Goal: Task Accomplishment & Management: Manage account settings

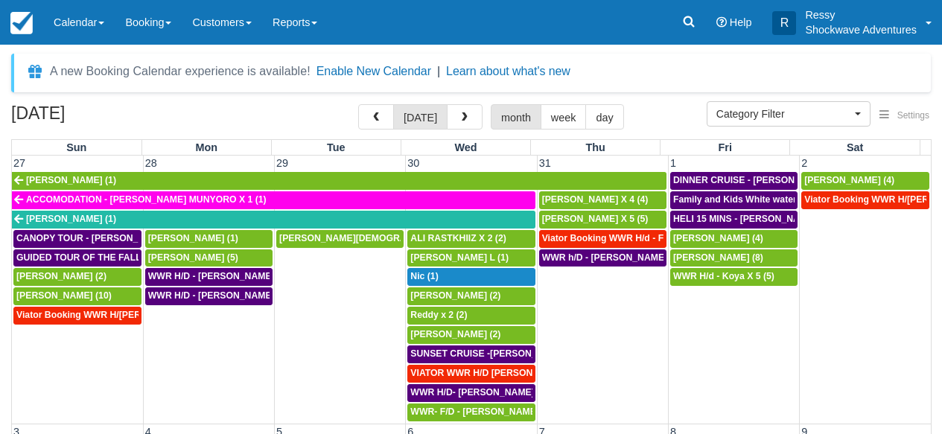
select select
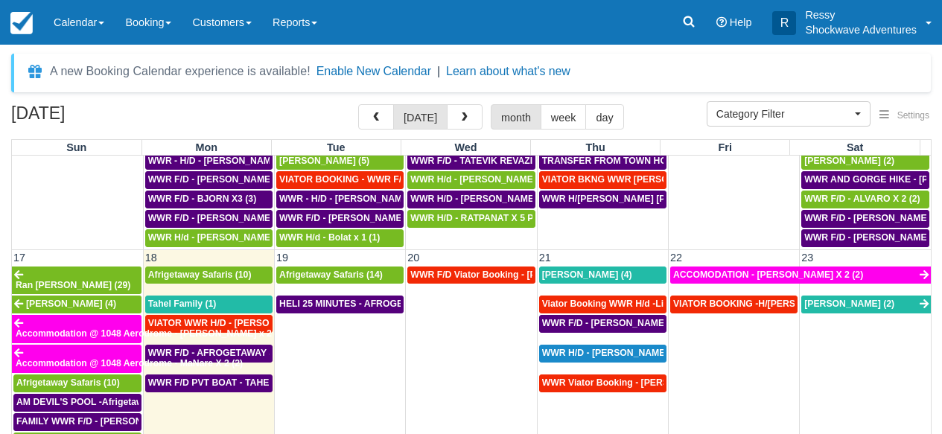
scroll to position [724, 0]
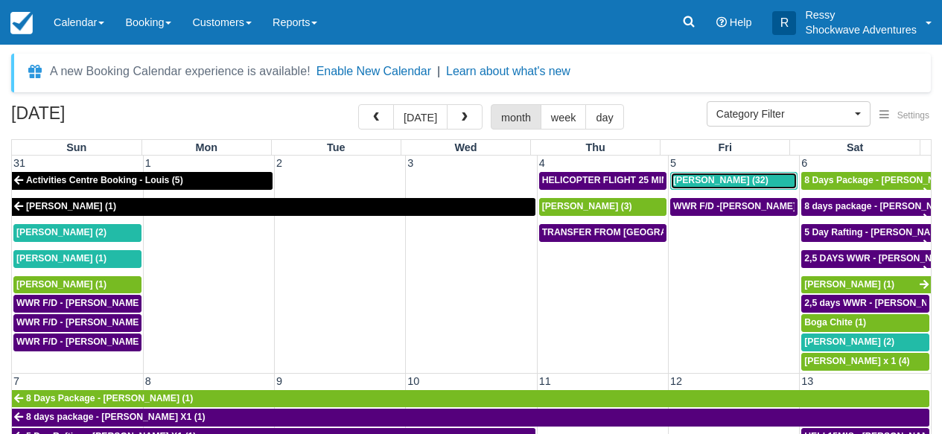
click at [736, 181] on span "Natalie Dyas (32)" at bounding box center [720, 180] width 95 height 10
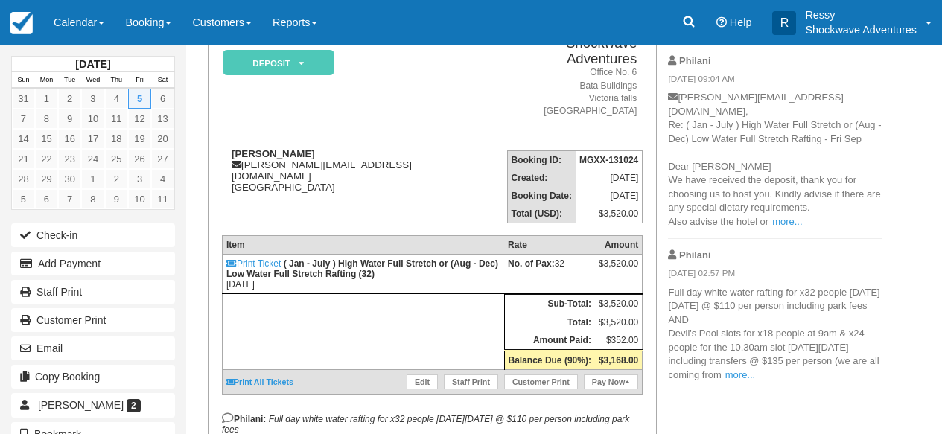
scroll to position [131, 0]
click at [428, 387] on link "Edit" at bounding box center [421, 381] width 31 height 15
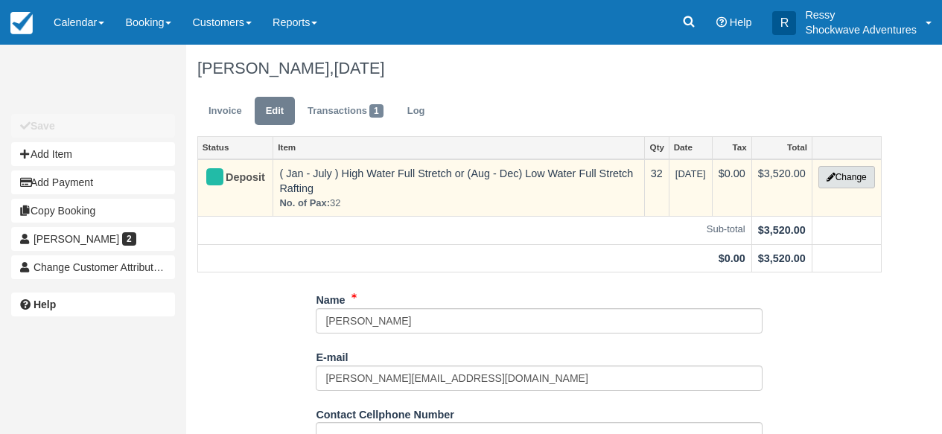
click at [844, 175] on button "Change" at bounding box center [846, 177] width 57 height 22
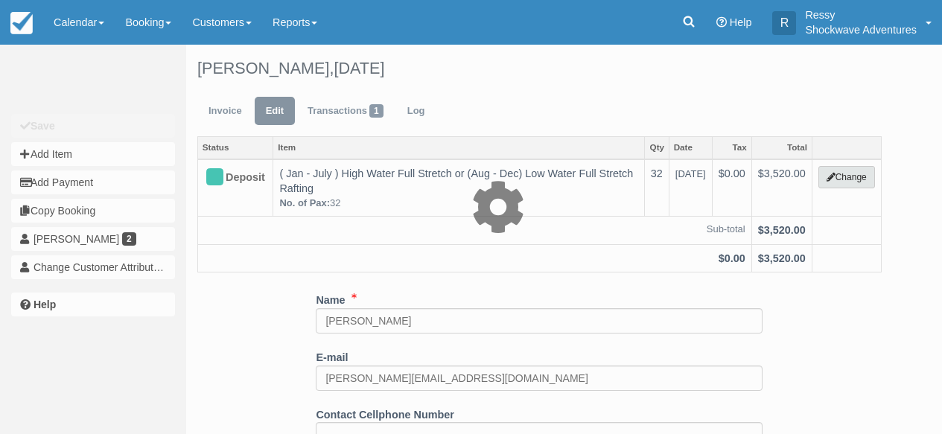
type input "3520.00"
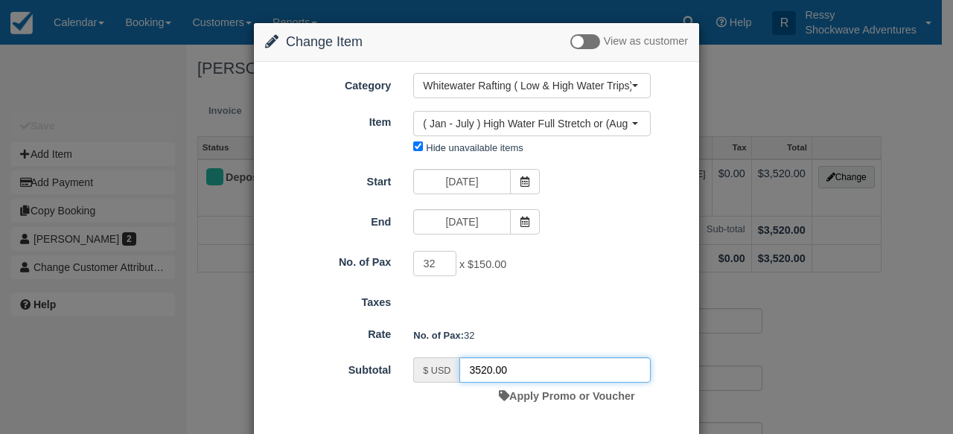
click at [487, 373] on input "3520.00" at bounding box center [554, 369] width 191 height 25
click at [441, 267] on input "31" at bounding box center [434, 263] width 43 height 25
click at [441, 266] on input "30" at bounding box center [434, 263] width 43 height 25
click at [441, 266] on input "29" at bounding box center [434, 263] width 43 height 25
click at [441, 266] on input "28" at bounding box center [434, 263] width 43 height 25
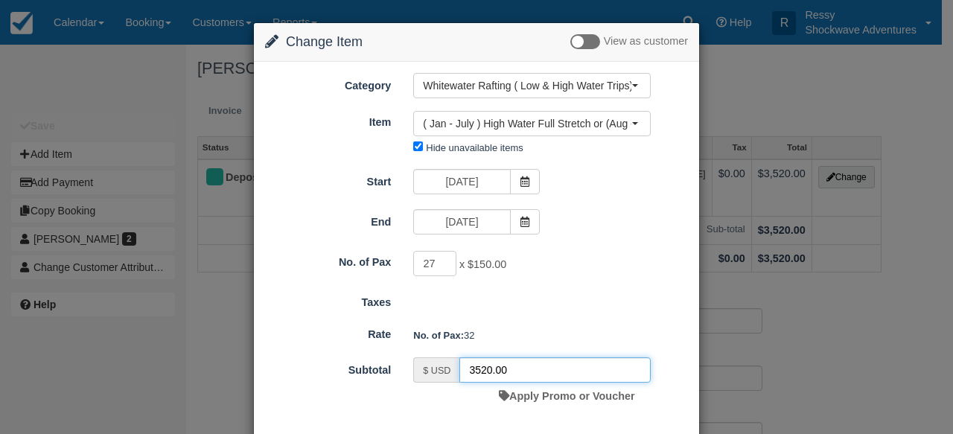
click at [441, 266] on input "27" at bounding box center [434, 263] width 43 height 25
click at [441, 266] on input "26" at bounding box center [434, 263] width 43 height 25
click at [441, 266] on input "25" at bounding box center [434, 263] width 43 height 25
click at [441, 266] on input "24" at bounding box center [434, 263] width 43 height 25
click at [441, 266] on input "23" at bounding box center [434, 263] width 43 height 25
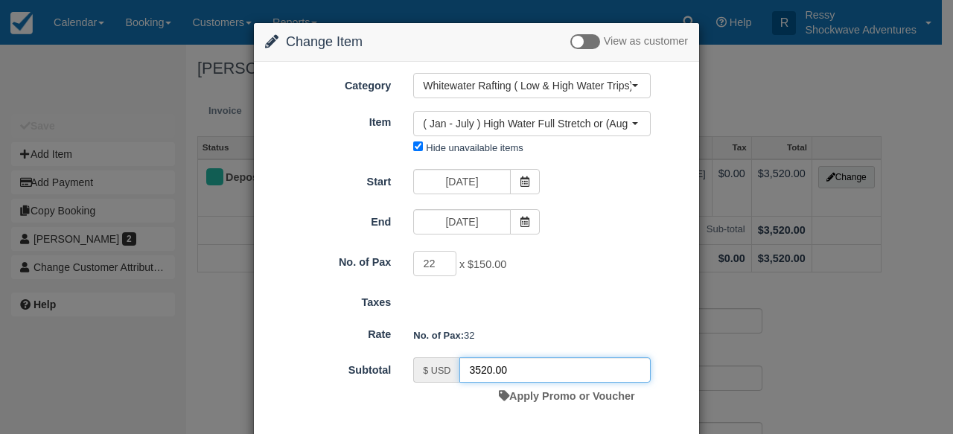
click at [441, 266] on input "22" at bounding box center [434, 263] width 43 height 25
click at [441, 266] on input "21" at bounding box center [434, 263] width 43 height 25
click at [441, 266] on input "20" at bounding box center [434, 263] width 43 height 25
click at [441, 266] on input "19" at bounding box center [434, 263] width 43 height 25
click at [441, 266] on input "18" at bounding box center [434, 263] width 43 height 25
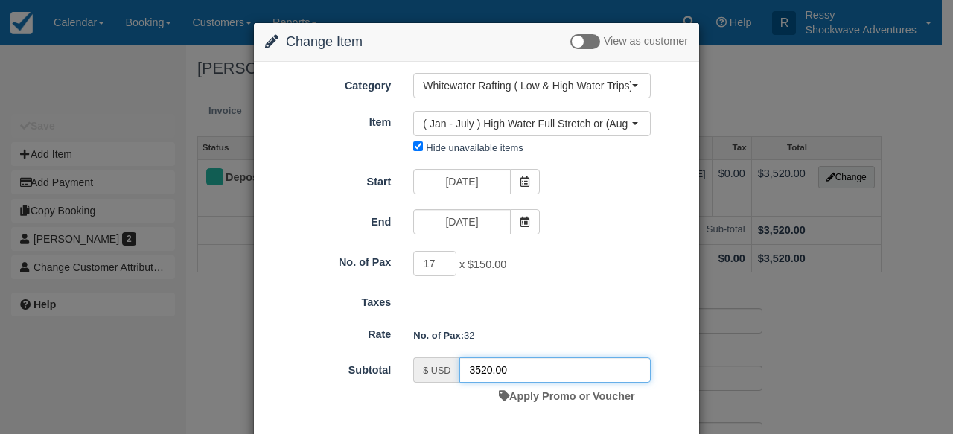
click at [441, 266] on input "17" at bounding box center [434, 263] width 43 height 25
click at [441, 266] on input "16" at bounding box center [434, 263] width 43 height 25
type input "15"
click at [441, 266] on input "15" at bounding box center [434, 263] width 43 height 25
click at [489, 372] on input "2250.00" at bounding box center [554, 369] width 191 height 25
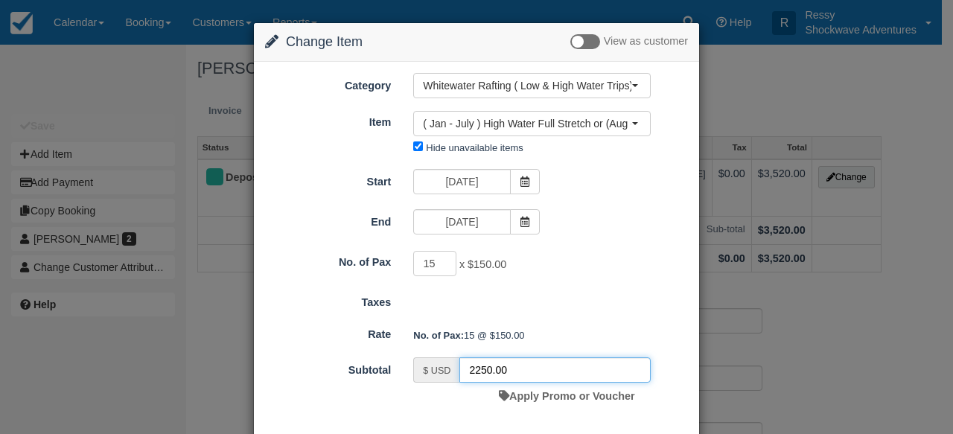
click at [480, 371] on input "2250.00" at bounding box center [554, 369] width 191 height 25
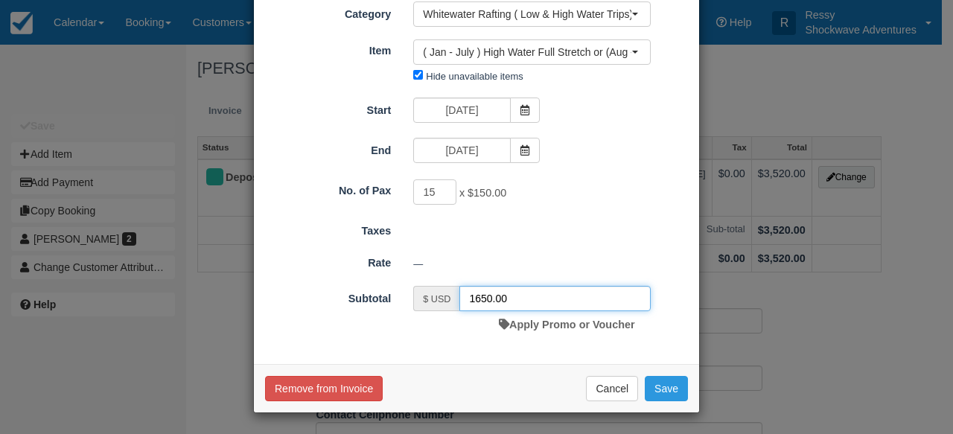
scroll to position [73, 0]
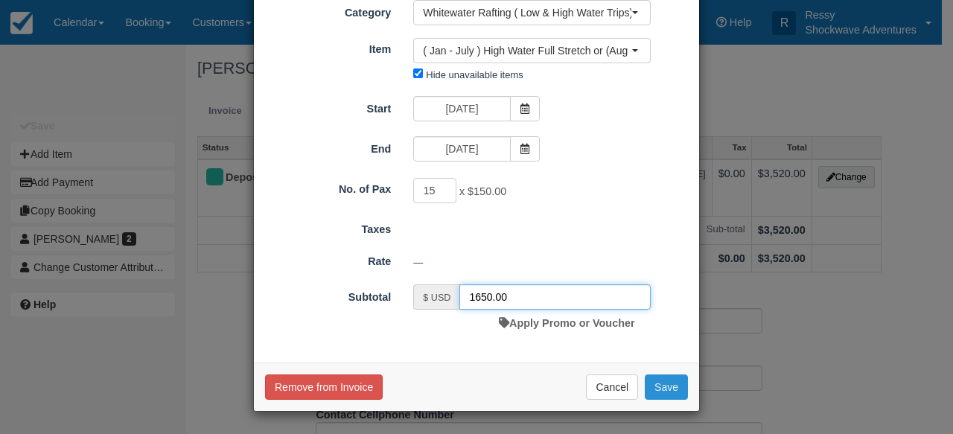
type input "1650.00"
click at [675, 383] on button "Save" at bounding box center [666, 386] width 43 height 25
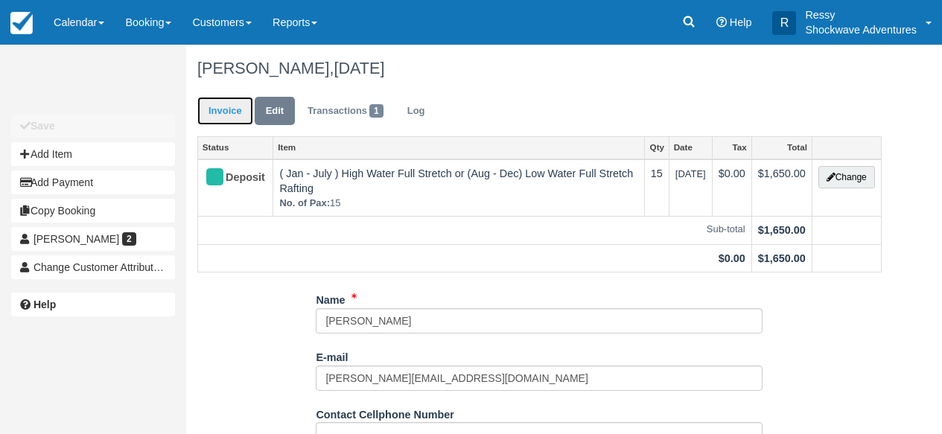
click at [231, 115] on link "Invoice" at bounding box center [225, 111] width 56 height 29
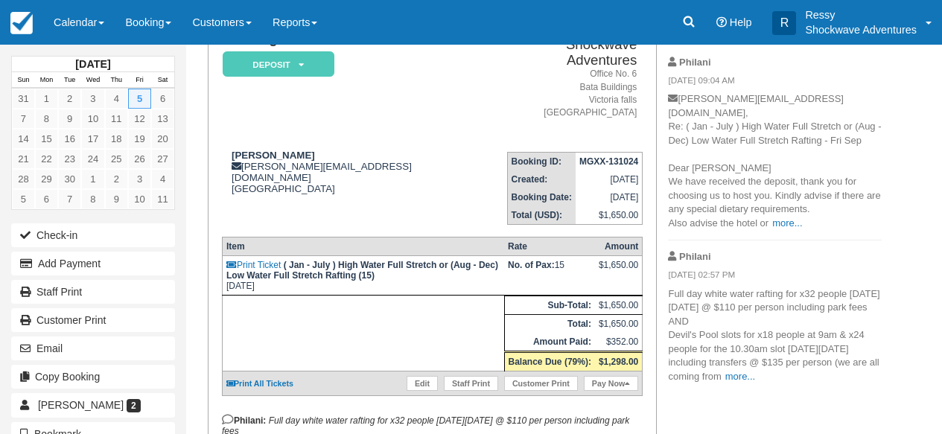
scroll to position [107, 0]
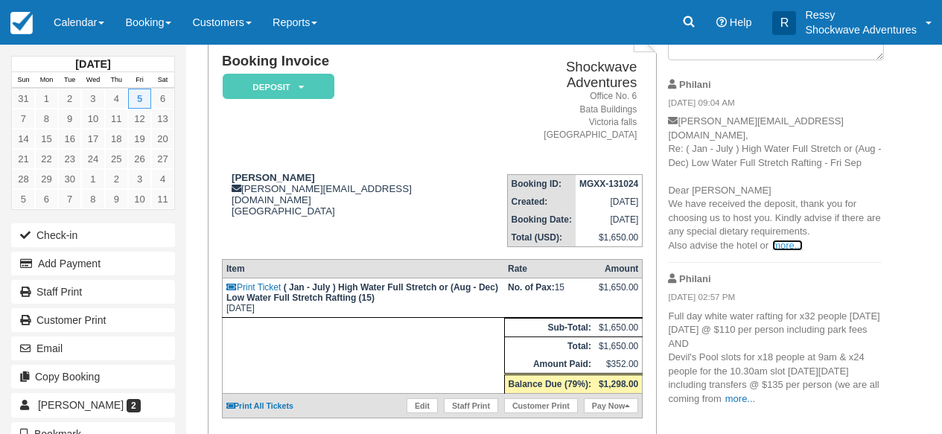
click at [789, 240] on link "more..." at bounding box center [787, 245] width 30 height 11
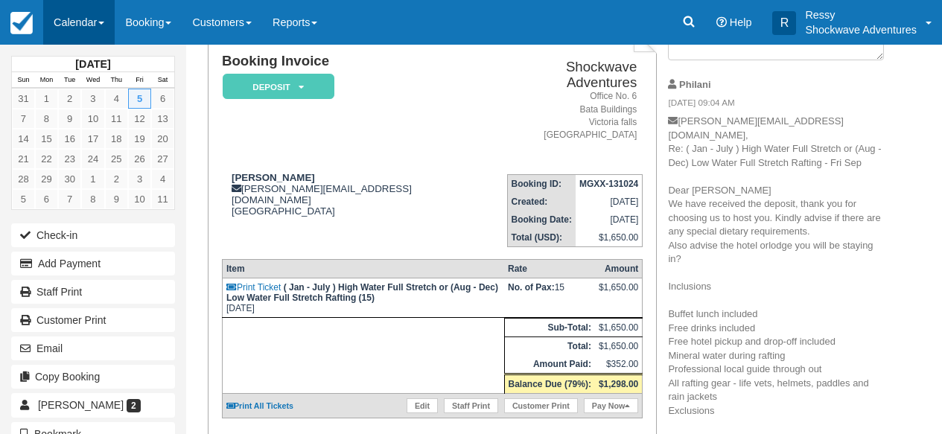
click at [74, 27] on link "Calendar" at bounding box center [78, 22] width 71 height 45
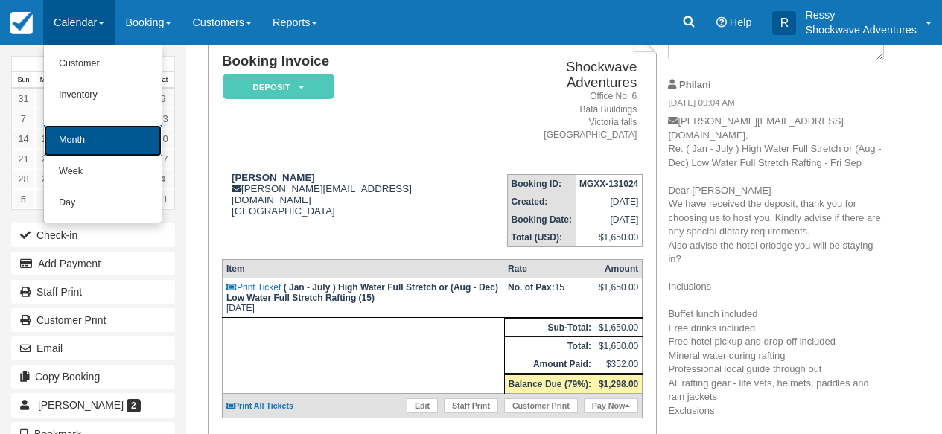
click at [105, 129] on link "Month" at bounding box center [103, 140] width 118 height 31
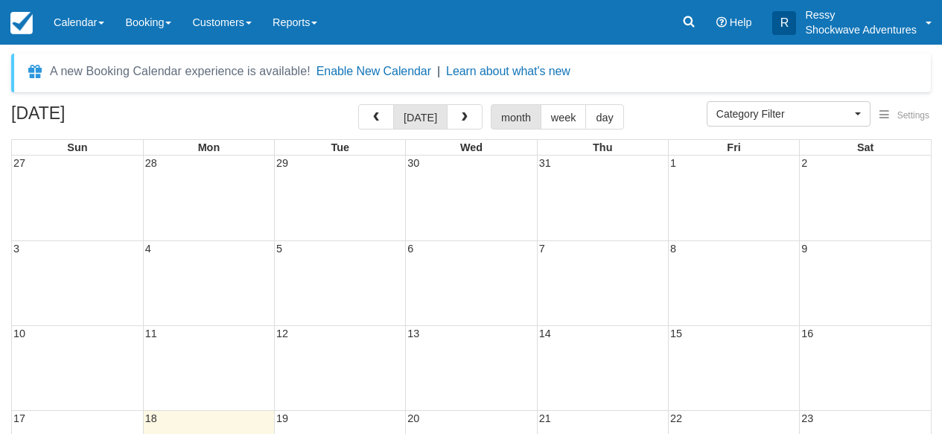
select select
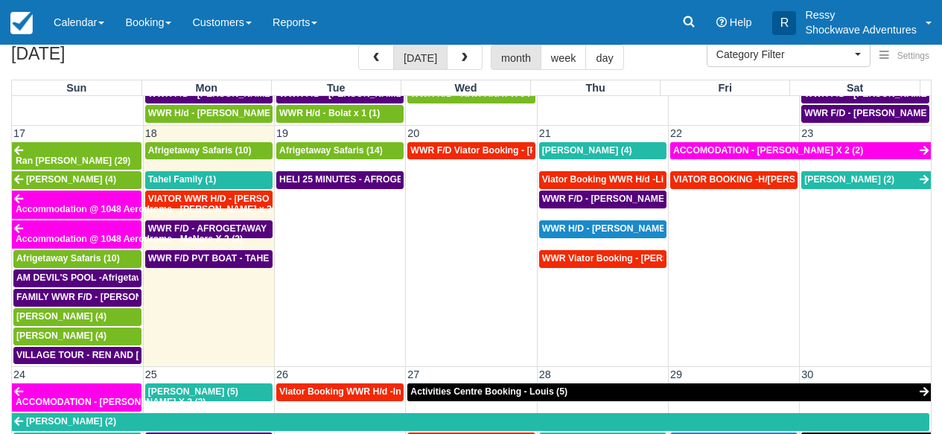
scroll to position [764, 0]
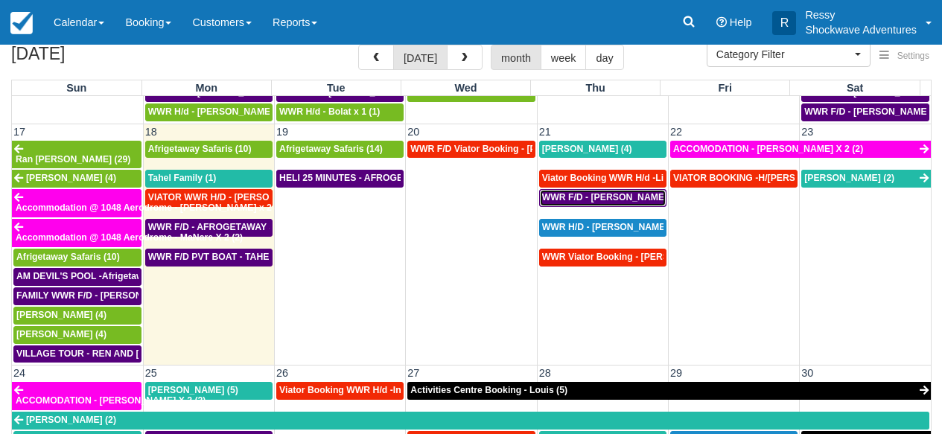
click at [614, 192] on span "WWR F/D - CHRIS PARKER X4 (4)" at bounding box center [618, 197] width 153 height 10
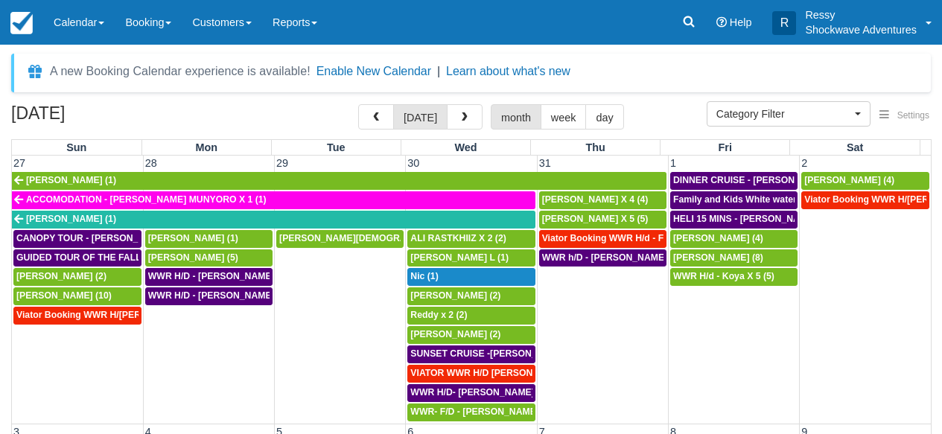
select select
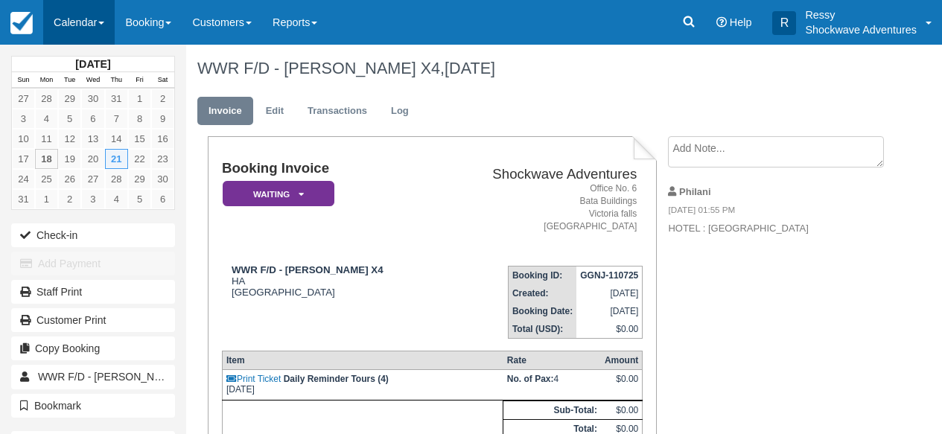
click at [96, 19] on link "Calendar" at bounding box center [78, 22] width 71 height 45
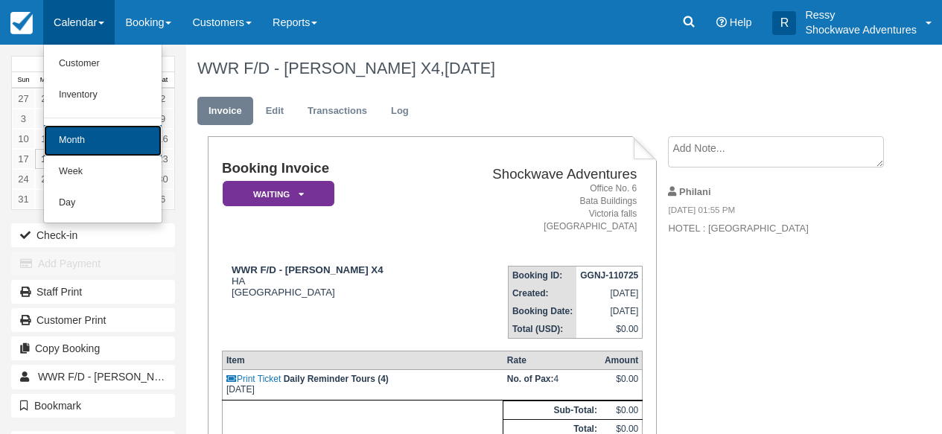
click at [133, 152] on link "Month" at bounding box center [103, 140] width 118 height 31
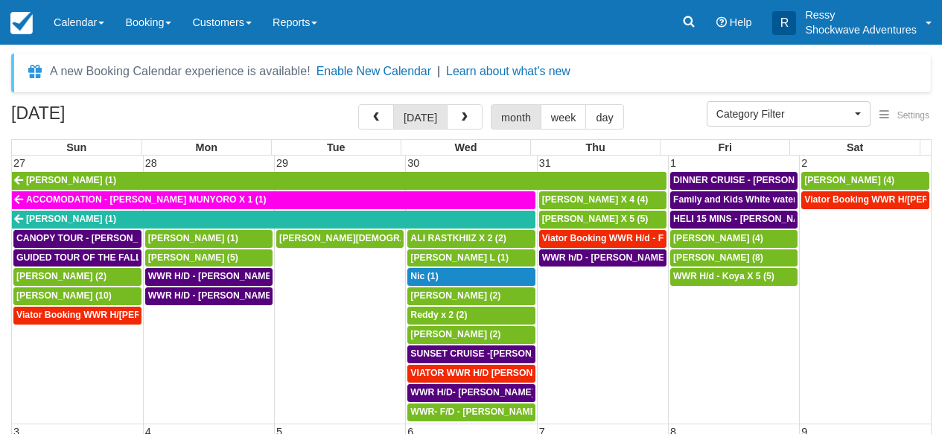
select select
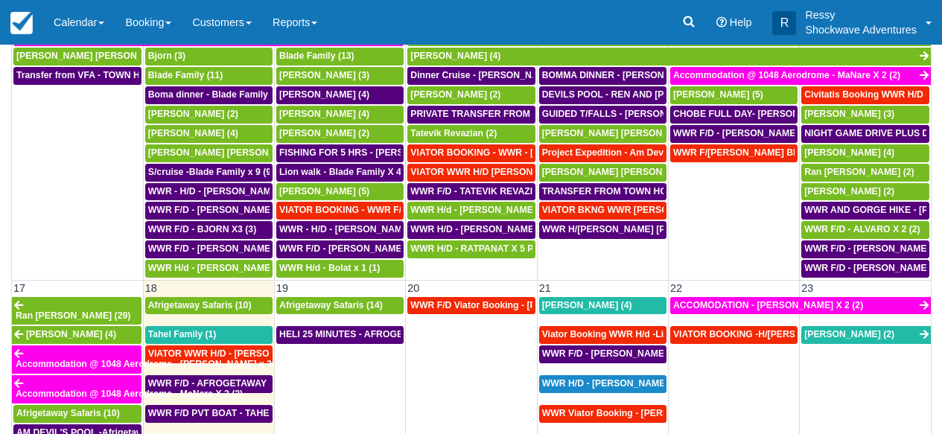
scroll to position [630, 0]
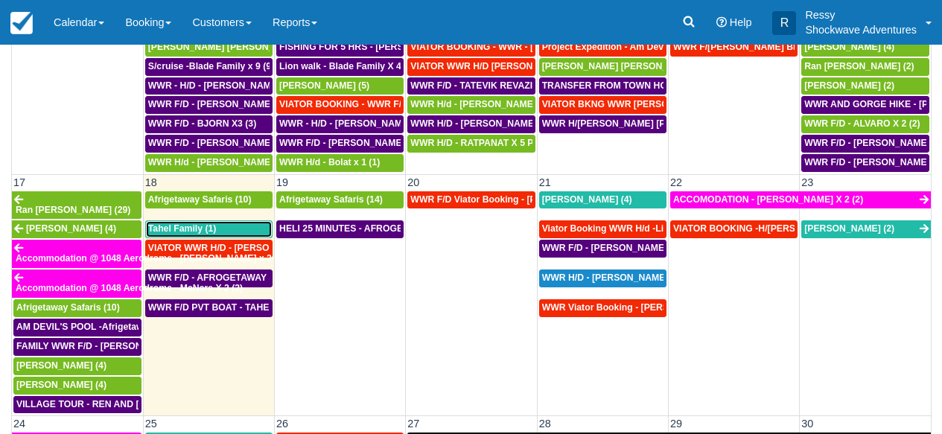
click at [209, 226] on div "Tahel Family (1)" at bounding box center [208, 229] width 121 height 12
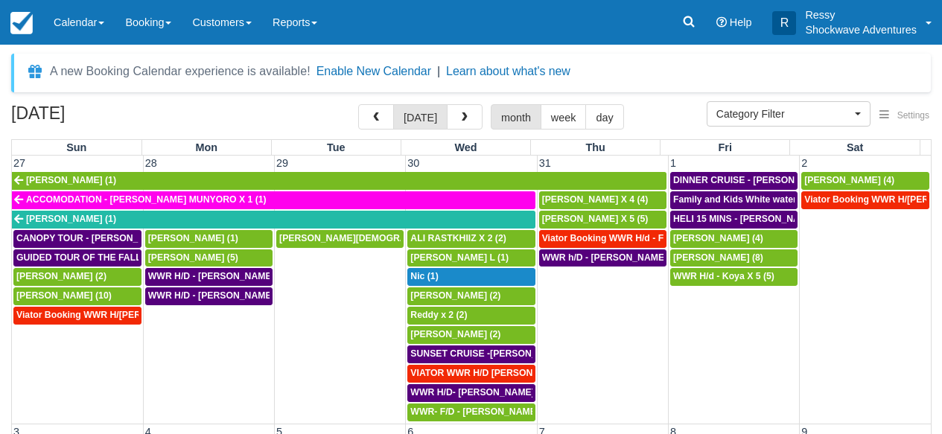
select select
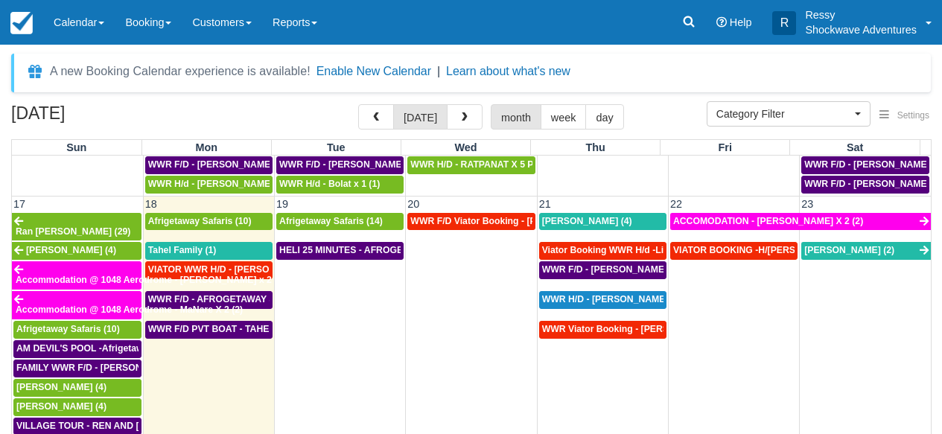
scroll to position [912, 0]
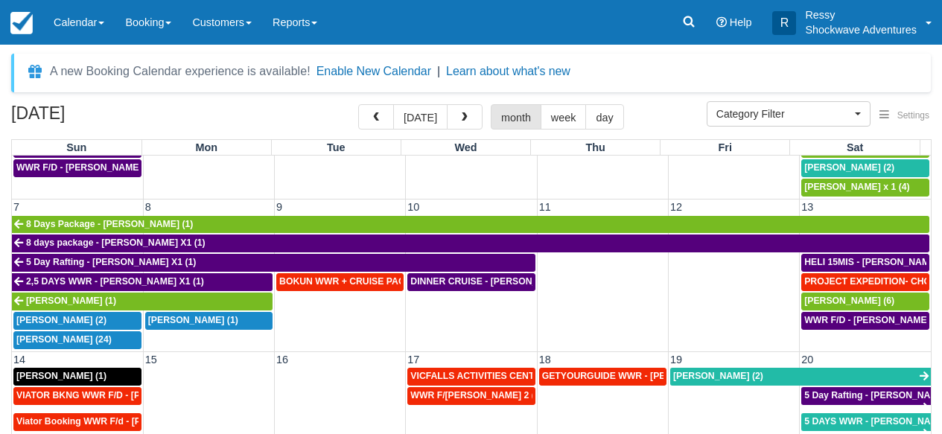
scroll to position [319, 0]
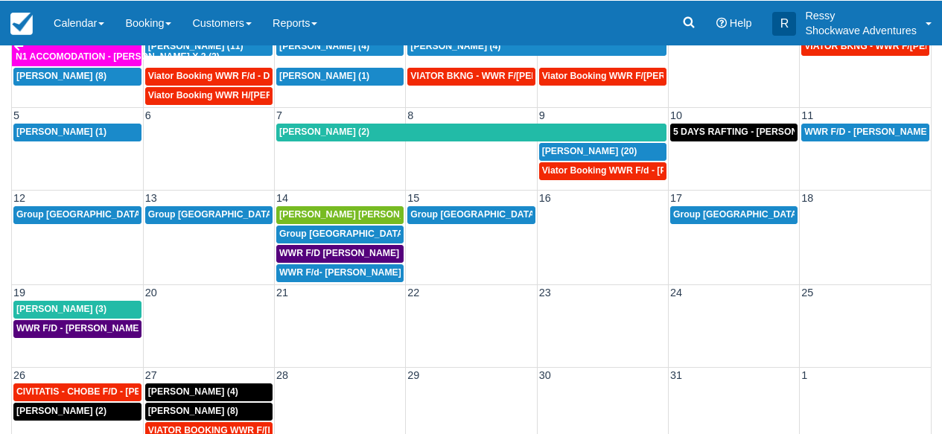
scroll to position [237, 0]
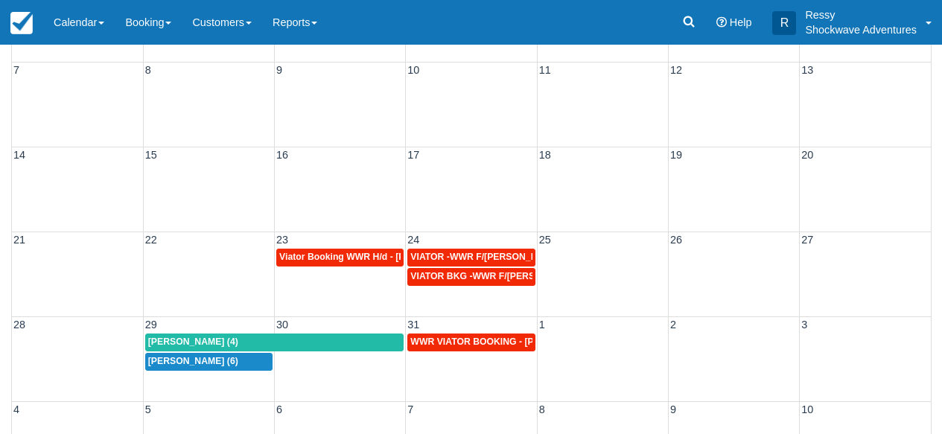
scroll to position [237, 0]
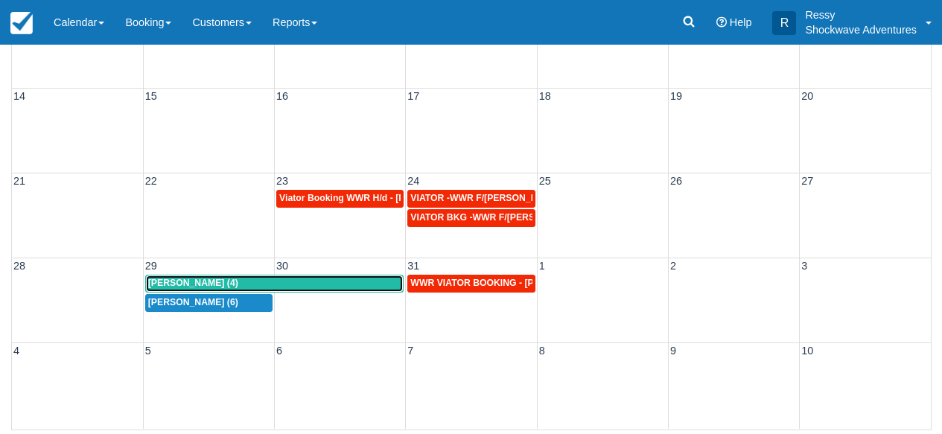
click at [374, 284] on div "Daniel Bishop (4)" at bounding box center [274, 284] width 253 height 12
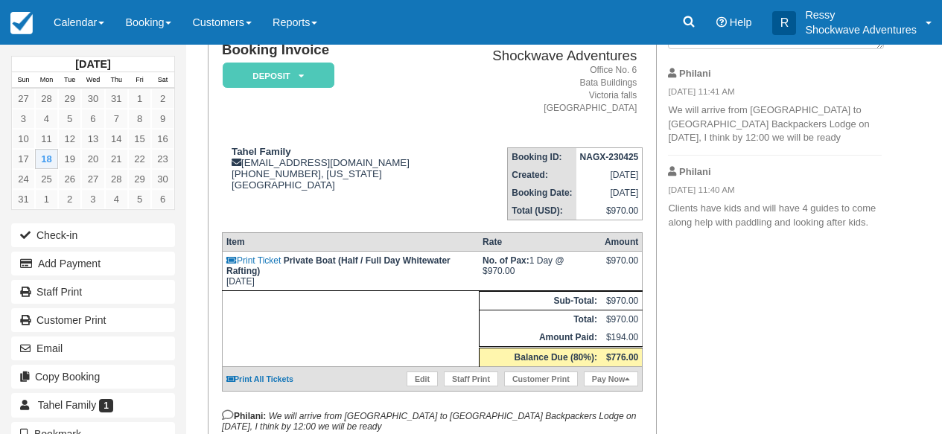
scroll to position [119, 0]
click at [71, 20] on link "Calendar" at bounding box center [78, 22] width 71 height 45
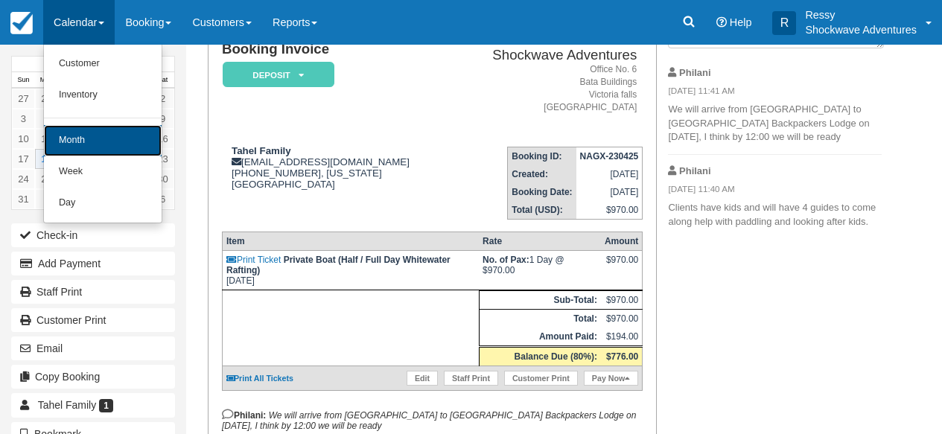
click at [118, 147] on link "Month" at bounding box center [103, 140] width 118 height 31
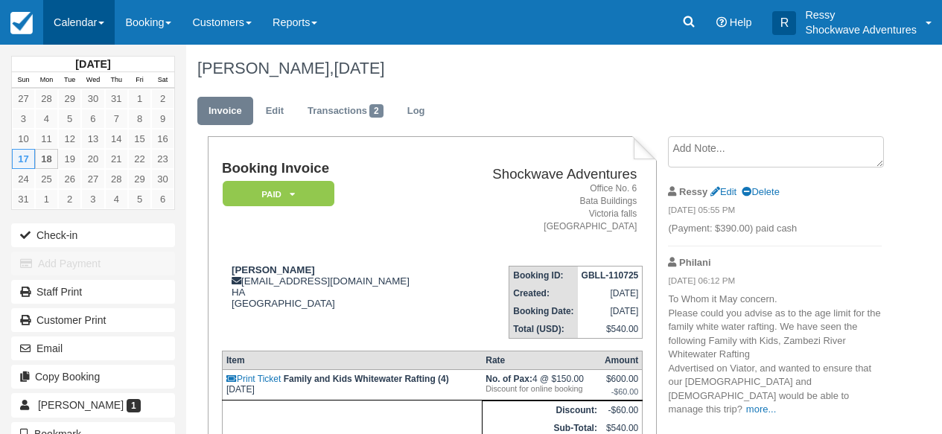
click at [105, 26] on link "Calendar" at bounding box center [78, 22] width 71 height 45
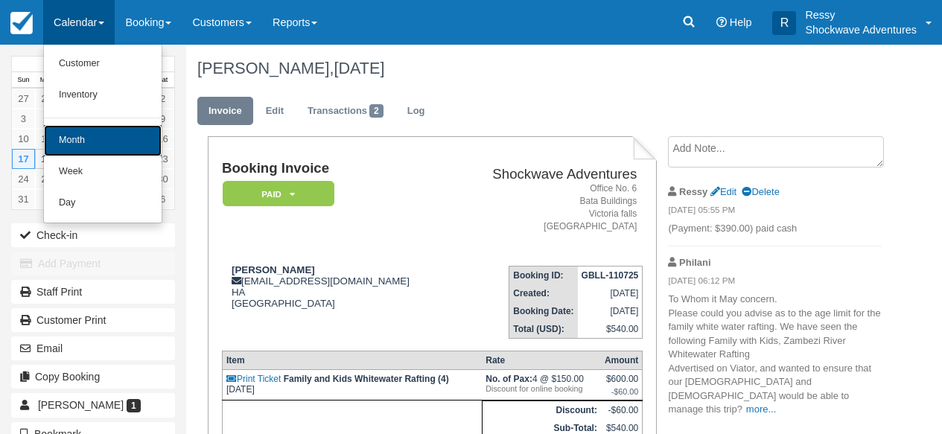
click at [135, 143] on link "Month" at bounding box center [103, 140] width 118 height 31
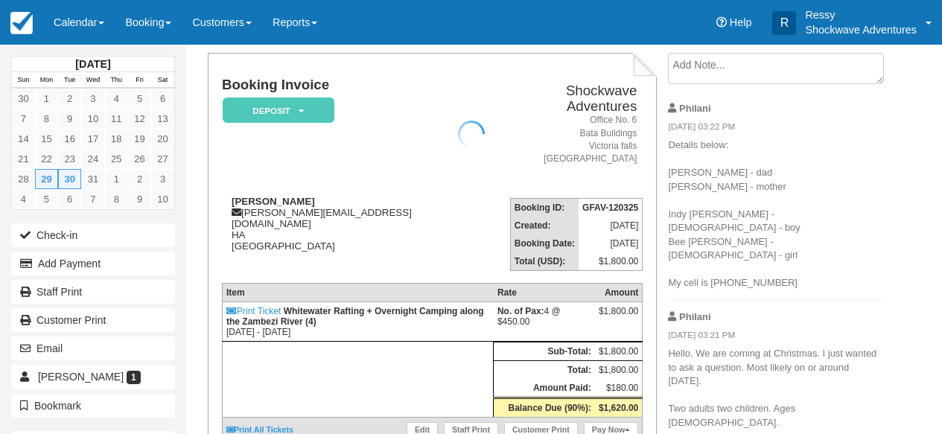
scroll to position [83, 0]
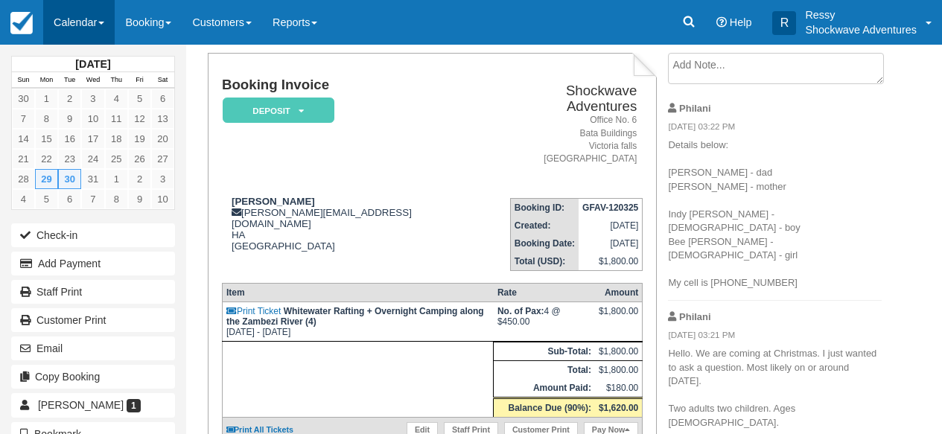
click at [94, 19] on link "Calendar" at bounding box center [78, 22] width 71 height 45
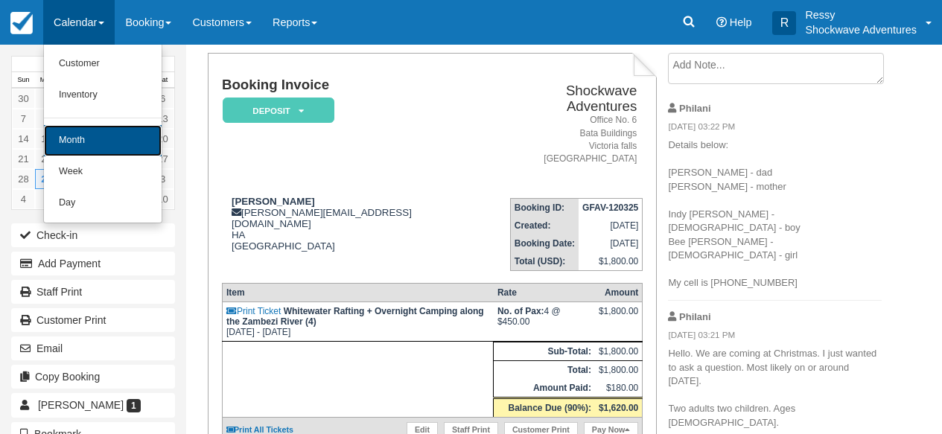
click at [105, 144] on link "Month" at bounding box center [103, 140] width 118 height 31
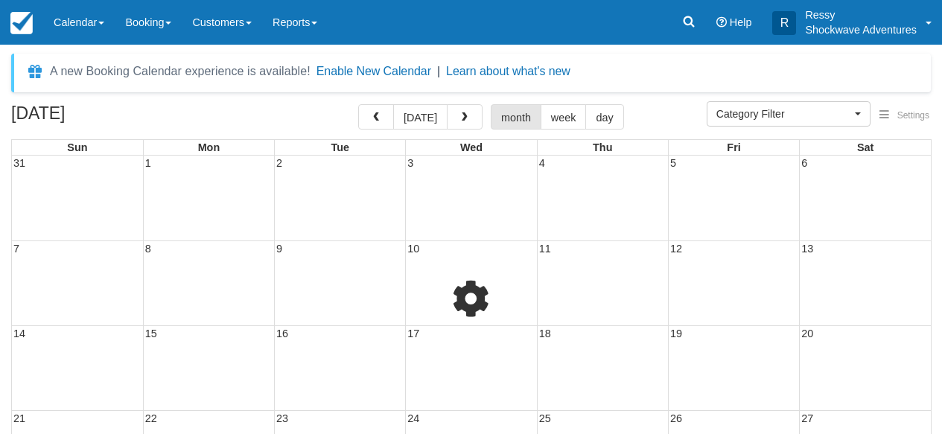
select select
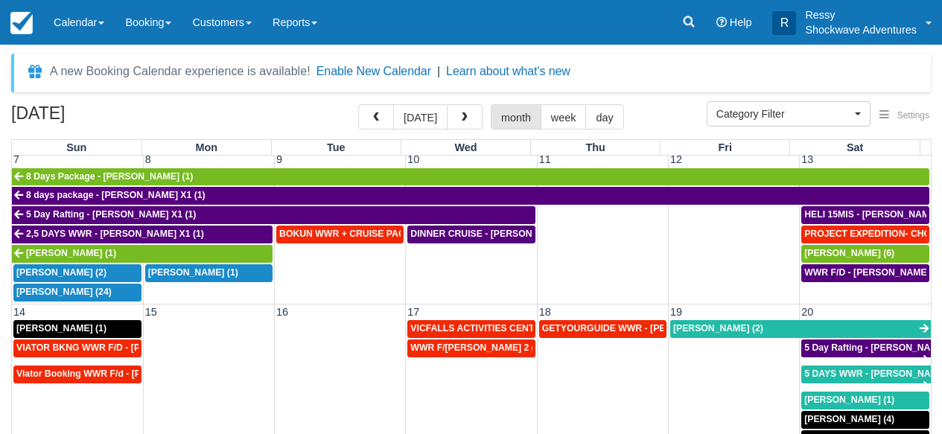
scroll to position [255, 0]
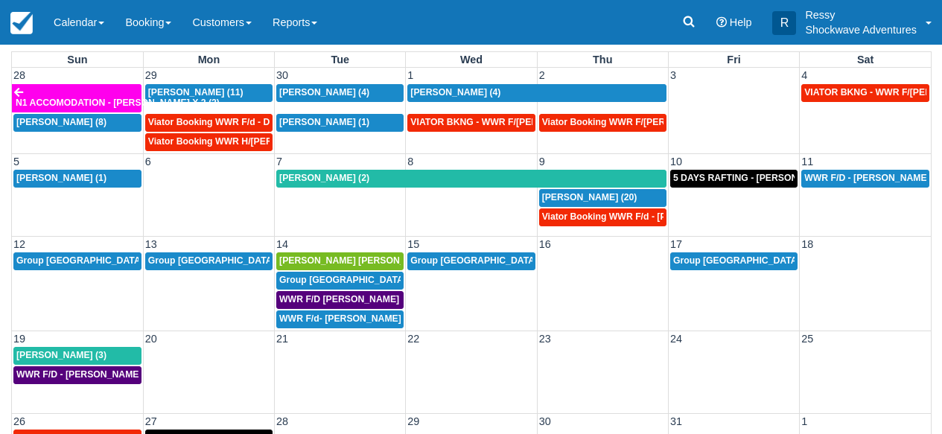
scroll to position [47, 0]
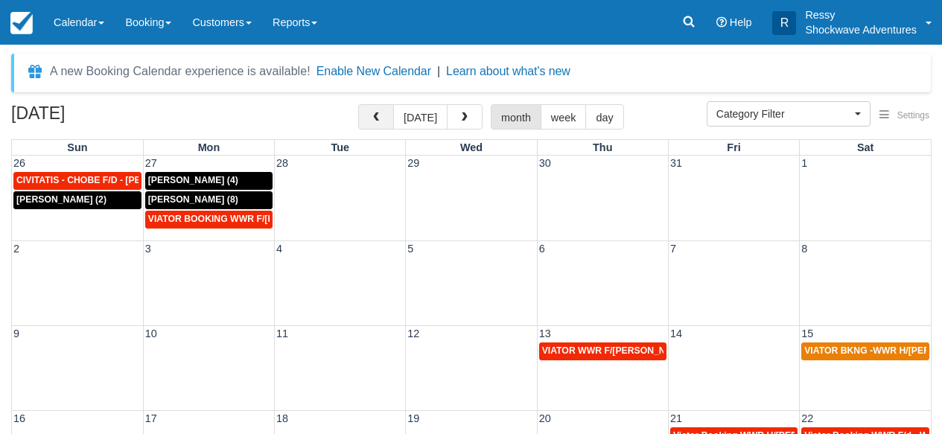
click at [379, 118] on span "button" at bounding box center [376, 117] width 10 height 10
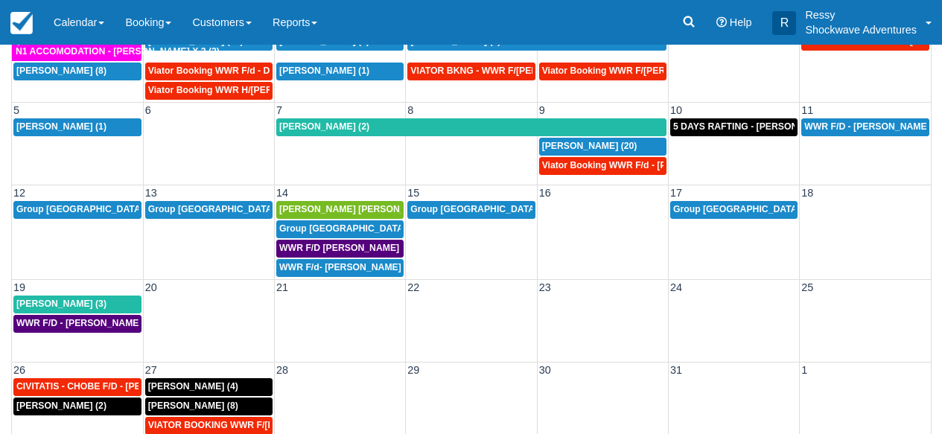
scroll to position [237, 0]
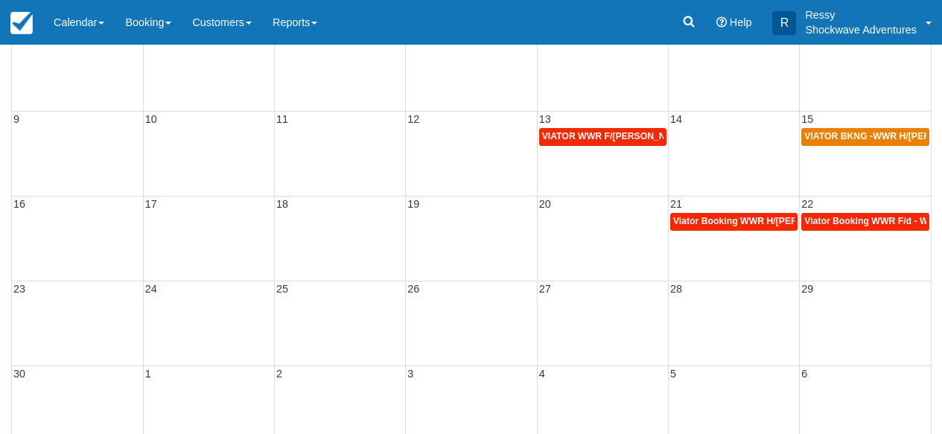
scroll to position [237, 0]
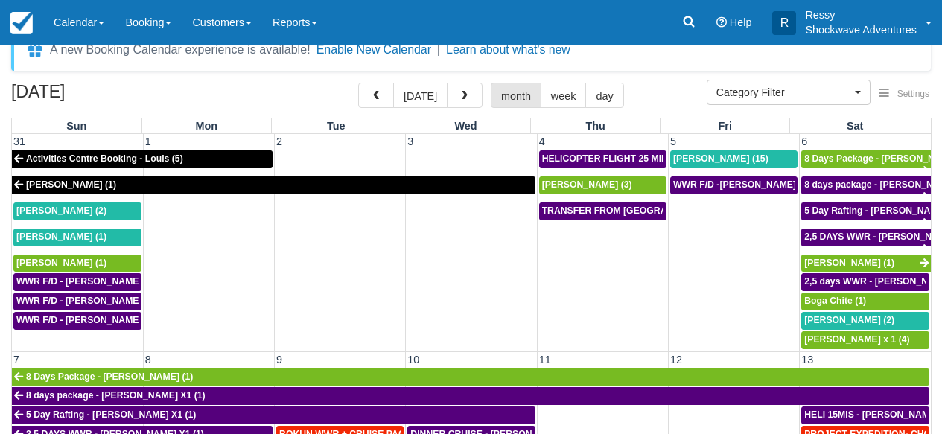
scroll to position [11, 0]
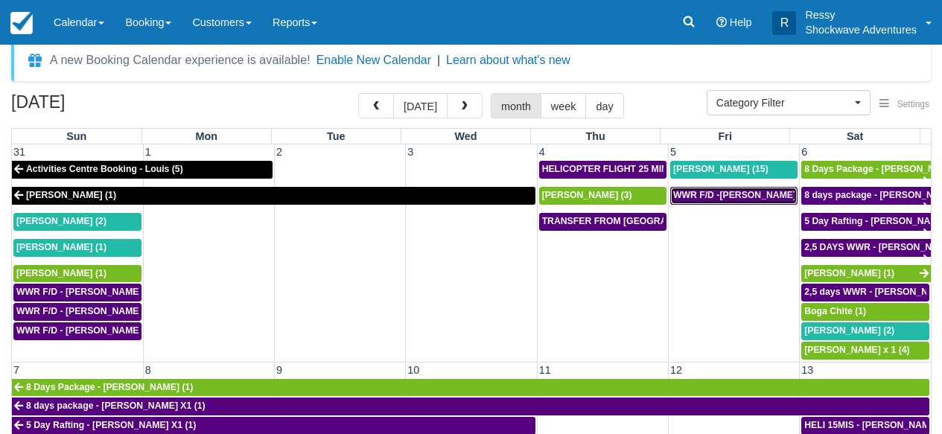
click at [747, 197] on span "WWR F/D -NATALIE DYAS X 32 (32)" at bounding box center [754, 195] width 163 height 10
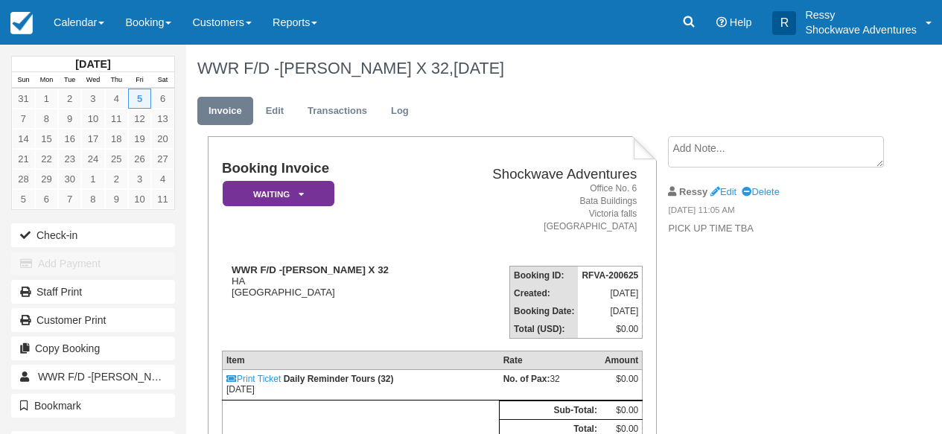
scroll to position [60, 0]
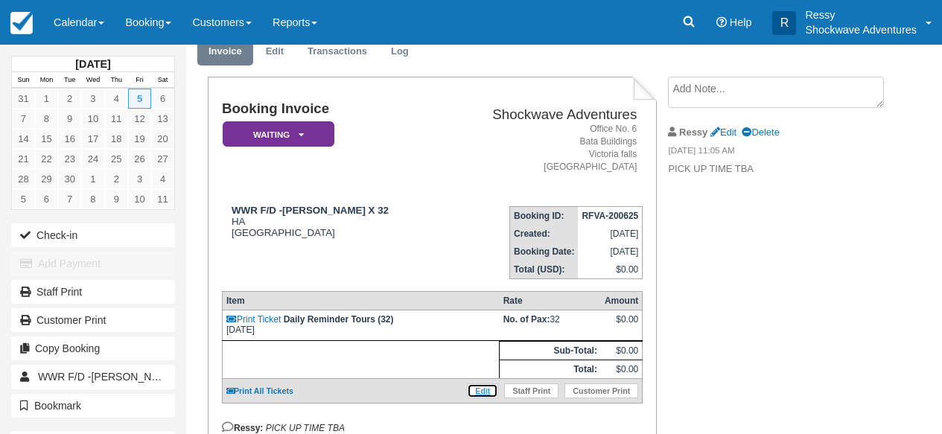
click at [476, 398] on link "Edit" at bounding box center [482, 390] width 31 height 15
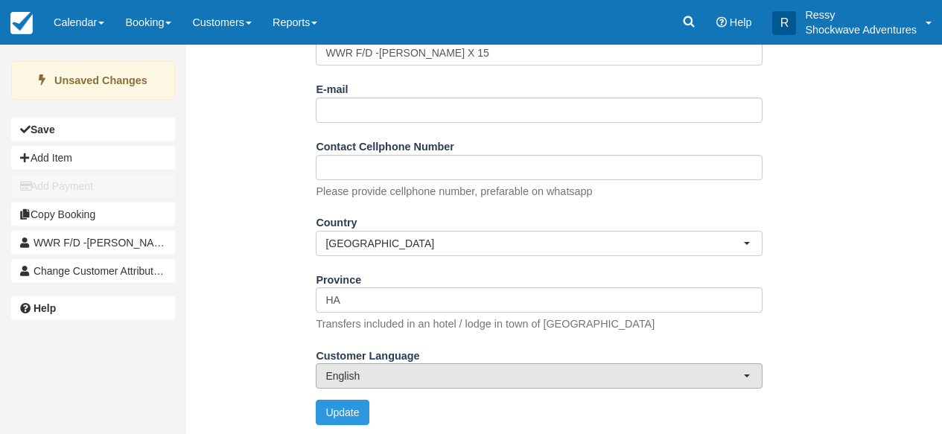
scroll to position [262, 0]
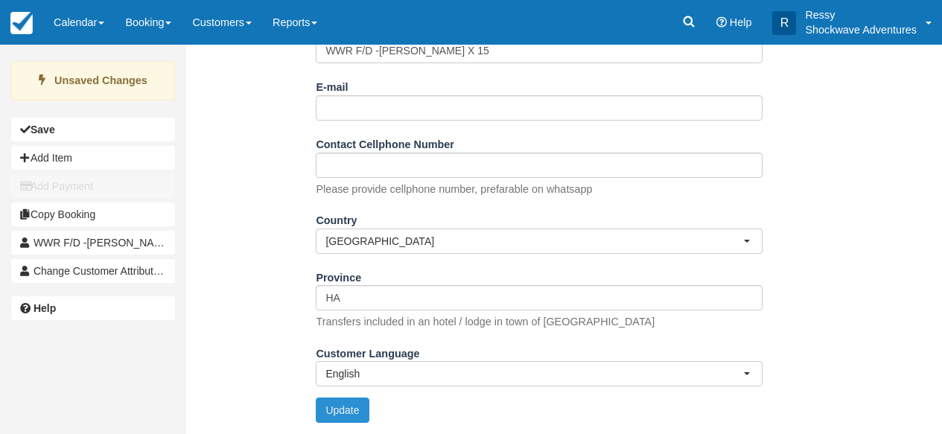
type input "WWR F/D -[PERSON_NAME] X 15"
drag, startPoint x: 356, startPoint y: 414, endPoint x: 549, endPoint y: 383, distance: 195.3
click at [356, 414] on button "Update" at bounding box center [342, 410] width 53 height 25
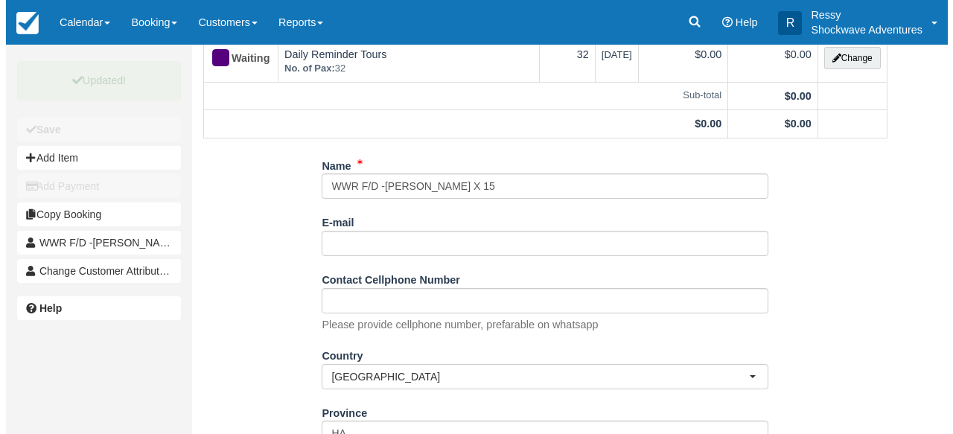
scroll to position [0, 0]
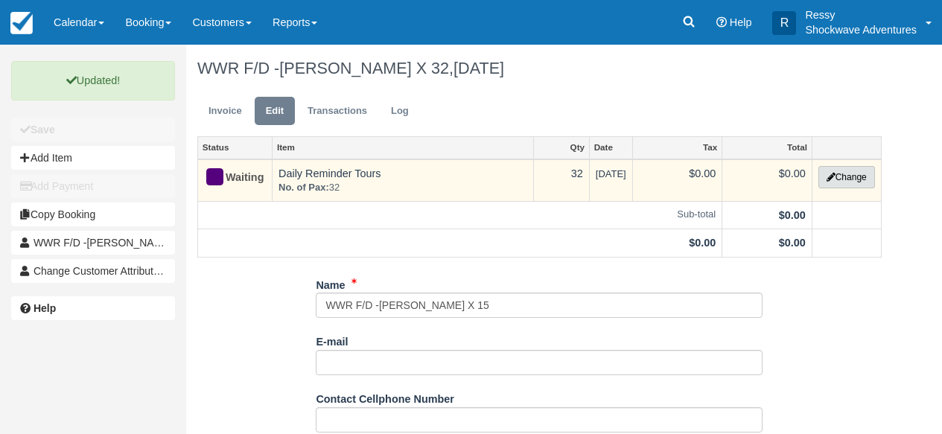
click at [846, 179] on button "Change" at bounding box center [846, 177] width 57 height 22
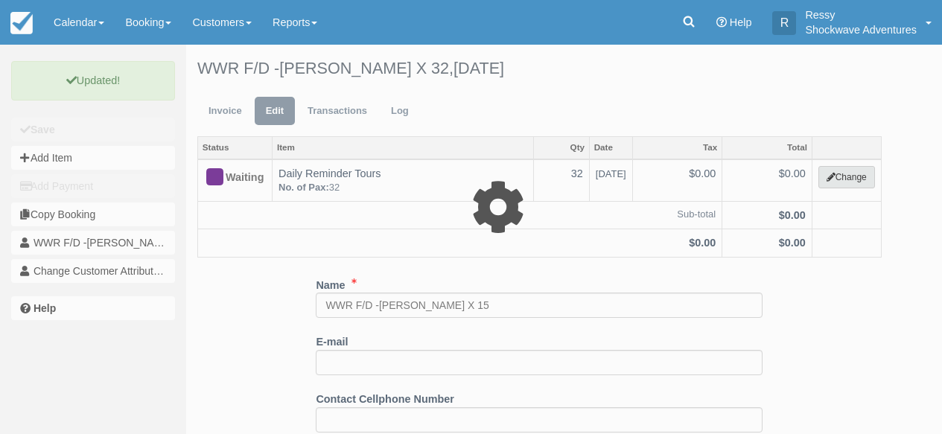
select select "36"
type input "0.00"
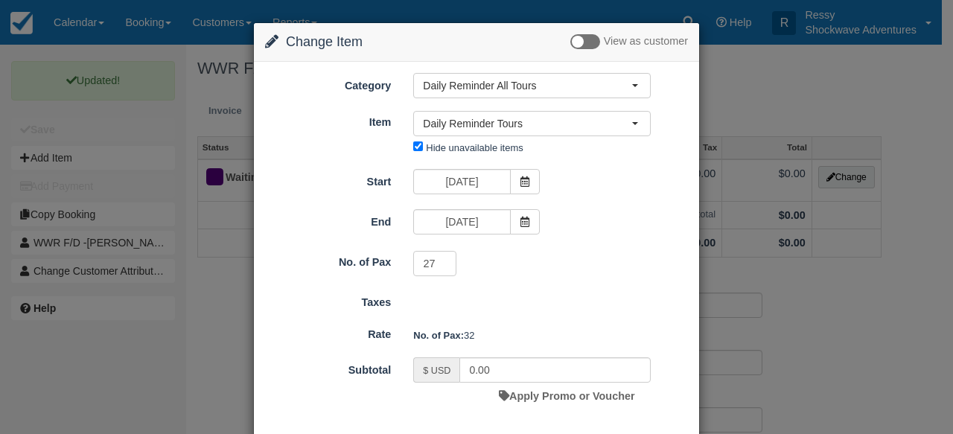
click at [441, 267] on input "27" at bounding box center [434, 263] width 43 height 25
click at [441, 267] on input "26" at bounding box center [434, 263] width 43 height 25
click at [441, 267] on input "25" at bounding box center [434, 263] width 43 height 25
click at [441, 267] on input "24" at bounding box center [434, 263] width 43 height 25
click at [441, 267] on input "23" at bounding box center [434, 263] width 43 height 25
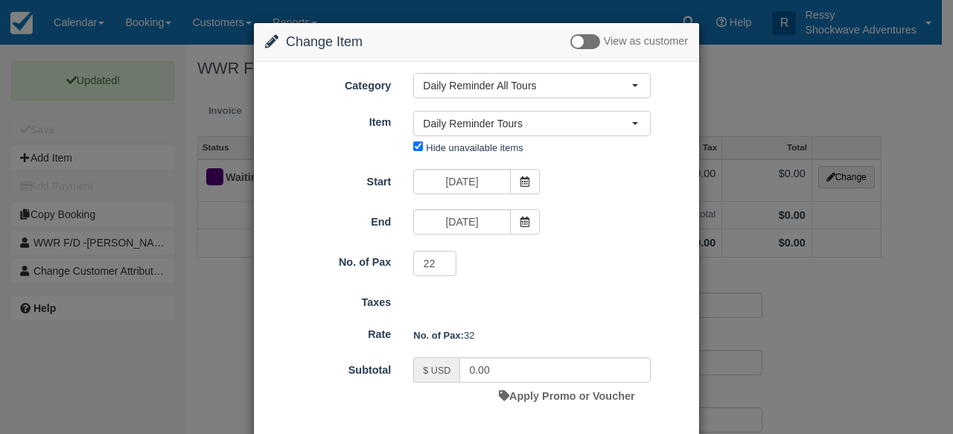
click at [441, 267] on input "22" at bounding box center [434, 263] width 43 height 25
click at [441, 267] on input "21" at bounding box center [434, 263] width 43 height 25
click at [441, 267] on input "20" at bounding box center [434, 263] width 43 height 25
click at [441, 267] on input "19" at bounding box center [434, 263] width 43 height 25
click at [441, 267] on input "18" at bounding box center [434, 263] width 43 height 25
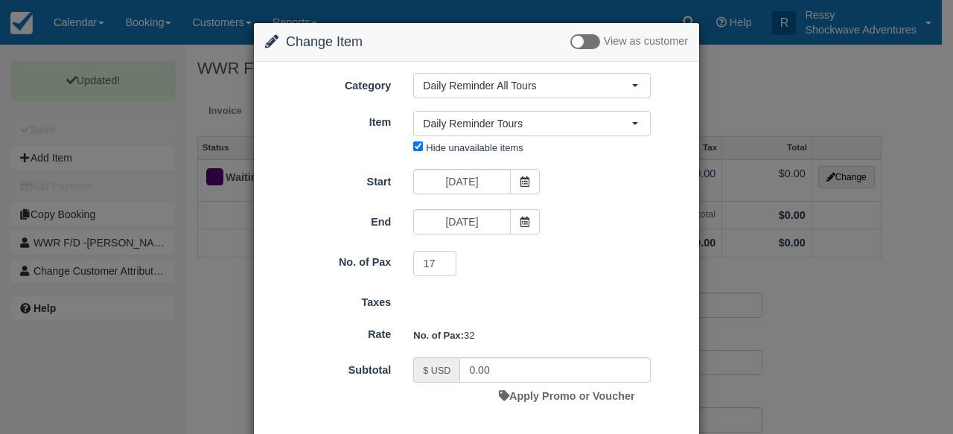
click at [442, 267] on input "17" at bounding box center [434, 263] width 43 height 25
click at [442, 267] on input "16" at bounding box center [434, 263] width 43 height 25
type input "15"
click at [442, 267] on input "15" at bounding box center [434, 263] width 43 height 25
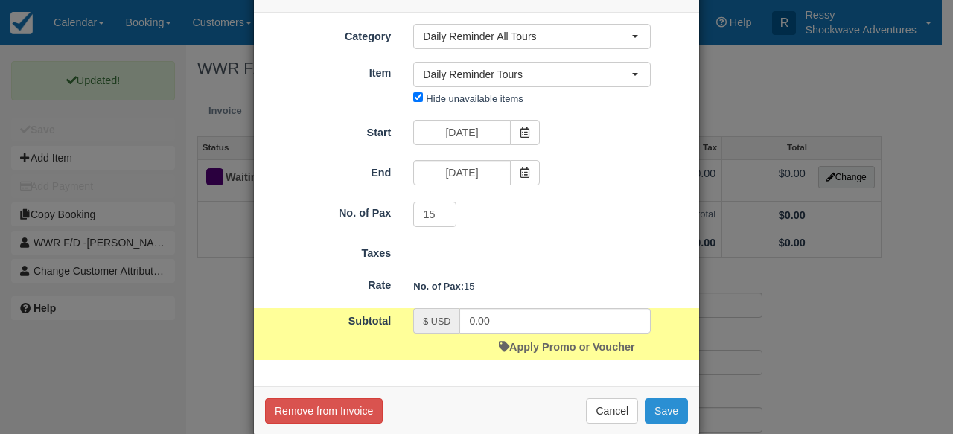
scroll to position [73, 0]
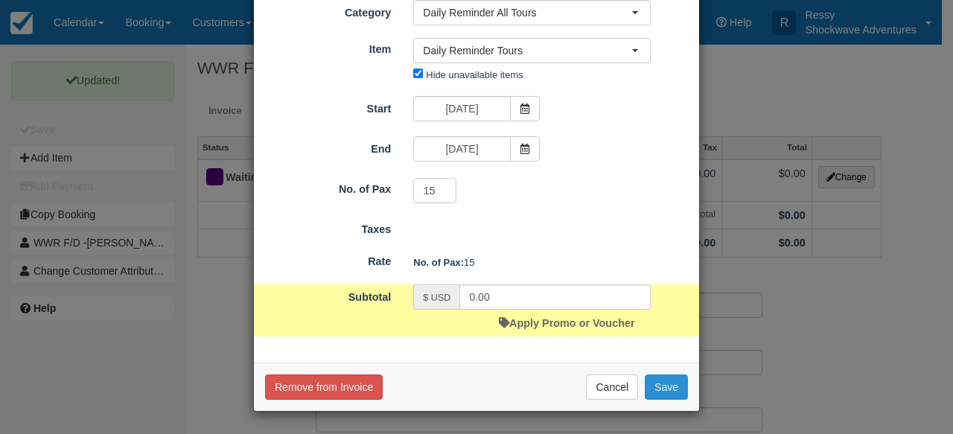
click at [668, 389] on button "Save" at bounding box center [666, 386] width 43 height 25
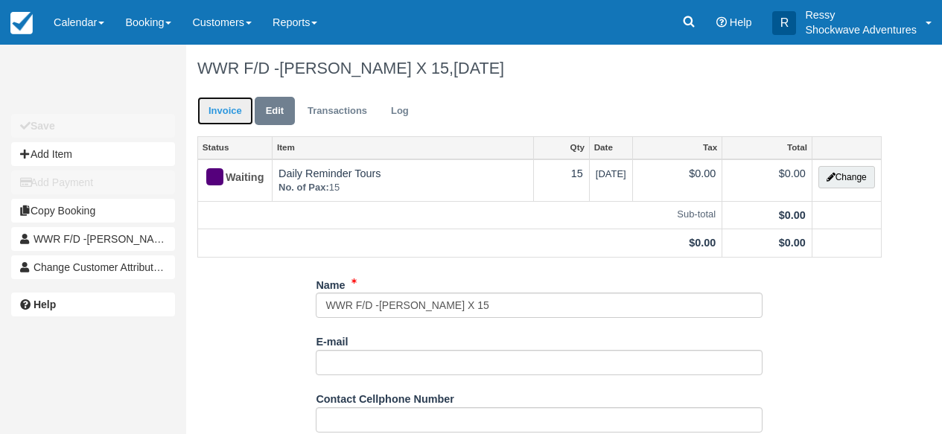
click at [220, 115] on link "Invoice" at bounding box center [225, 111] width 56 height 29
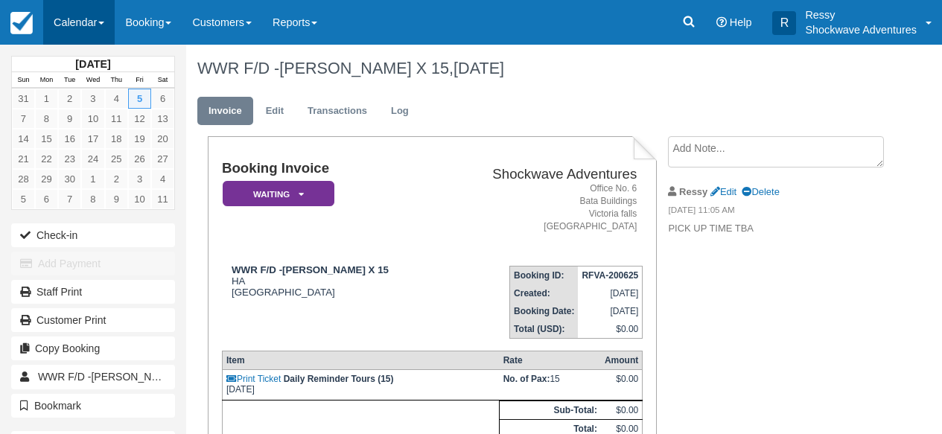
click at [96, 25] on link "Calendar" at bounding box center [78, 22] width 71 height 45
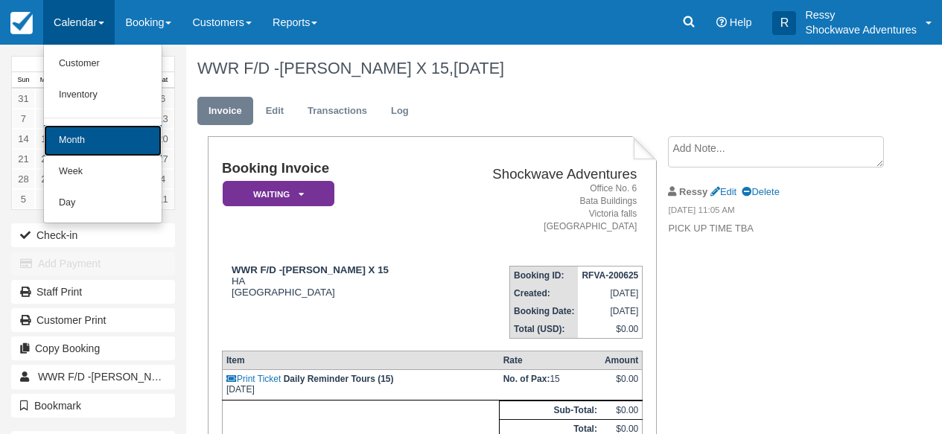
click at [100, 133] on link "Month" at bounding box center [103, 140] width 118 height 31
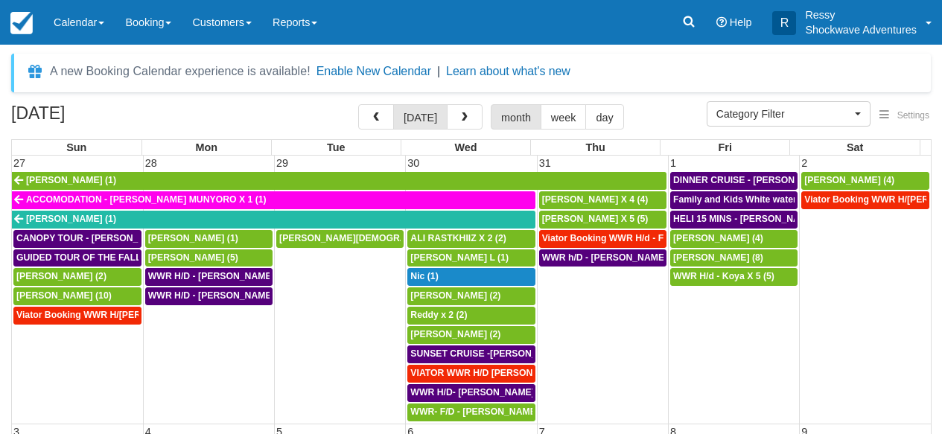
select select
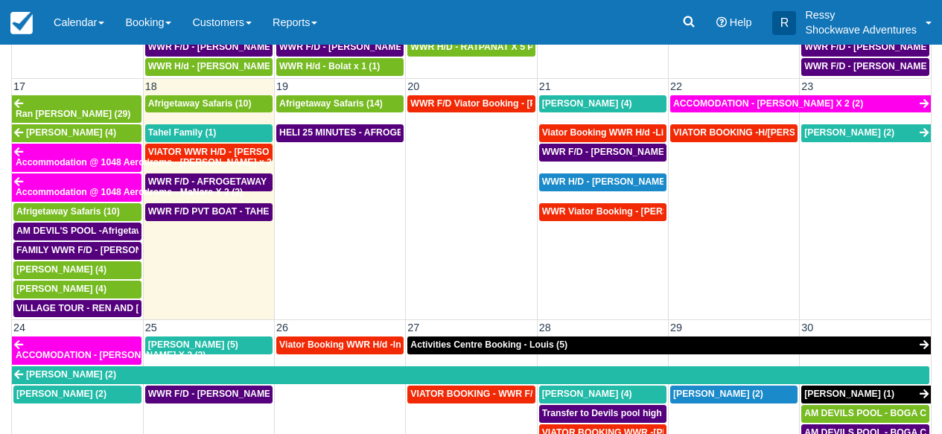
scroll to position [671, 0]
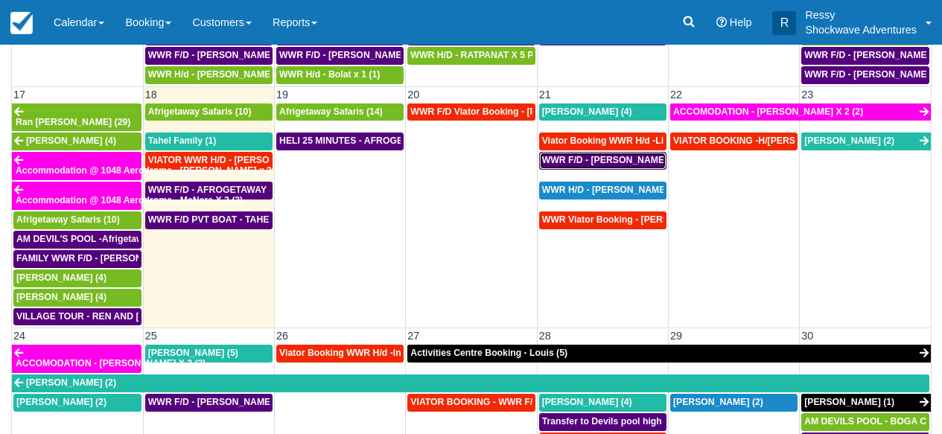
click at [631, 155] on span "WWR F/D - CHRIS PARKER X4 (4)" at bounding box center [618, 160] width 153 height 10
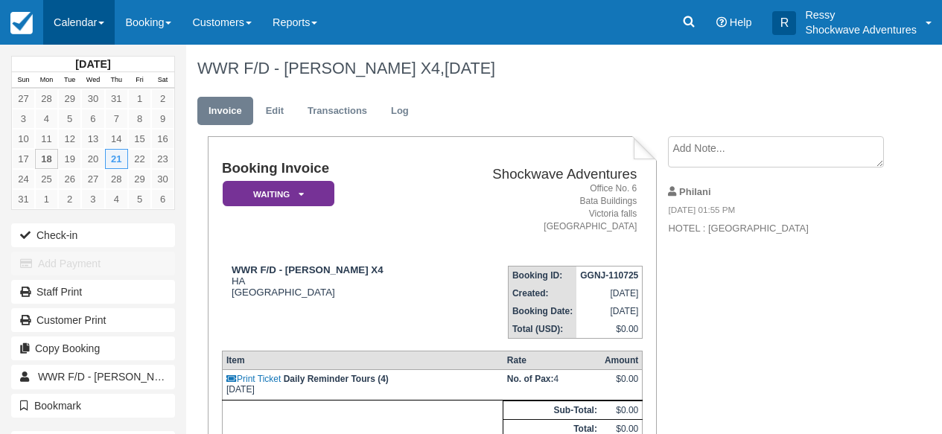
drag, startPoint x: 98, startPoint y: 29, endPoint x: 102, endPoint y: 18, distance: 11.8
click at [98, 29] on link "Calendar" at bounding box center [78, 22] width 71 height 45
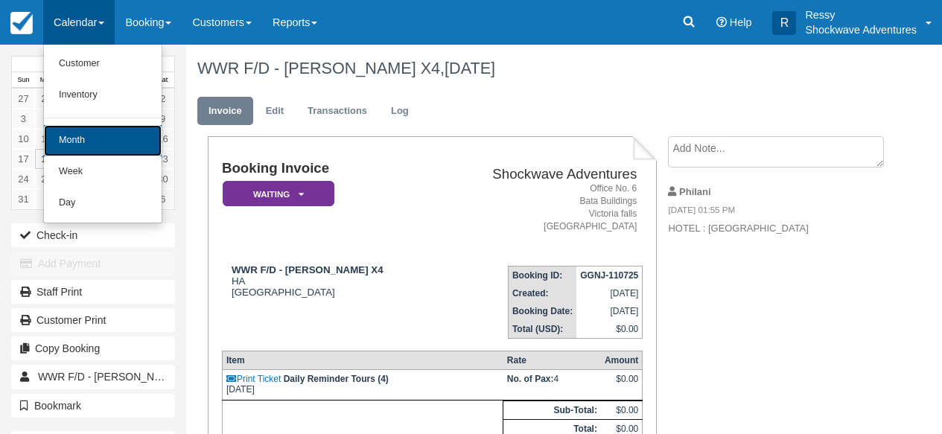
click at [143, 148] on link "Month" at bounding box center [103, 140] width 118 height 31
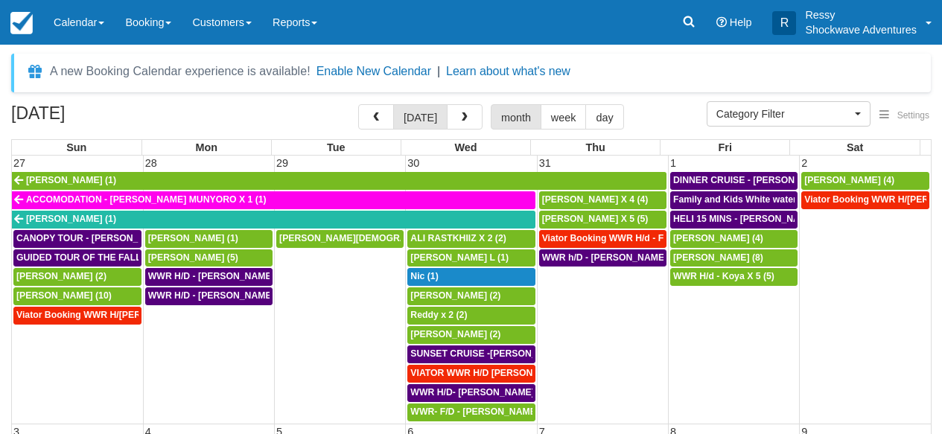
select select
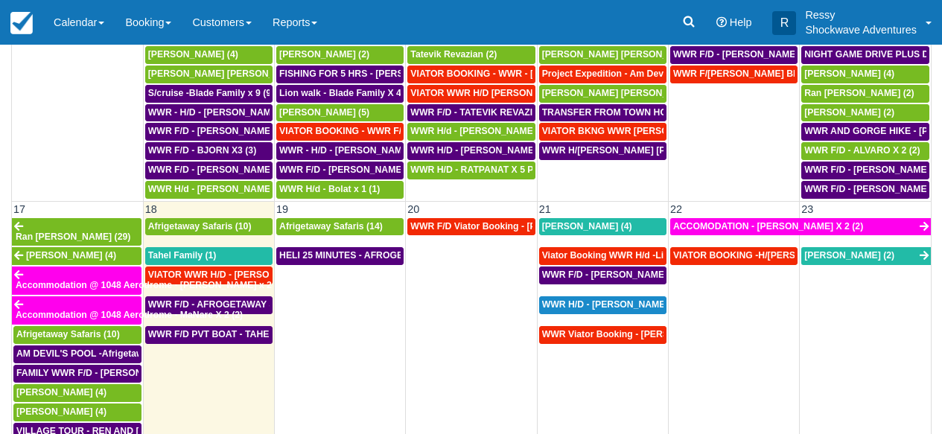
scroll to position [509, 0]
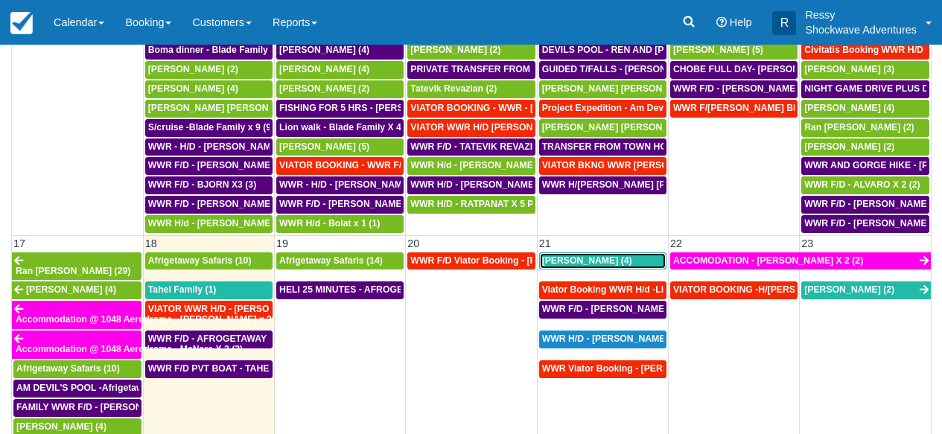
click at [620, 262] on div "Chris Parker (4)" at bounding box center [602, 261] width 121 height 12
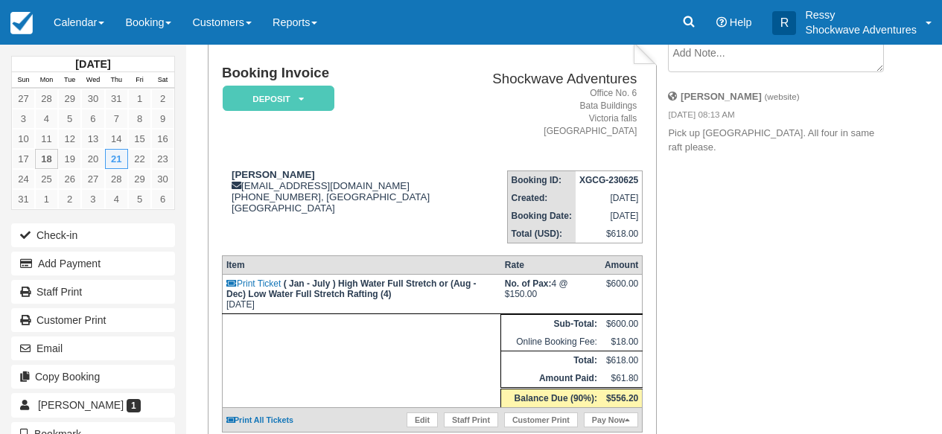
scroll to position [36, 0]
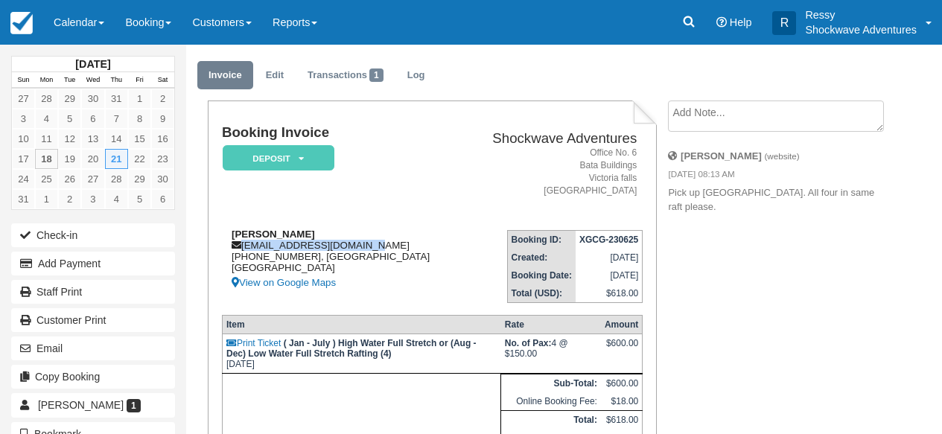
drag, startPoint x: 243, startPoint y: 247, endPoint x: 374, endPoint y: 247, distance: 131.0
click at [374, 247] on div "Chris Parker springbank779@gmail.com +61407922779, Australian Capital Territory…" at bounding box center [342, 260] width 240 height 63
copy div "springbank779@gmail.com"
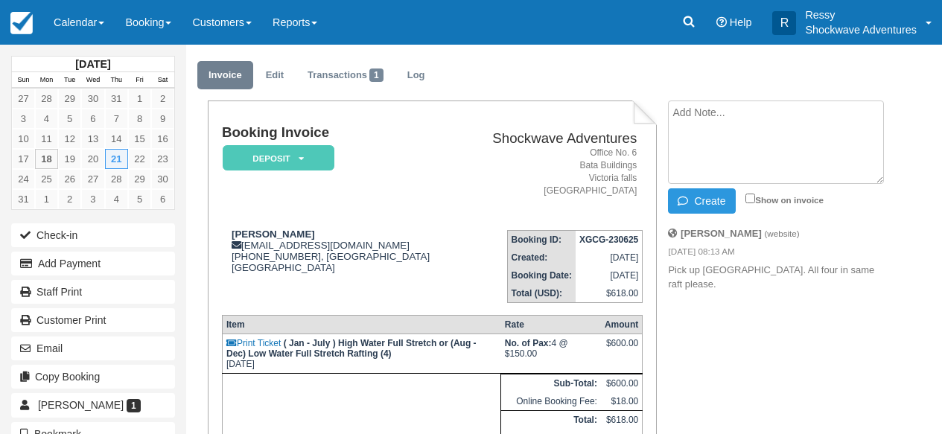
paste textarea "0740hrs - Bhejane lodge 0750hrs - Victoria Falls Hotel"
type textarea "0740hrs - Bhejane lodge 0750hrs - Victoria Falls Hotel"
click at [700, 205] on button "Create" at bounding box center [701, 200] width 67 height 25
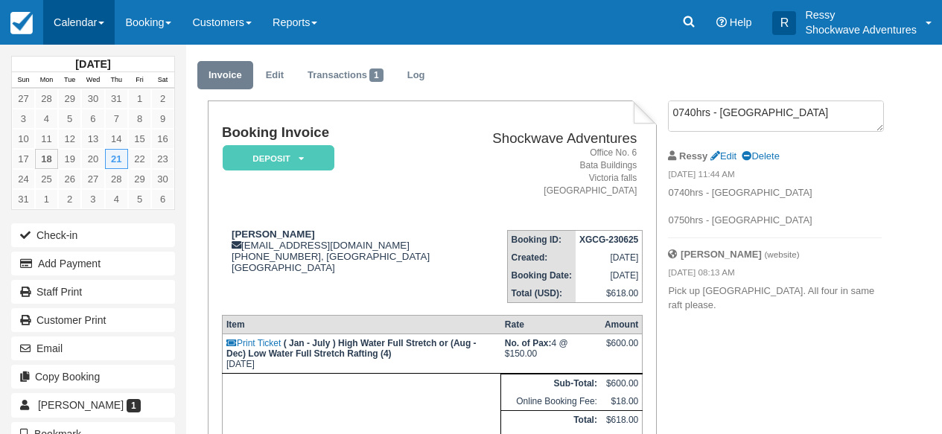
click at [81, 18] on link "Calendar" at bounding box center [78, 22] width 71 height 45
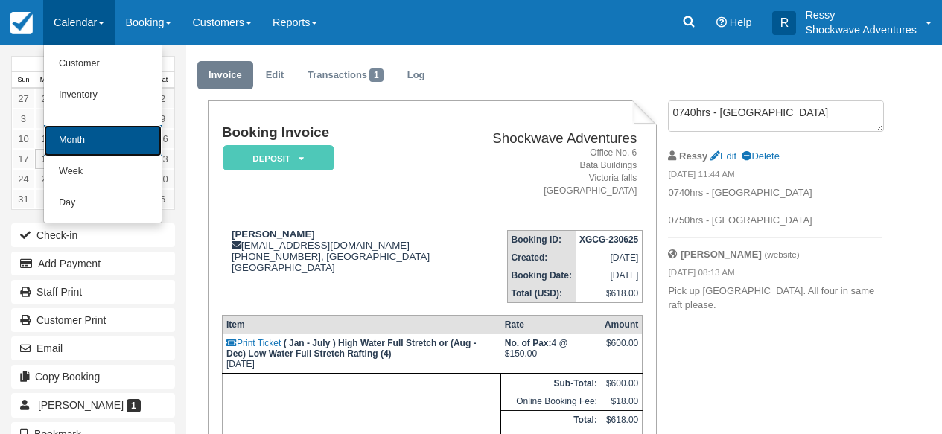
click at [74, 138] on link "Month" at bounding box center [103, 140] width 118 height 31
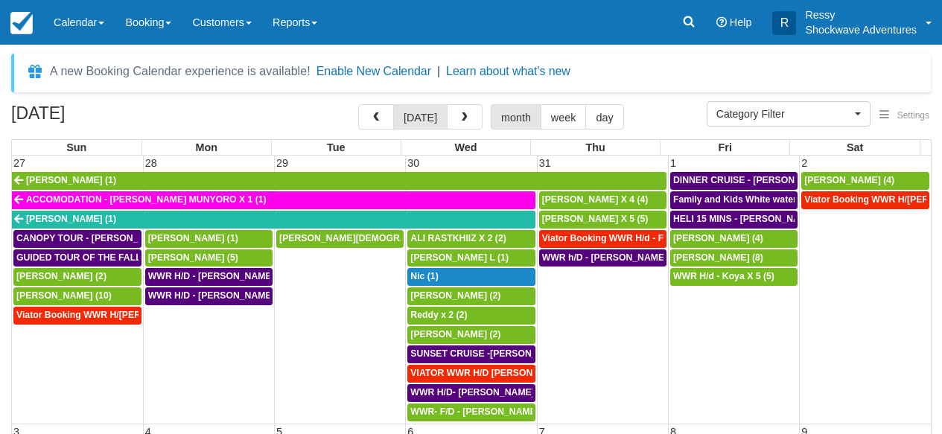
select select
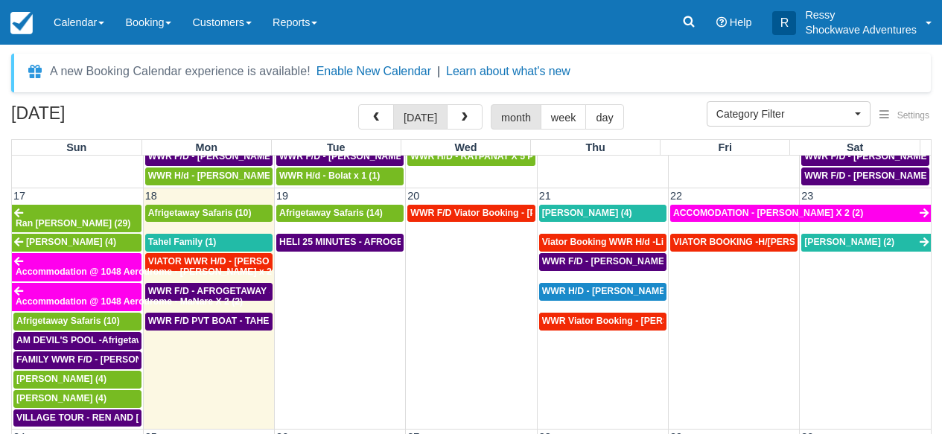
scroll to position [710, 0]
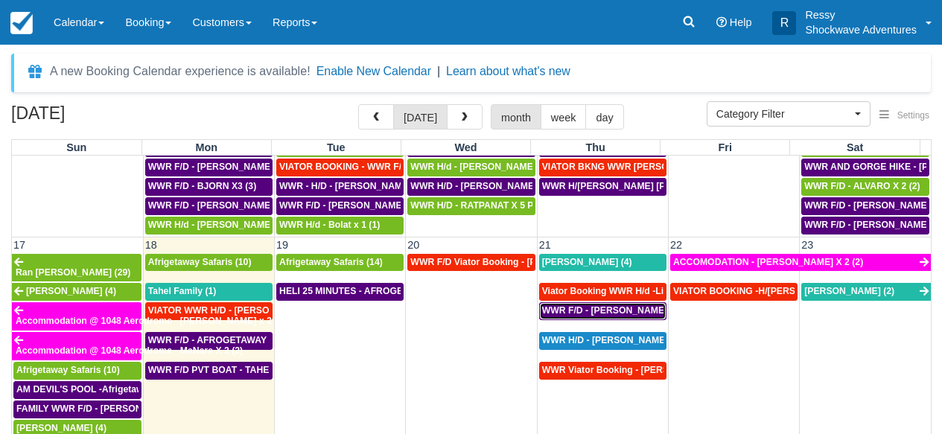
click at [634, 305] on span "WWR F/D - CHRIS PARKER X4 (4)" at bounding box center [618, 310] width 153 height 10
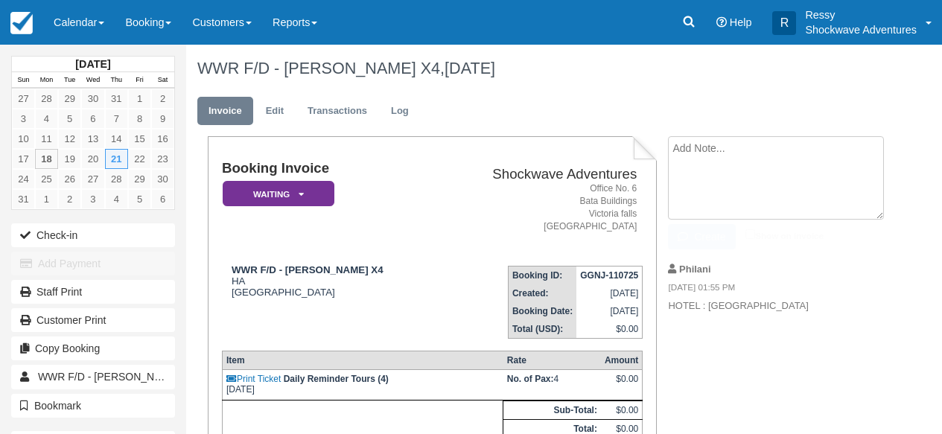
click at [706, 147] on textarea at bounding box center [776, 177] width 216 height 83
paste textarea "0740hrs - Bhejane lodge 0750hrs - Victoria Falls Hotel"
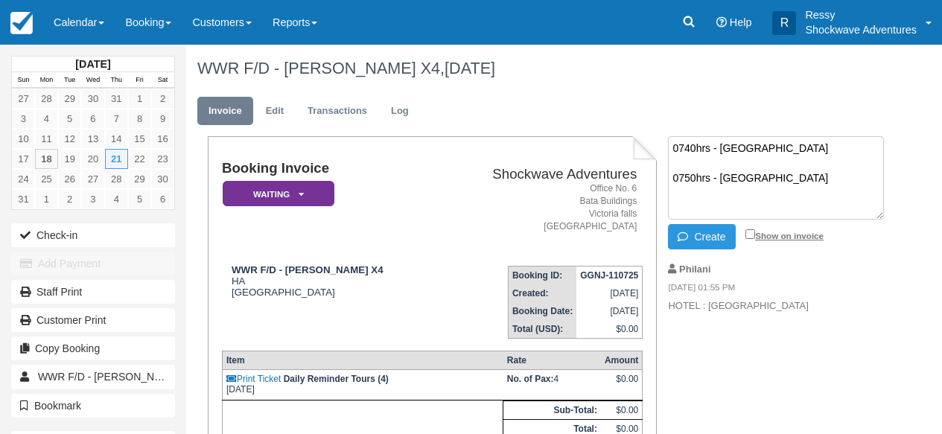
type textarea "0740hrs - Bhejane lodge 0750hrs - Victoria Falls Hotel"
click at [747, 232] on input "Show on invoice" at bounding box center [750, 234] width 10 height 10
checkbox input "true"
click at [709, 239] on button "Create" at bounding box center [701, 236] width 67 height 25
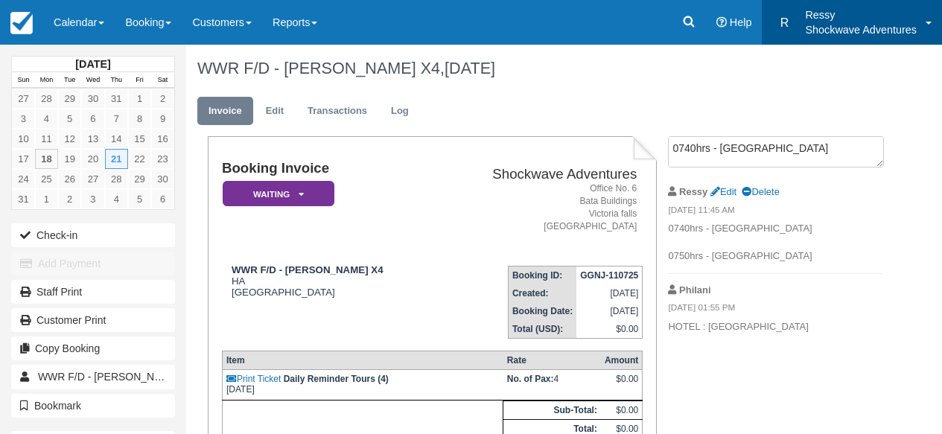
click at [829, 22] on p "Shockwave Adventures" at bounding box center [861, 29] width 112 height 15
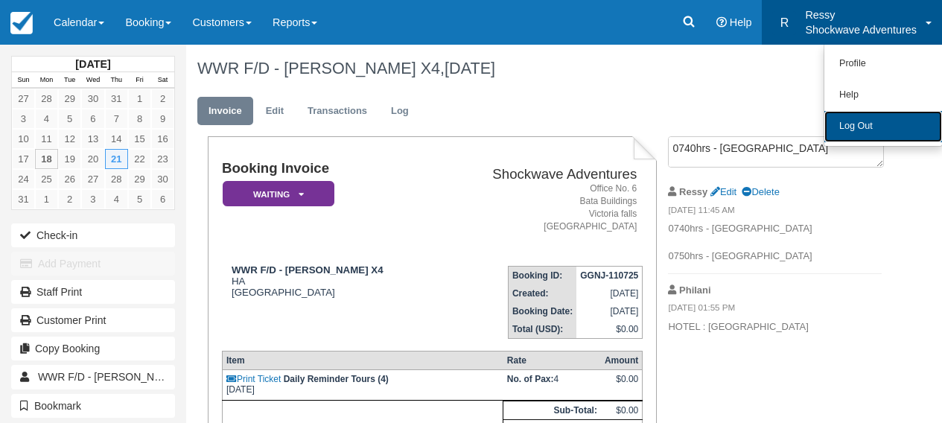
click at [865, 130] on link "Log Out" at bounding box center [883, 126] width 118 height 31
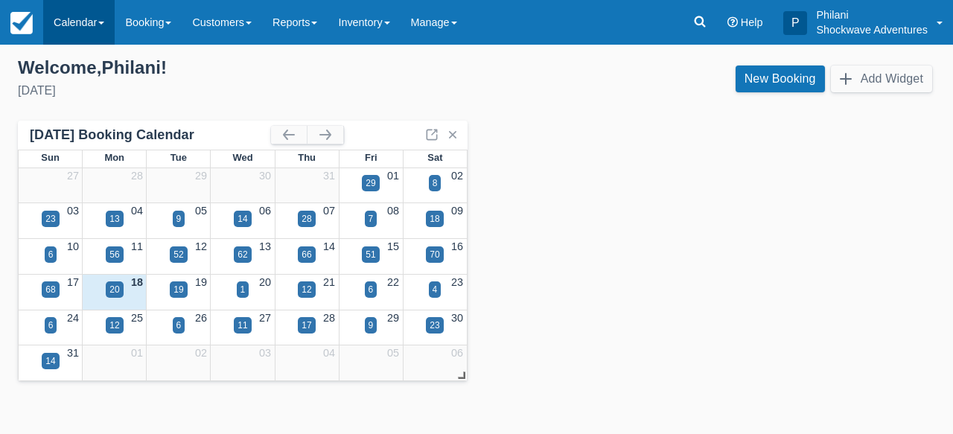
click at [92, 28] on link "Calendar" at bounding box center [78, 22] width 71 height 45
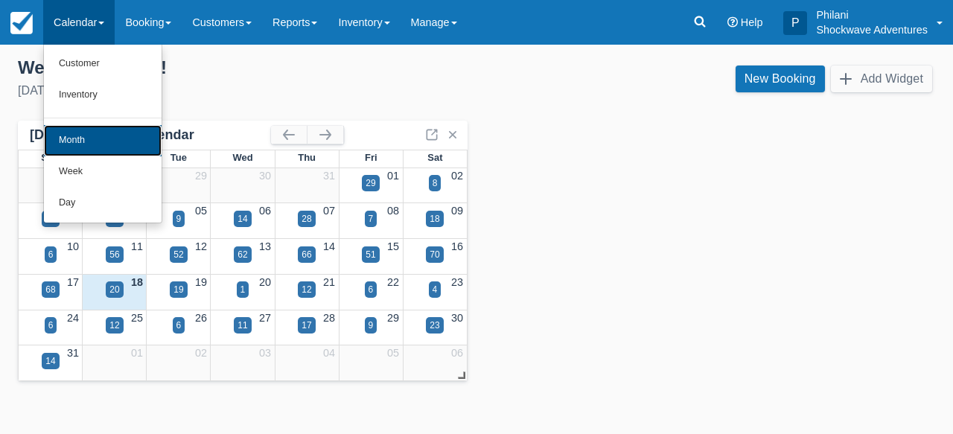
click at [76, 134] on link "Month" at bounding box center [103, 140] width 118 height 31
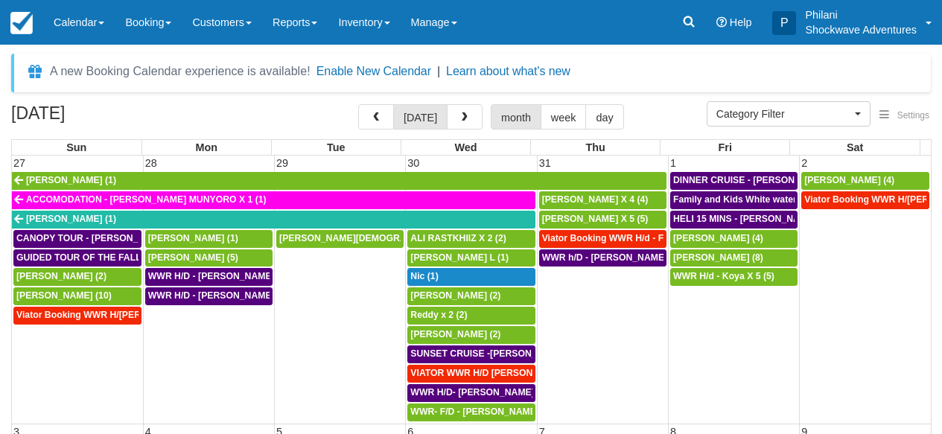
select select
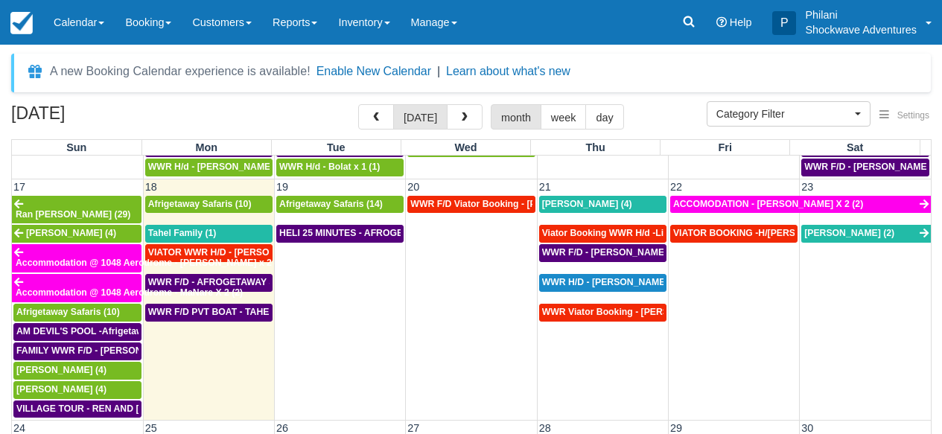
scroll to position [764, 0]
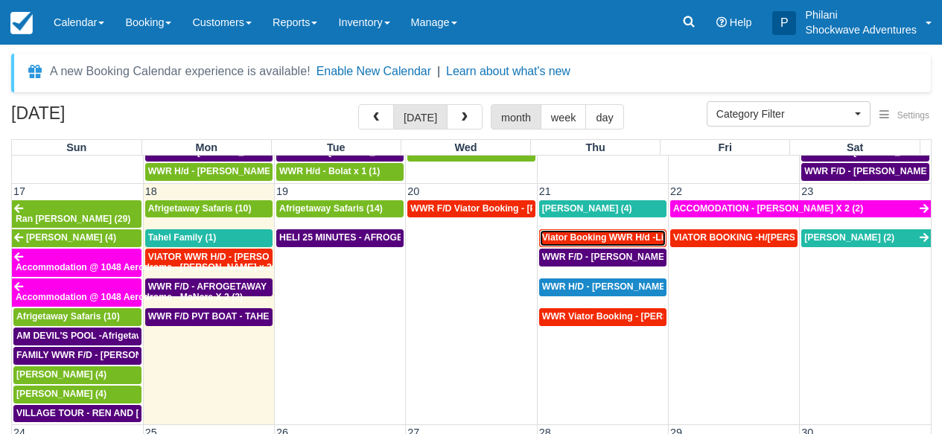
click at [628, 232] on span "Viator Booking WWR H/d -Li, Jiahao X 2 (2)" at bounding box center [634, 237] width 185 height 10
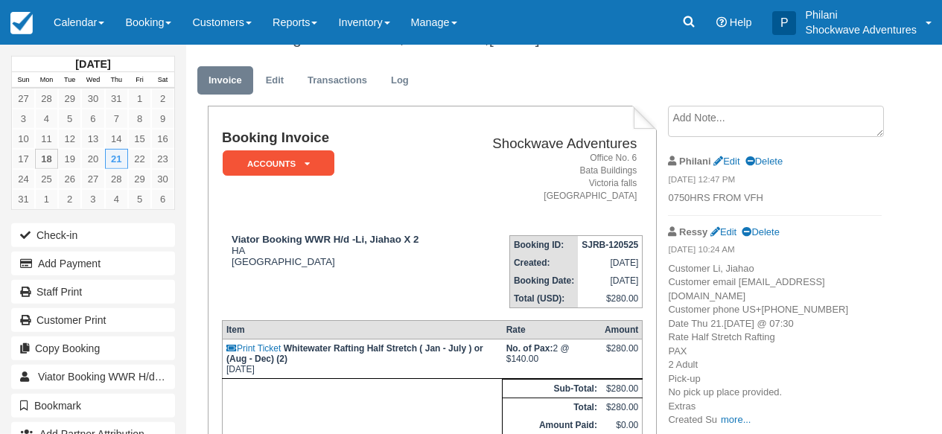
scroll to position [24, 0]
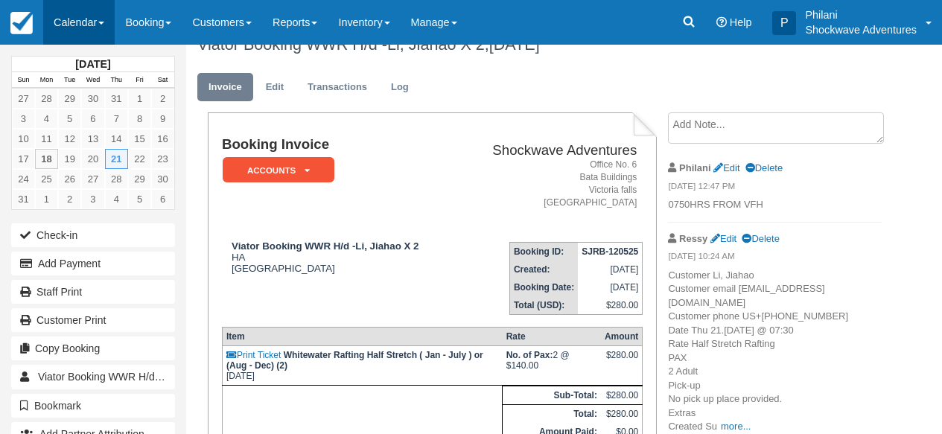
click at [54, 28] on link "Calendar" at bounding box center [78, 22] width 71 height 45
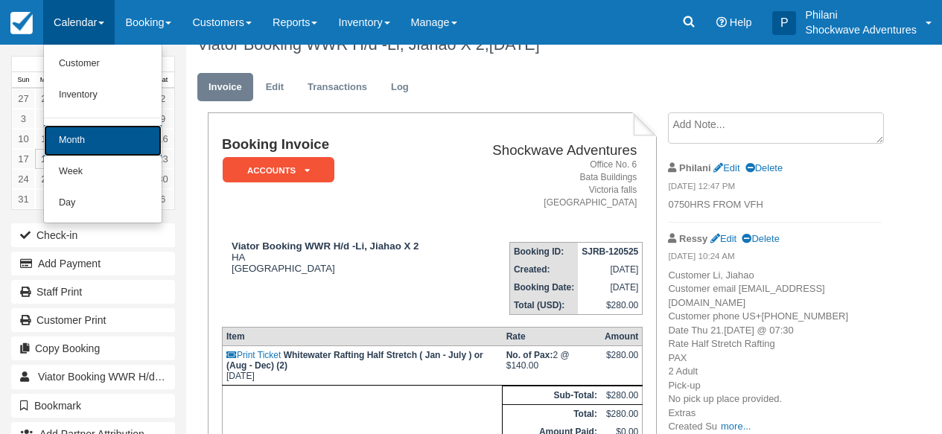
click at [118, 146] on link "Month" at bounding box center [103, 140] width 118 height 31
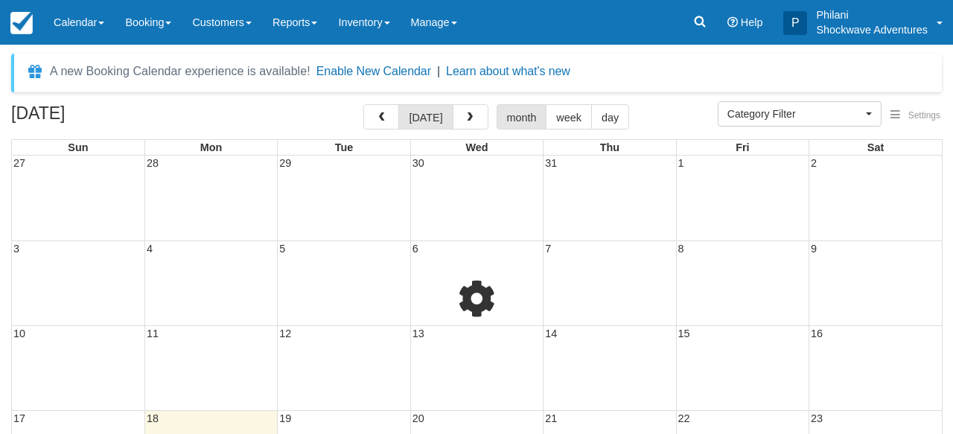
select select
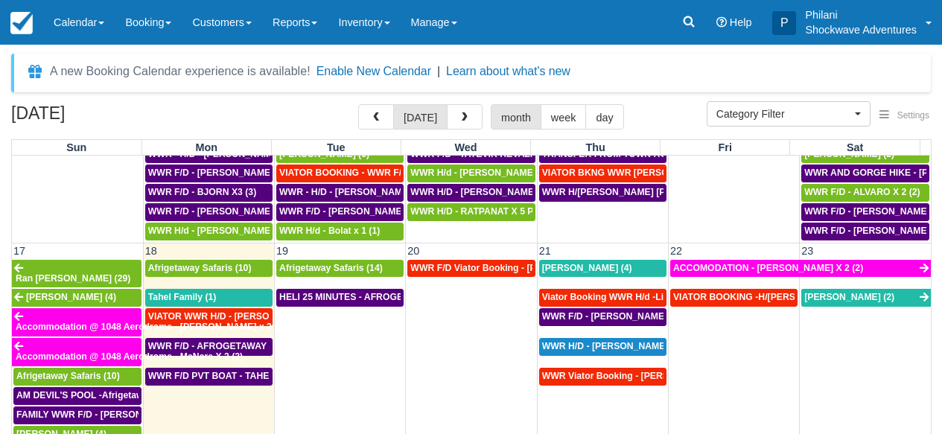
scroll to position [711, 0]
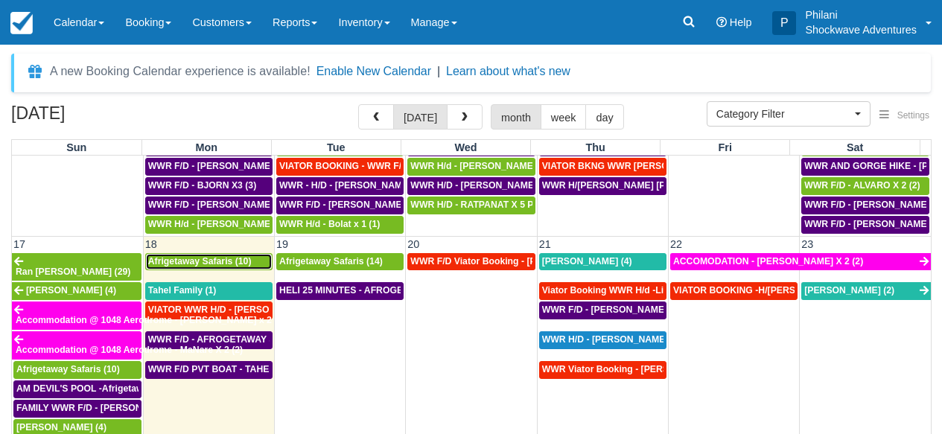
click at [212, 265] on span "Afrigetaway Safaris (10)" at bounding box center [199, 261] width 103 height 10
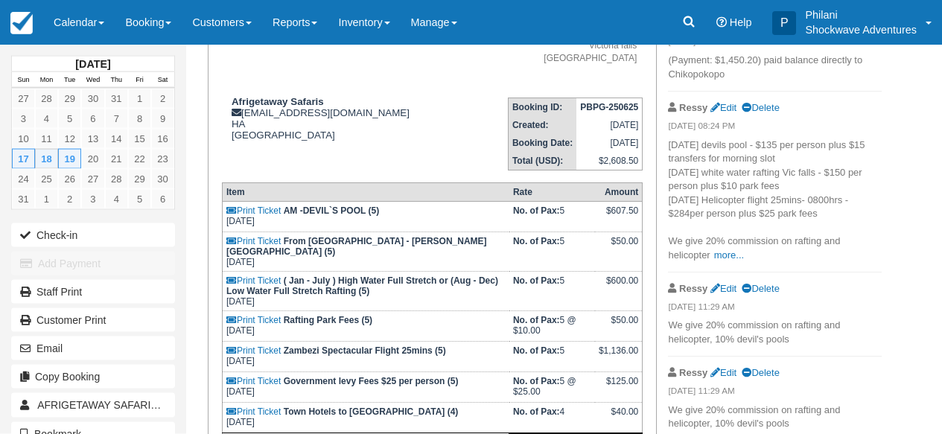
scroll to position [167, 0]
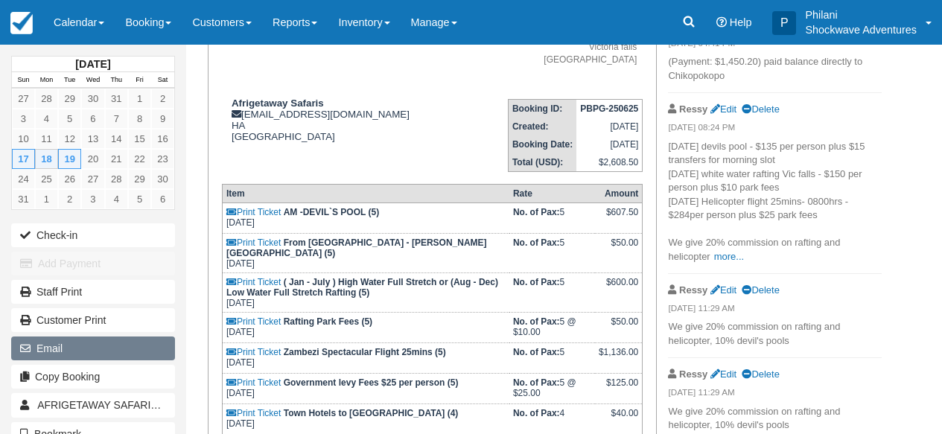
click at [103, 348] on button "Email" at bounding box center [93, 348] width 164 height 24
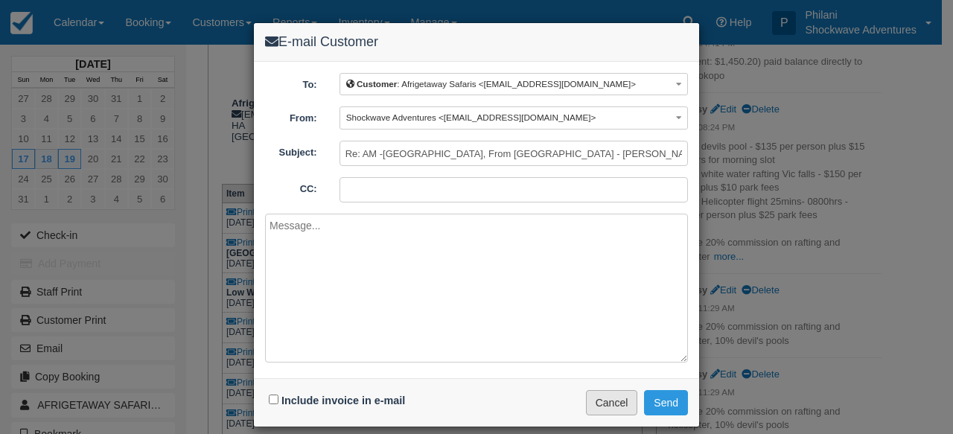
click at [594, 399] on button "Cancel" at bounding box center [612, 402] width 52 height 25
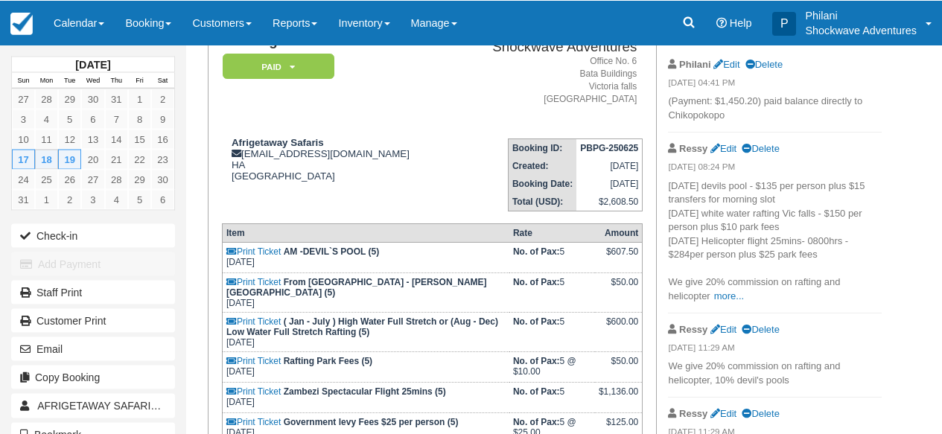
scroll to position [226, 0]
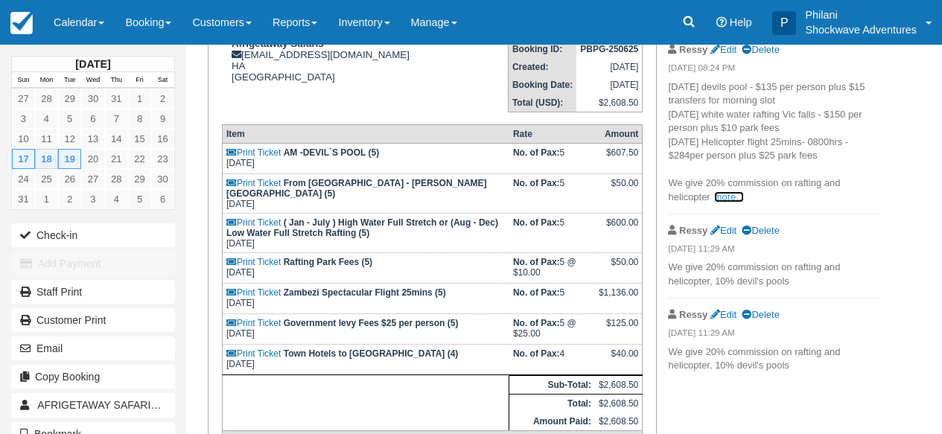
click at [722, 198] on link "more..." at bounding box center [729, 196] width 30 height 11
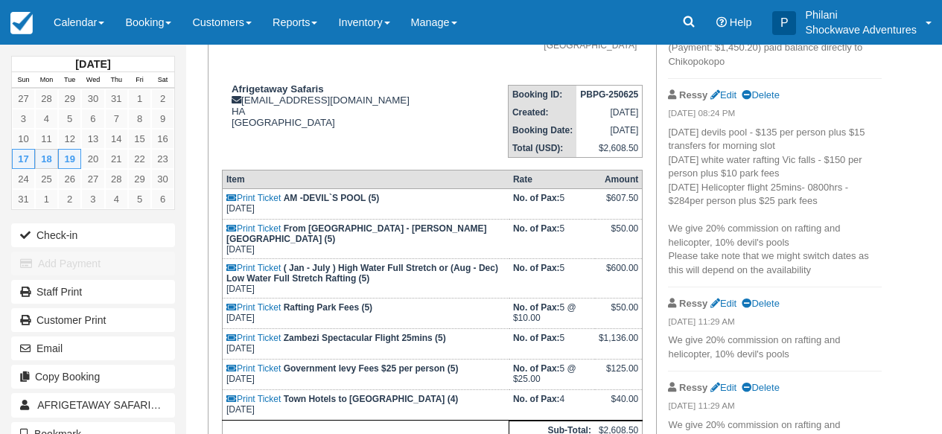
scroll to position [167, 0]
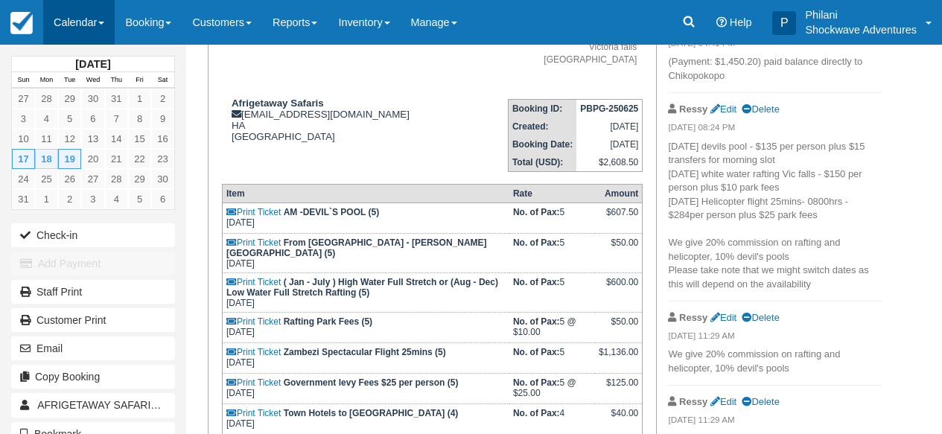
click at [77, 19] on link "Calendar" at bounding box center [78, 22] width 71 height 45
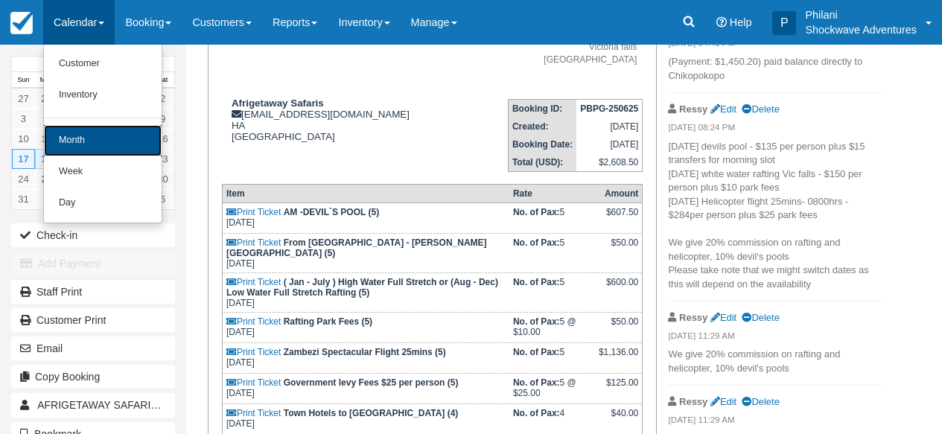
click at [114, 145] on link "Month" at bounding box center [103, 140] width 118 height 31
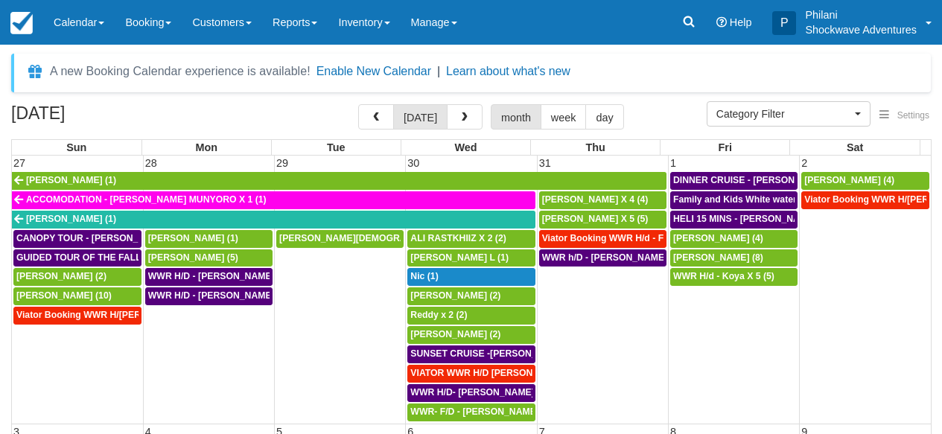
select select
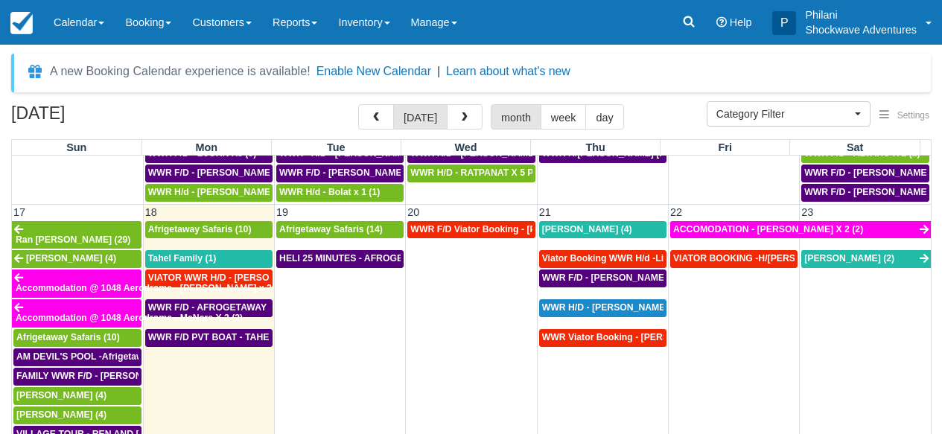
scroll to position [738, 0]
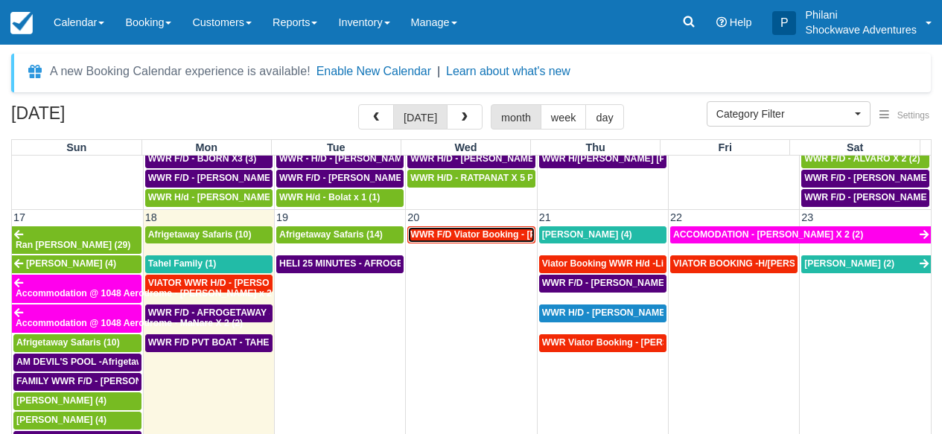
click at [499, 237] on span "WWR F/D Viator Booking - [PERSON_NAME] X1 (1)" at bounding box center [520, 234] width 220 height 10
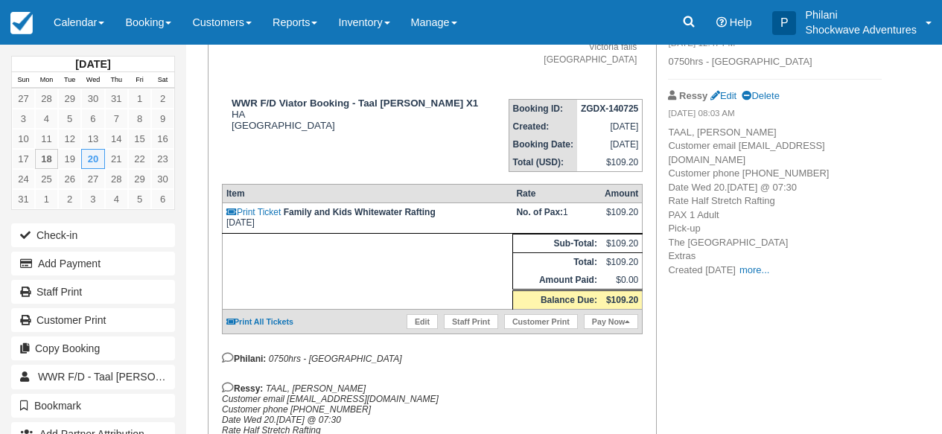
scroll to position [48, 0]
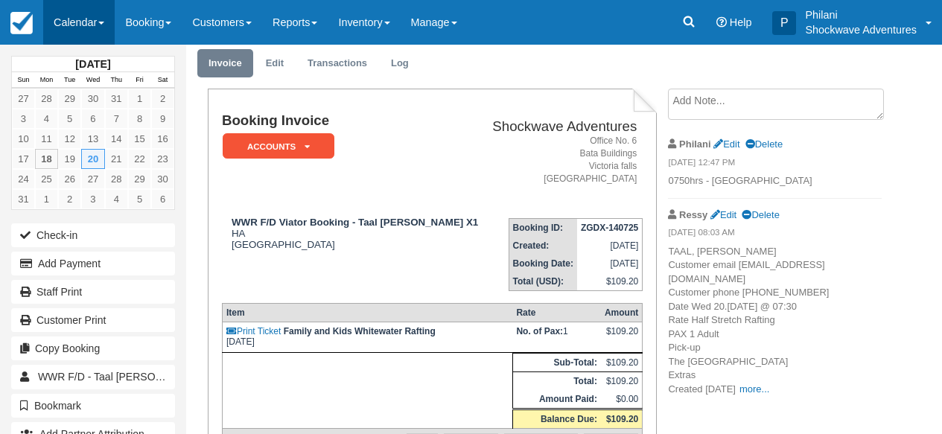
click at [76, 20] on link "Calendar" at bounding box center [78, 22] width 71 height 45
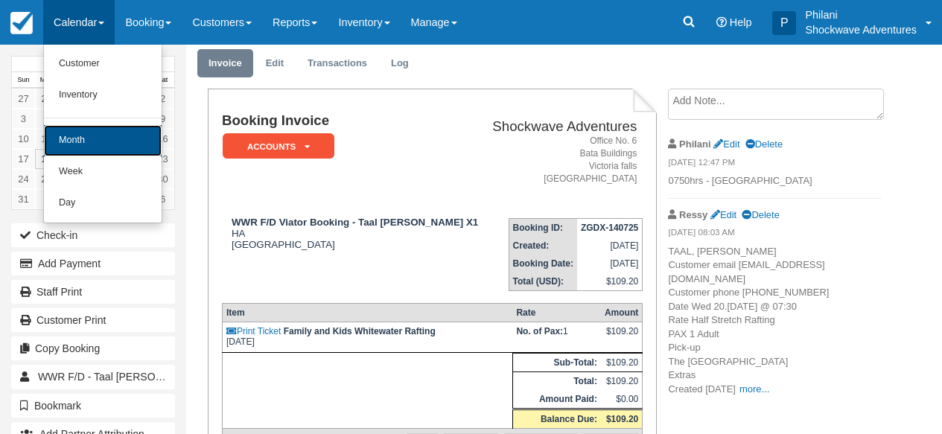
click at [89, 143] on link "Month" at bounding box center [103, 140] width 118 height 31
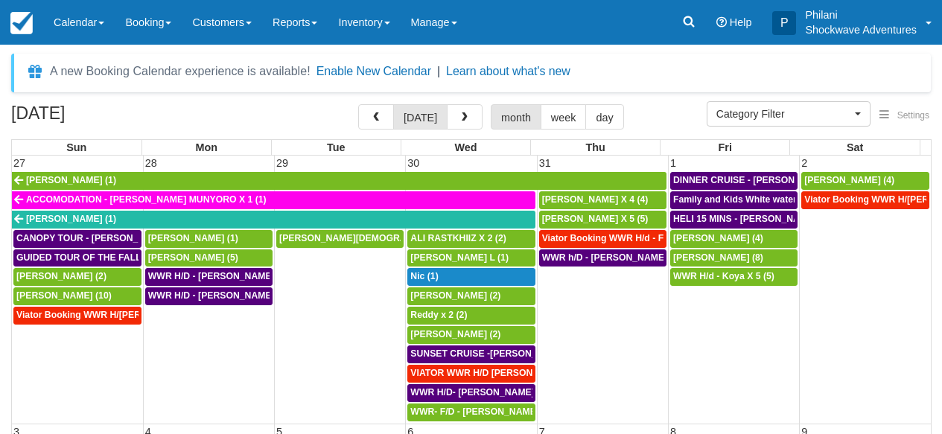
select select
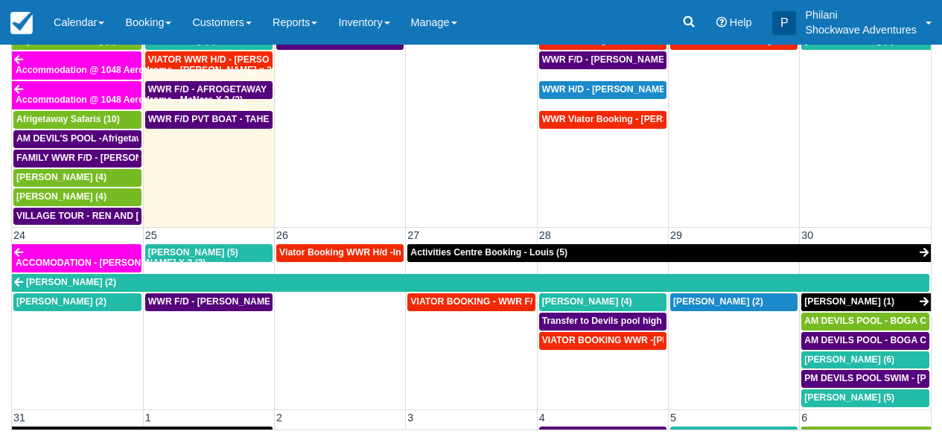
scroll to position [563, 0]
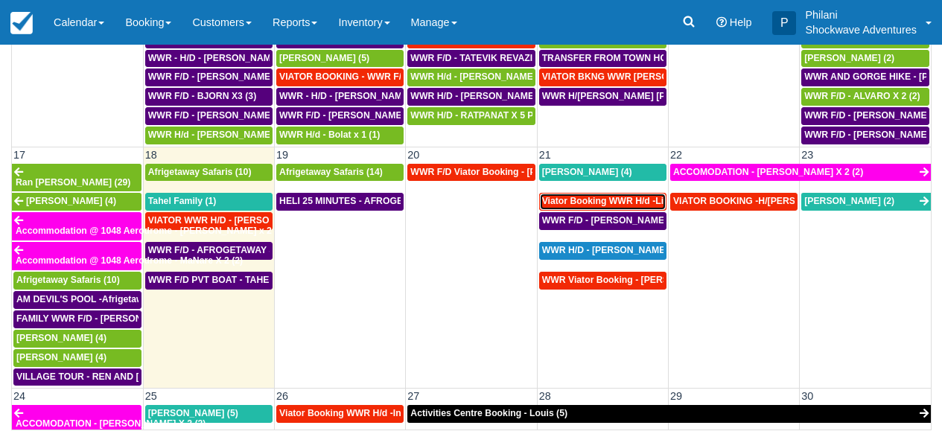
click at [619, 197] on span "Viator Booking WWR H/d -Li, Jiahao X 2 (2)" at bounding box center [634, 201] width 185 height 10
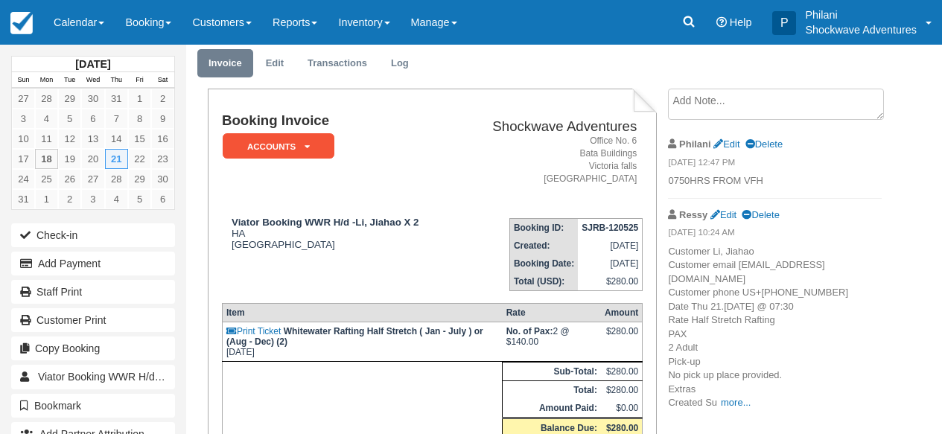
scroll to position [48, 0]
click at [65, 25] on link "Calendar" at bounding box center [78, 22] width 71 height 45
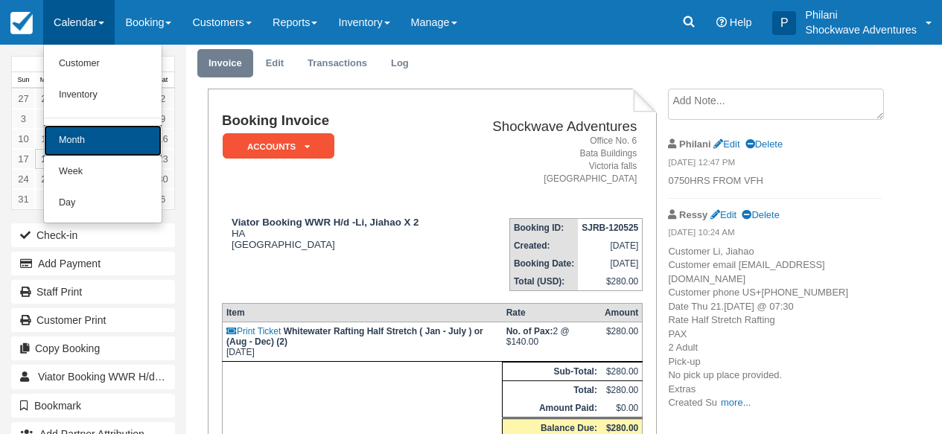
click at [95, 153] on link "Month" at bounding box center [103, 140] width 118 height 31
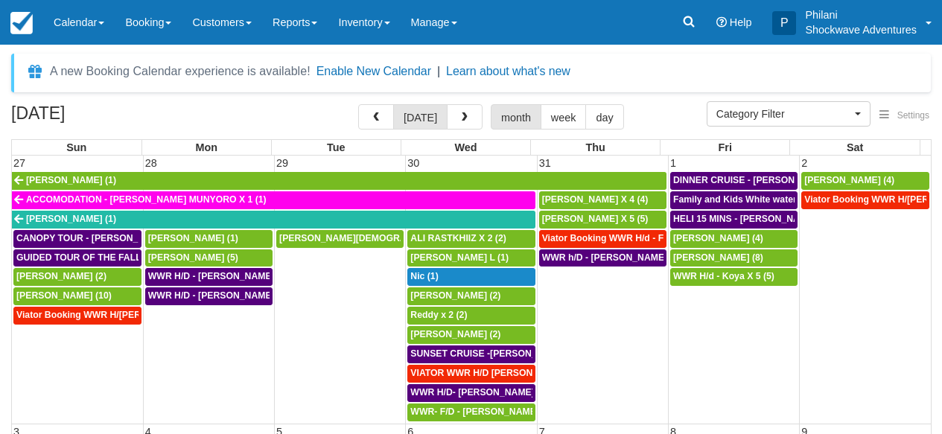
select select
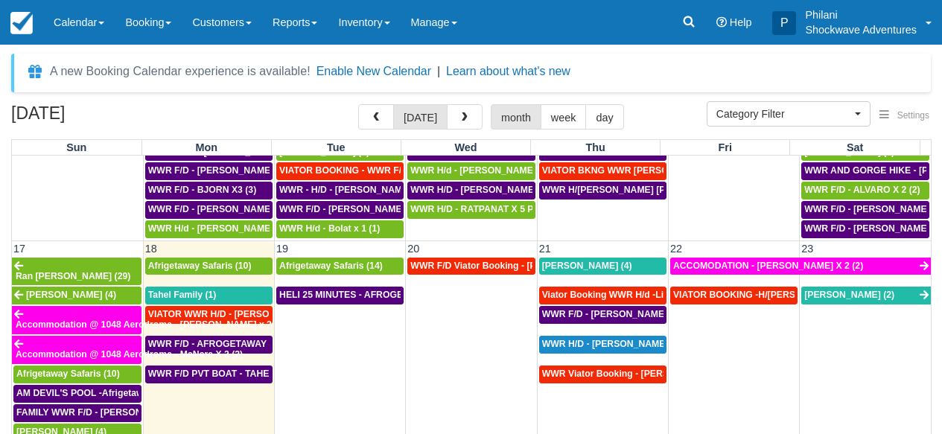
scroll to position [711, 0]
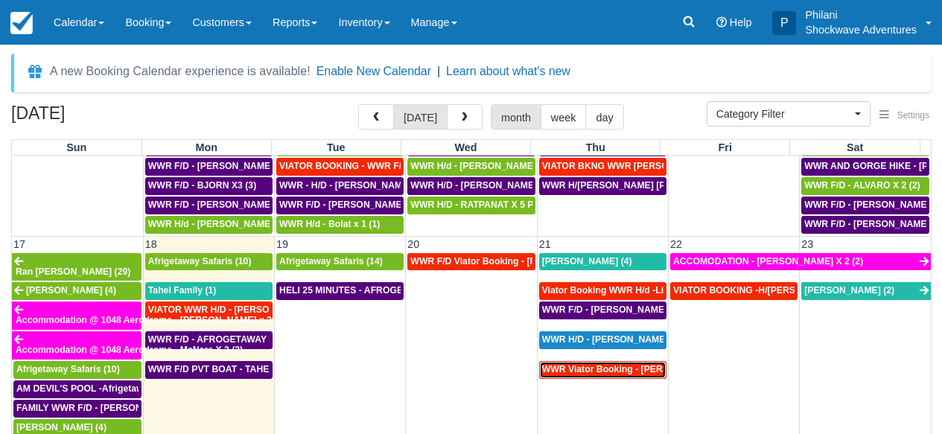
click at [639, 364] on span "WWR Viator Booking - Redman Dean X1 (1)" at bounding box center [643, 369] width 202 height 10
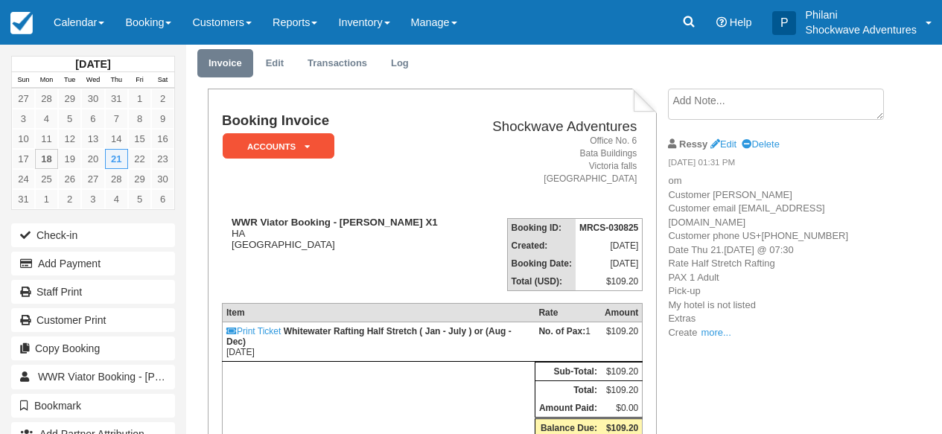
scroll to position [48, 0]
click at [302, 153] on em "ACCOUNTS" at bounding box center [279, 146] width 112 height 26
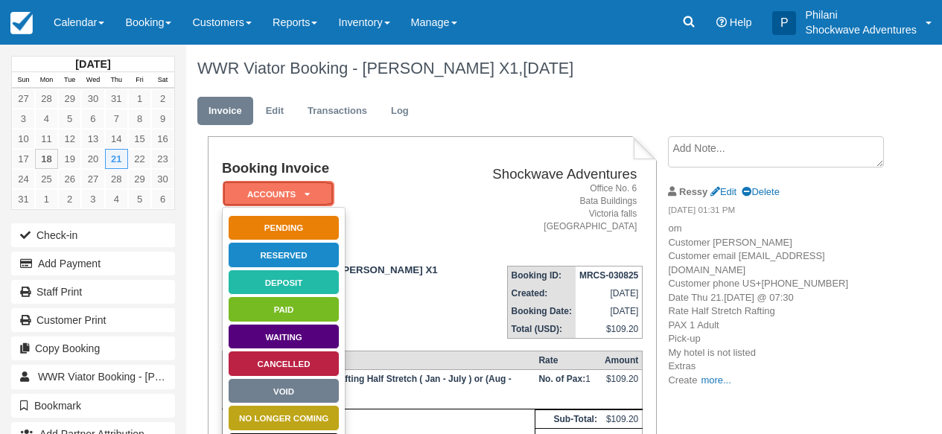
scroll to position [60, 0]
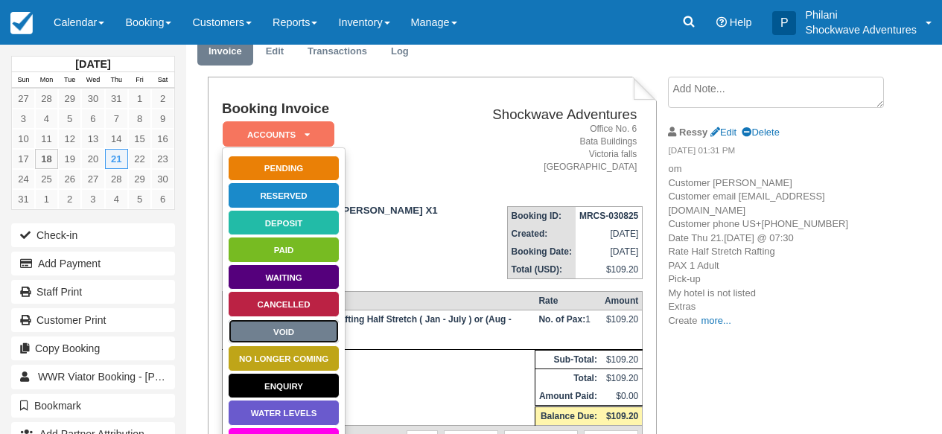
click at [304, 330] on link "Void" at bounding box center [284, 332] width 112 height 26
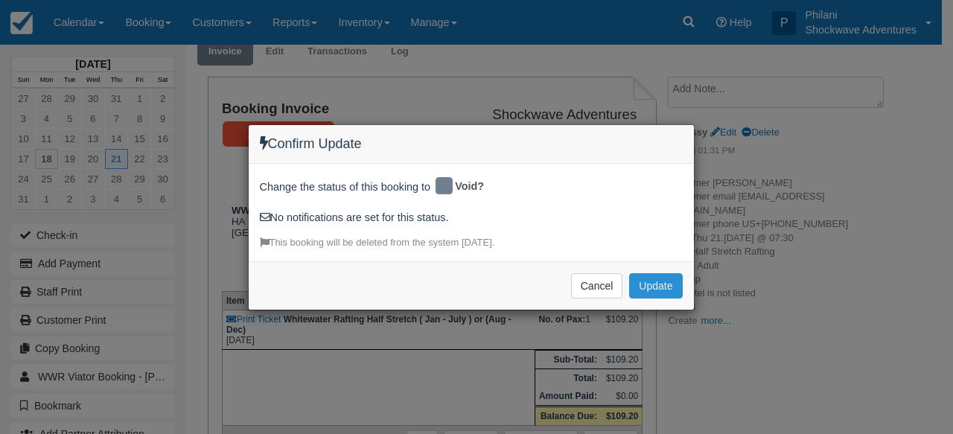
click at [671, 283] on button "Update" at bounding box center [655, 285] width 53 height 25
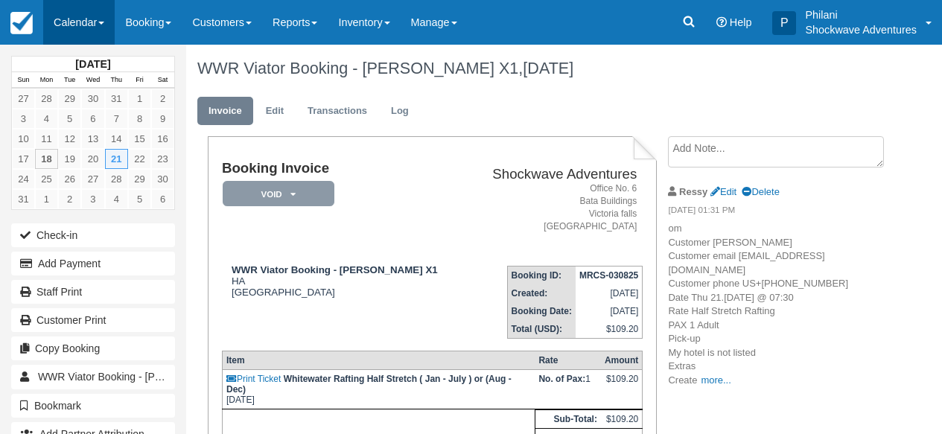
click at [100, 25] on link "Calendar" at bounding box center [78, 22] width 71 height 45
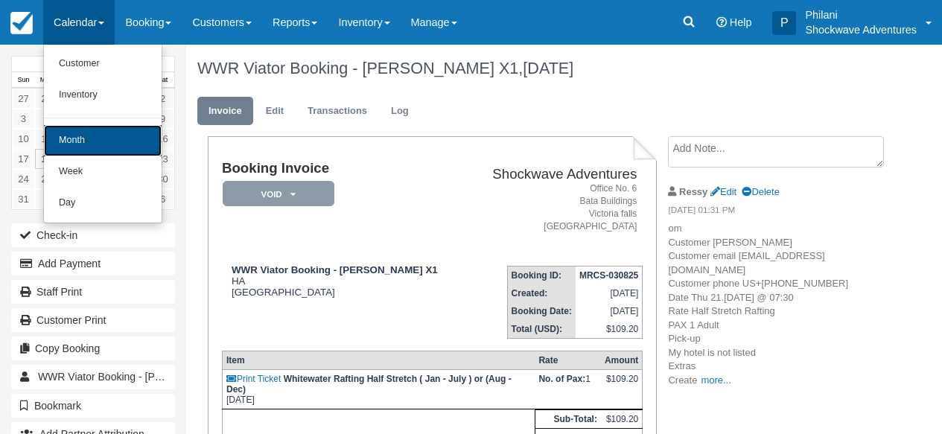
click at [118, 144] on link "Month" at bounding box center [103, 140] width 118 height 31
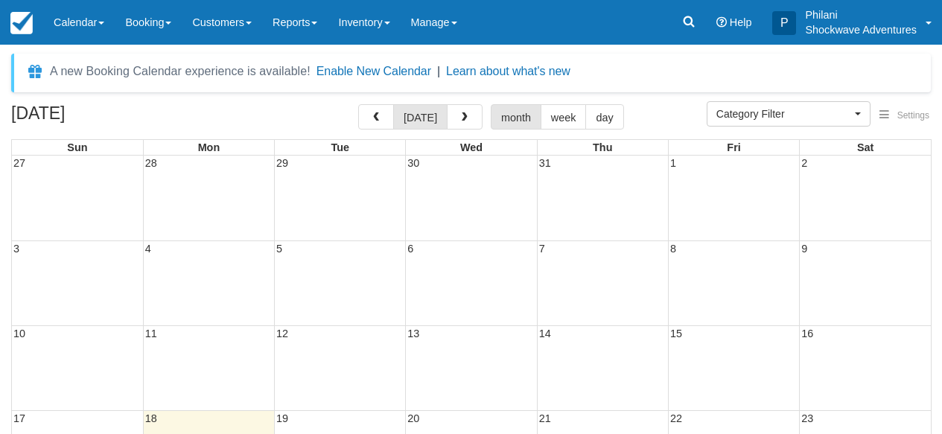
select select
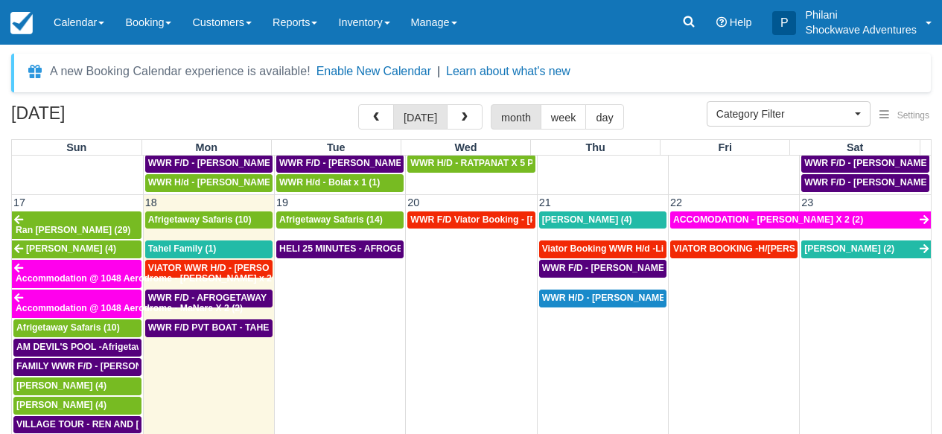
scroll to position [751, 0]
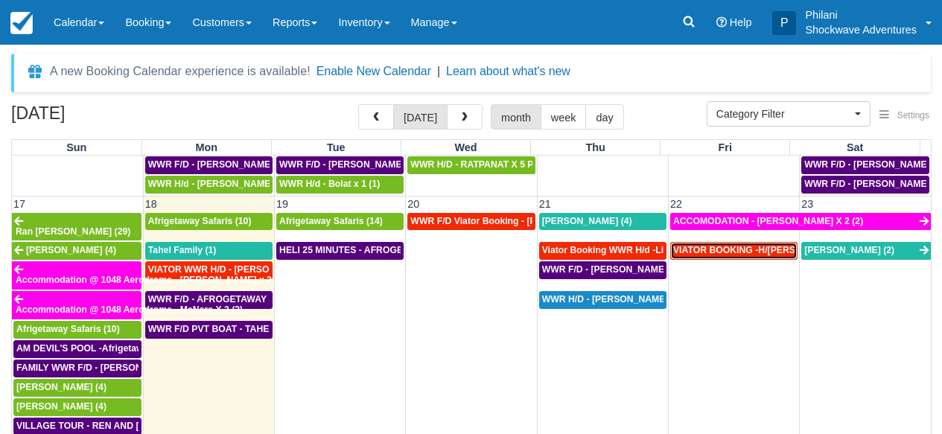
click at [730, 245] on span "VIATOR BOOKING -H/[PERSON_NAME] X 4 (4)" at bounding box center [773, 250] width 200 height 10
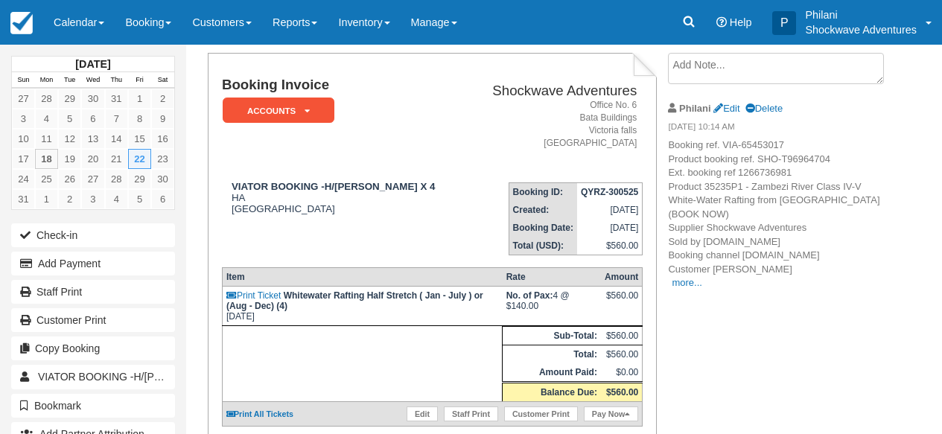
scroll to position [83, 0]
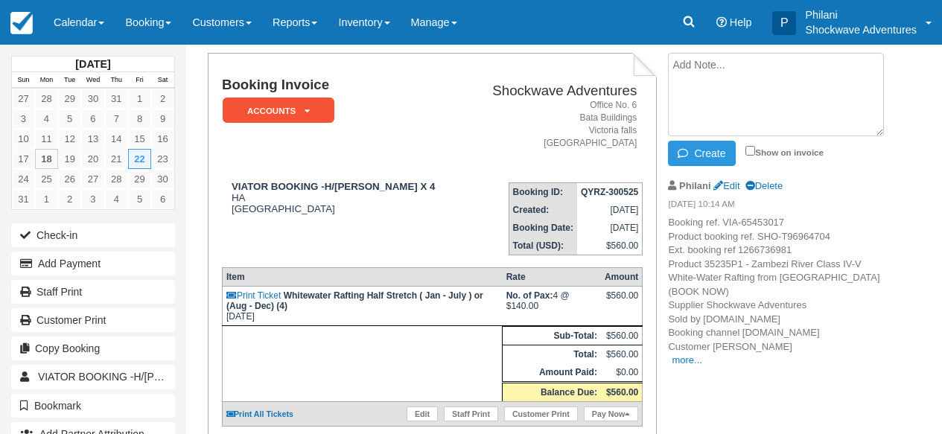
paste textarea "The pick up from Batonka Lodge will be at 0745hrs . Kindly advise if you have a…"
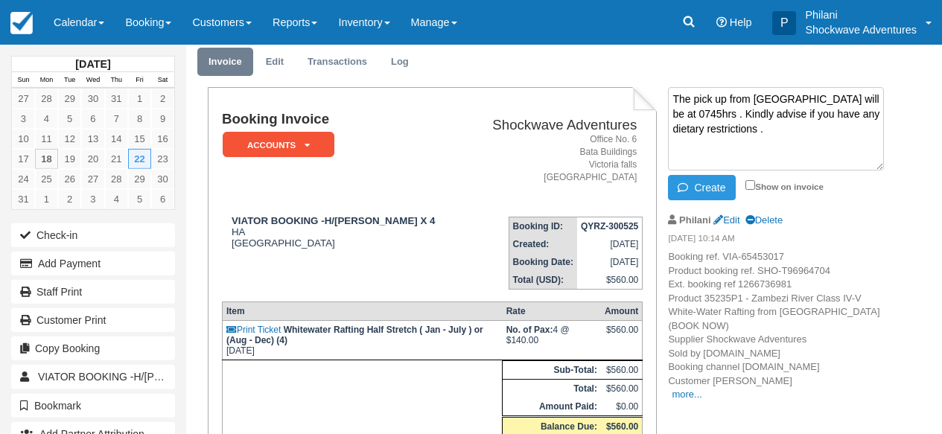
scroll to position [24, 0]
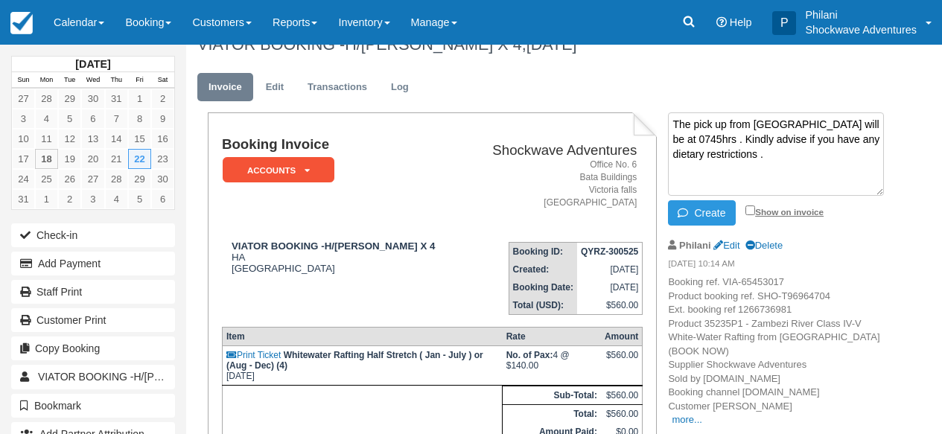
type textarea "The pick up from Batonka Lodge will be at 0745hrs . Kindly advise if you have a…"
click at [751, 209] on input "Show on invoice" at bounding box center [750, 210] width 10 height 10
checkbox input "true"
click at [701, 204] on button "Create" at bounding box center [701, 212] width 67 height 25
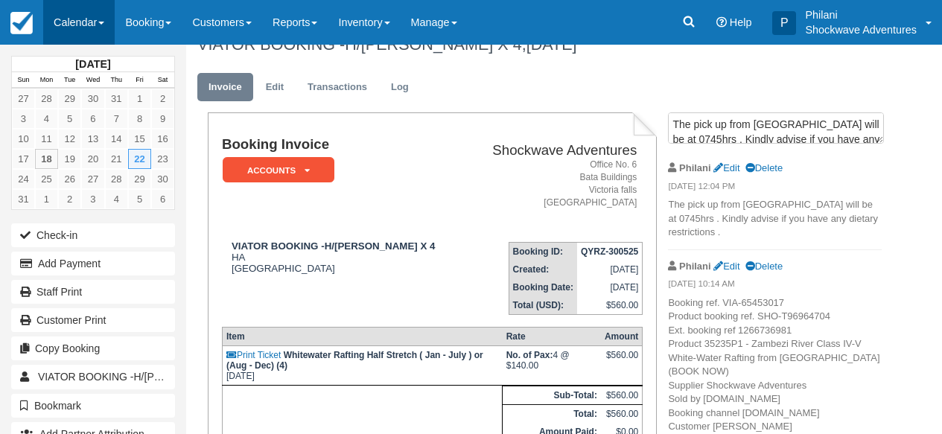
click at [81, 28] on link "Calendar" at bounding box center [78, 22] width 71 height 45
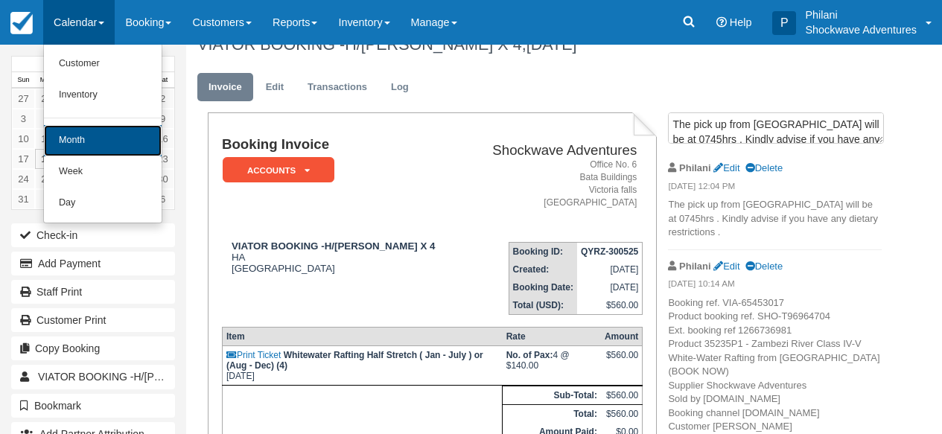
click at [90, 136] on link "Month" at bounding box center [103, 140] width 118 height 31
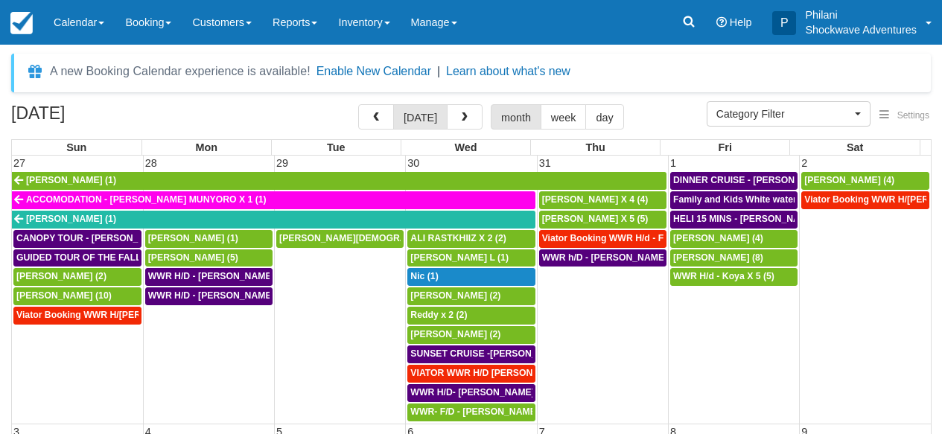
select select
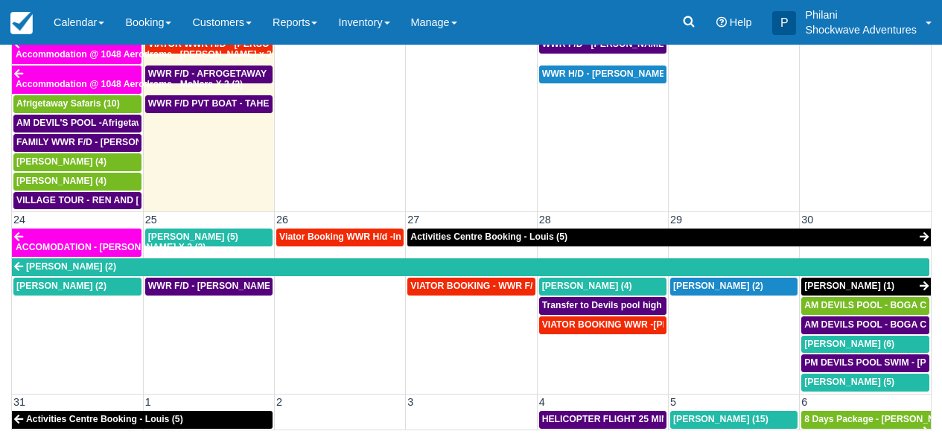
scroll to position [751, 0]
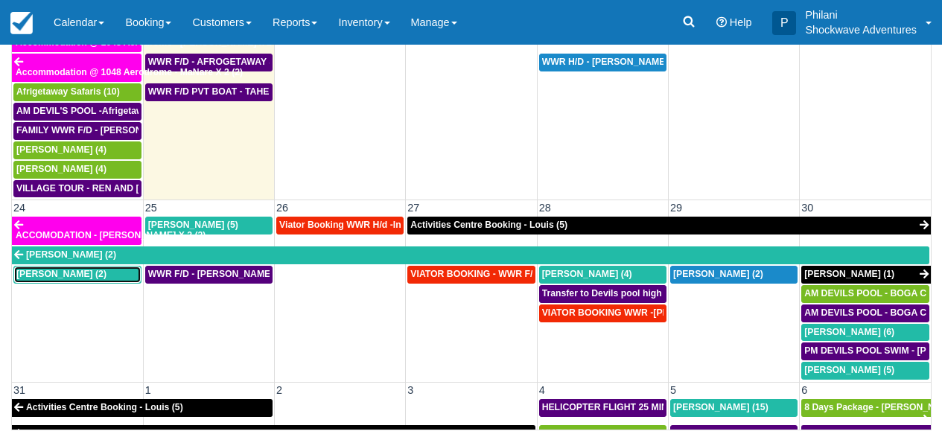
click at [103, 269] on span "[PERSON_NAME] (2)" at bounding box center [61, 274] width 90 height 10
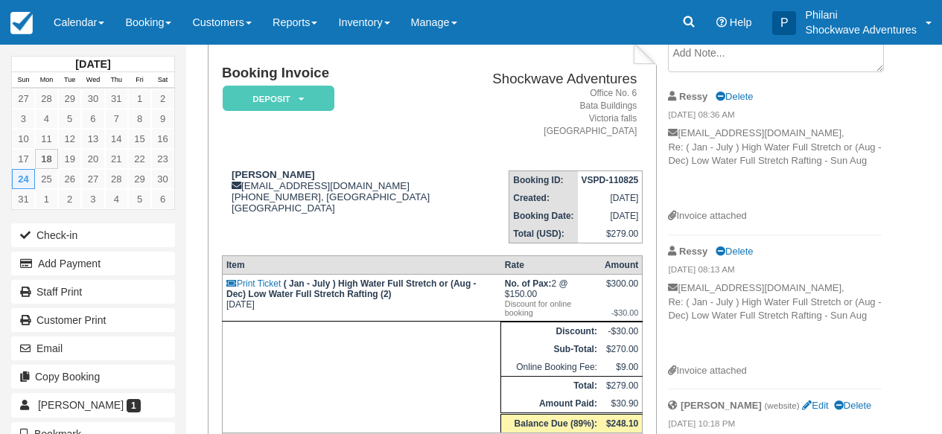
scroll to position [214, 0]
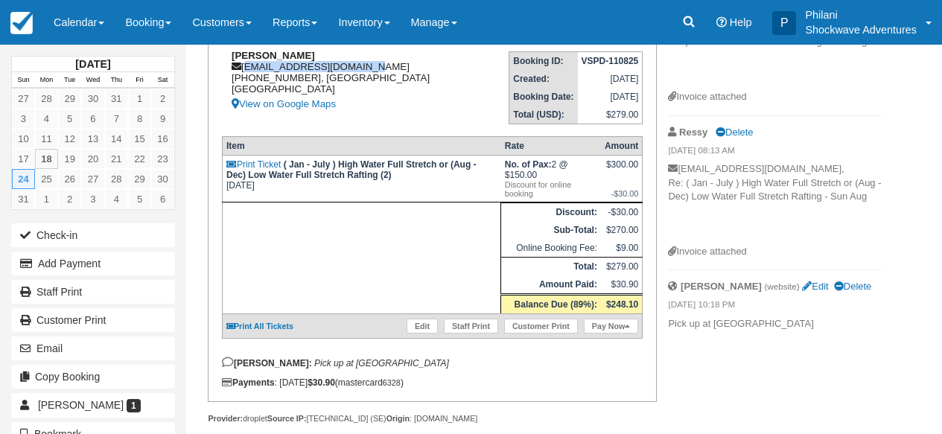
drag, startPoint x: 245, startPoint y: 69, endPoint x: 375, endPoint y: 74, distance: 130.4
click at [375, 74] on div "[PERSON_NAME] [EMAIL_ADDRESS][DOMAIN_NAME] [PHONE_NUMBER], [GEOGRAPHIC_DATA] [G…" at bounding box center [342, 81] width 240 height 63
copy div "[EMAIL_ADDRESS][DOMAIN_NAME]"
click at [908, 220] on html "Menu Calendar Customer Inventory Month Week Day Booking Daily Manifest Daily Li…" at bounding box center [471, 3] width 942 height 434
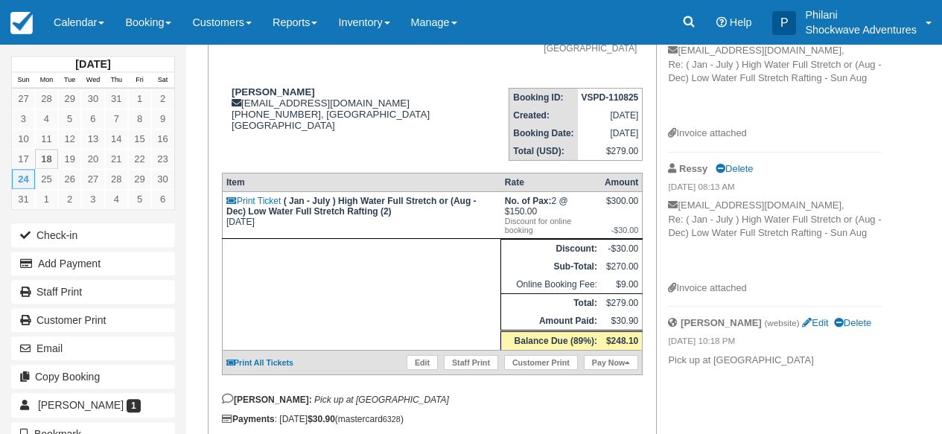
scroll to position [143, 0]
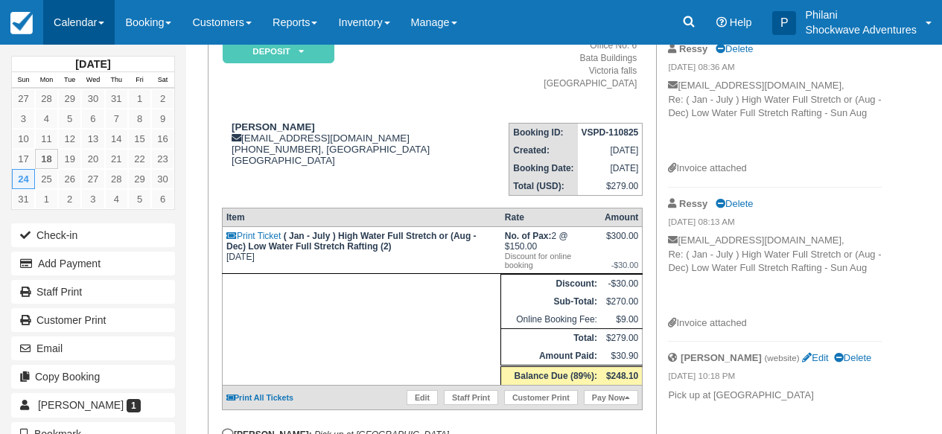
click at [91, 16] on link "Calendar" at bounding box center [78, 22] width 71 height 45
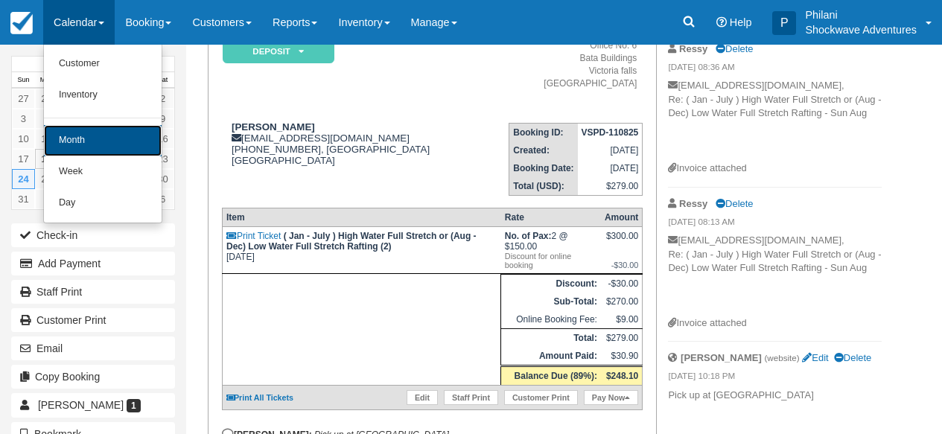
click at [90, 133] on link "Month" at bounding box center [103, 140] width 118 height 31
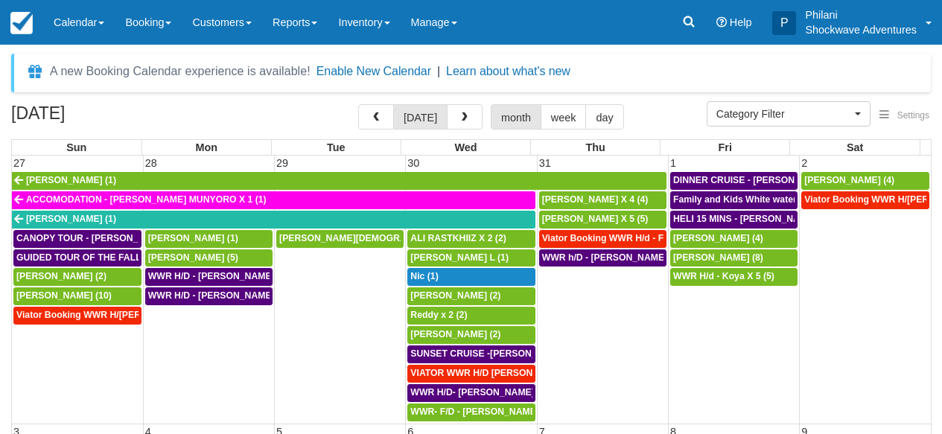
select select
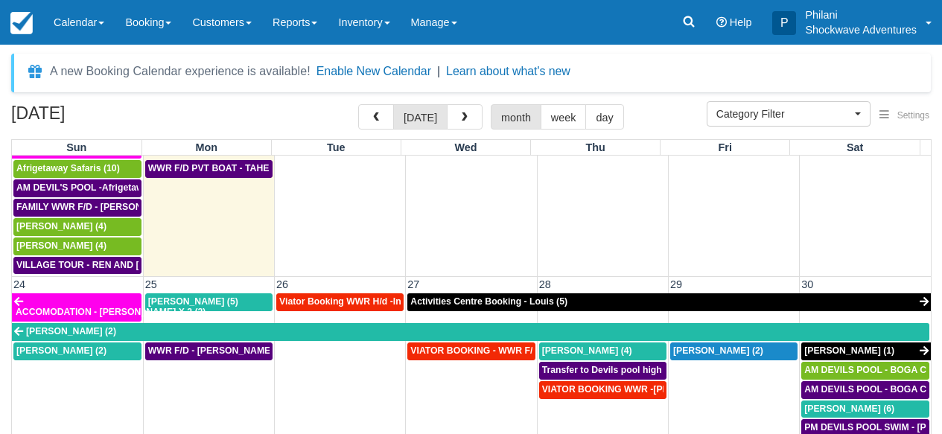
scroll to position [765, 0]
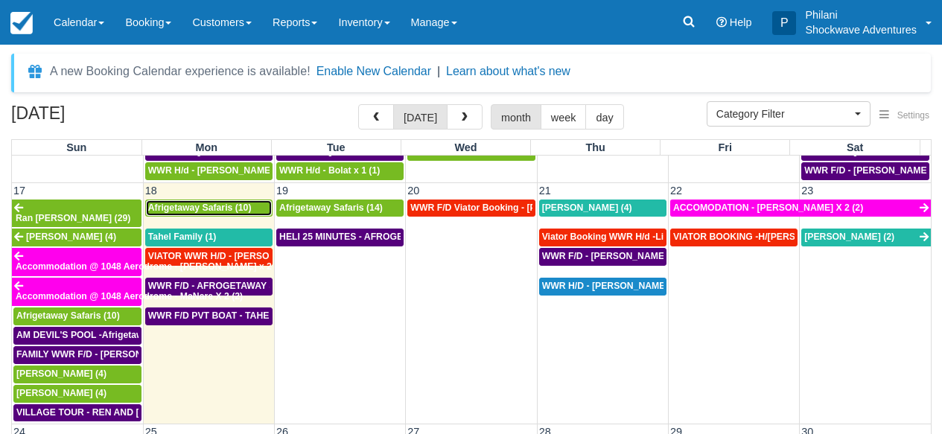
click at [253, 207] on div "Afrigetaway Safaris (10)" at bounding box center [208, 208] width 121 height 12
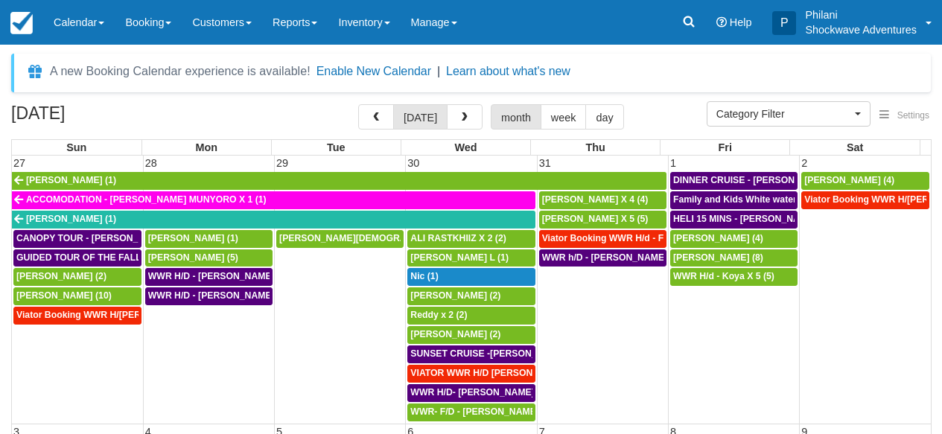
select select
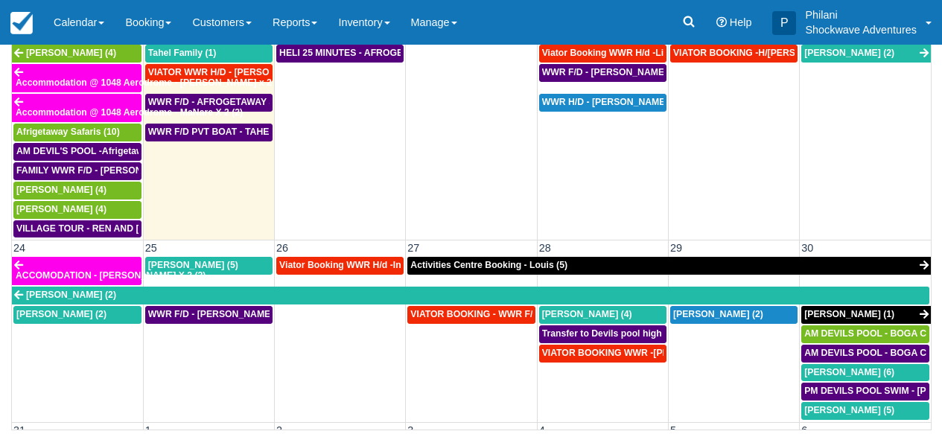
scroll to position [631, 0]
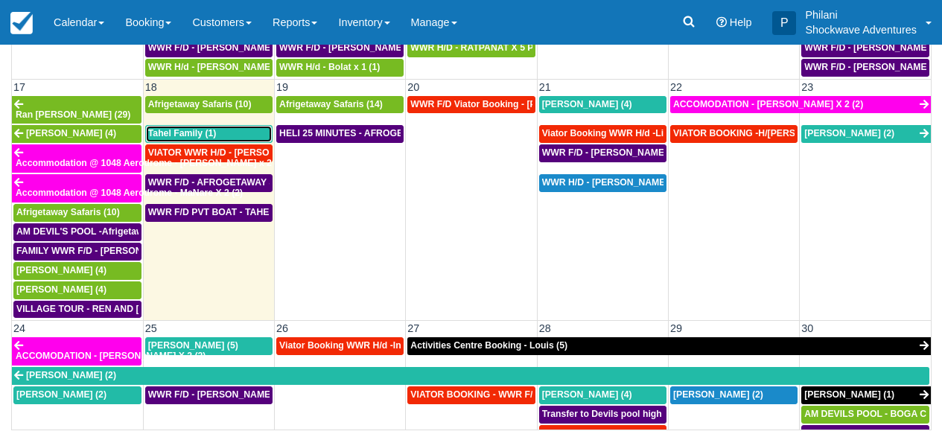
click at [192, 128] on span "Tahel Family (1)" at bounding box center [182, 133] width 68 height 10
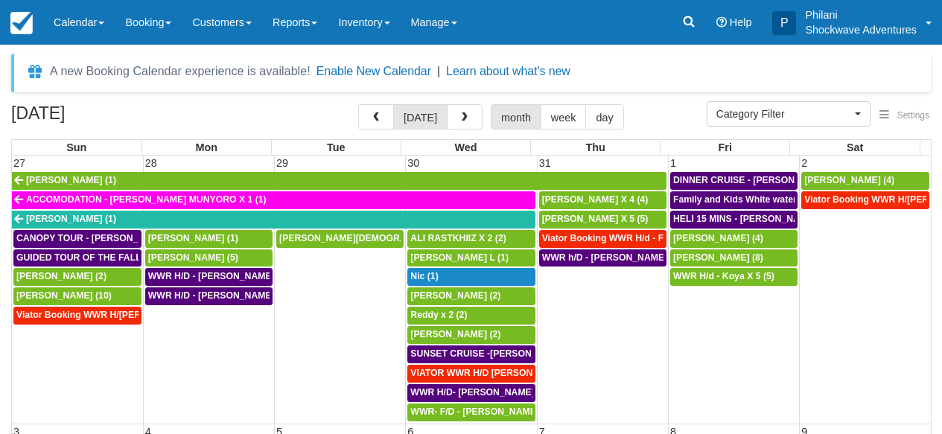
select select
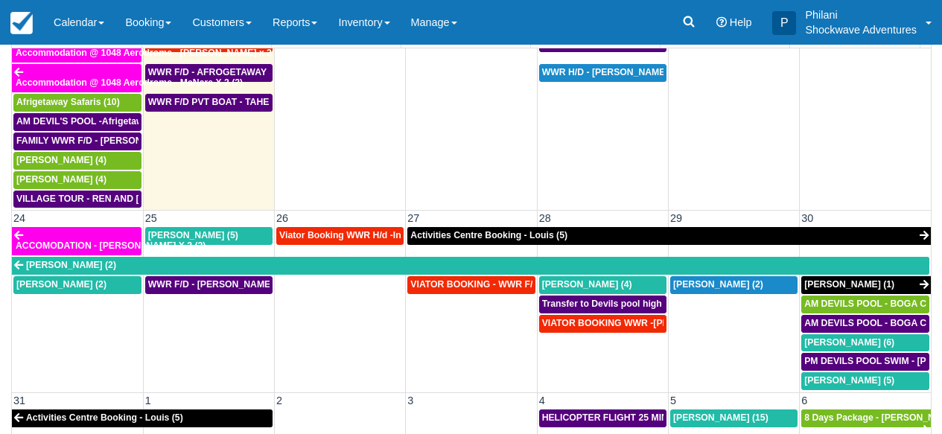
scroll to position [898, 0]
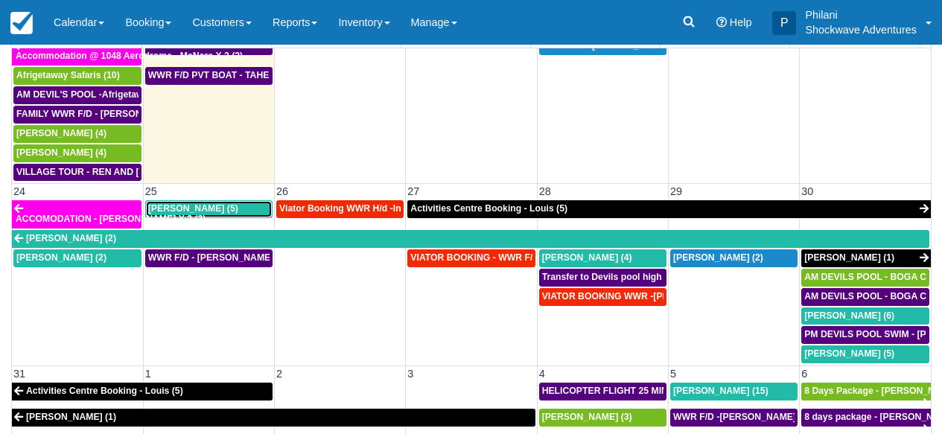
click at [229, 203] on div "Stephen Knight (5)" at bounding box center [208, 209] width 121 height 12
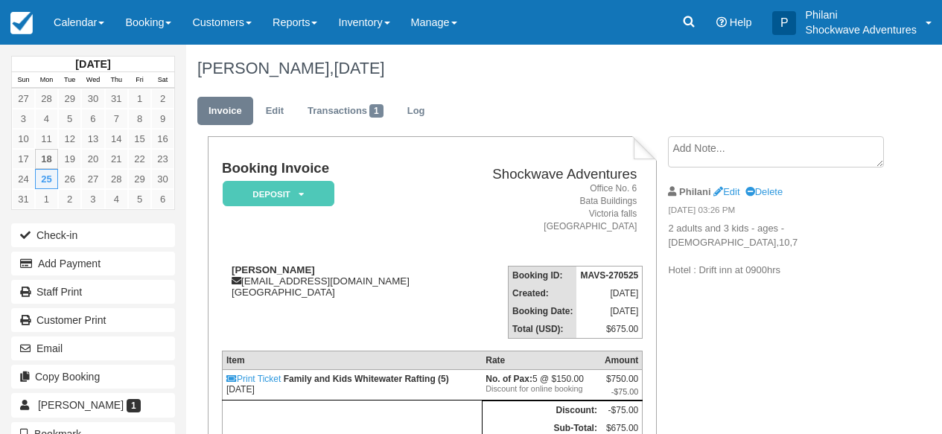
scroll to position [71, 0]
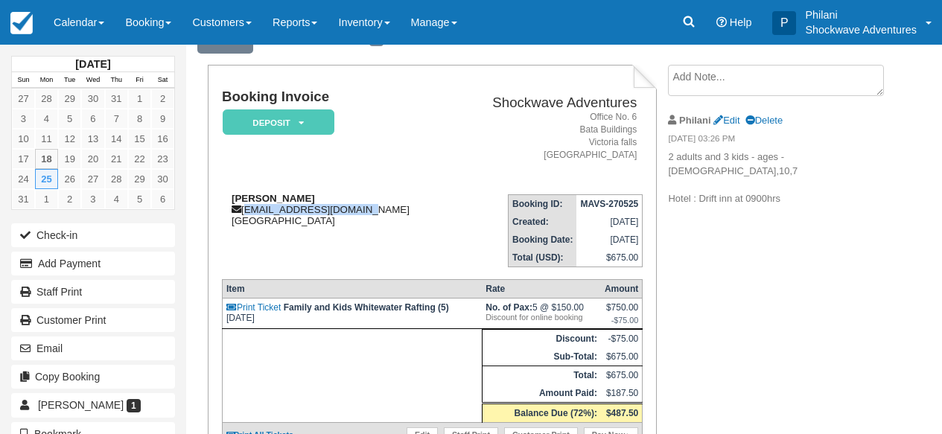
drag, startPoint x: 244, startPoint y: 211, endPoint x: 361, endPoint y: 207, distance: 117.0
click at [361, 207] on div "[PERSON_NAME] [EMAIL_ADDRESS][DOMAIN_NAME] [GEOGRAPHIC_DATA]" at bounding box center [336, 210] width 229 height 34
copy div "[EMAIL_ADDRESS][DOMAIN_NAME]"
click at [87, 31] on link "Calendar" at bounding box center [78, 22] width 71 height 45
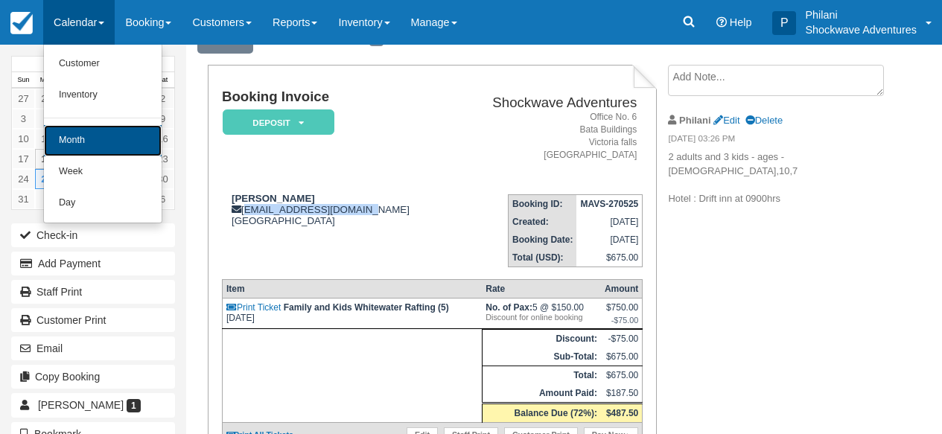
click at [89, 142] on link "Month" at bounding box center [103, 140] width 118 height 31
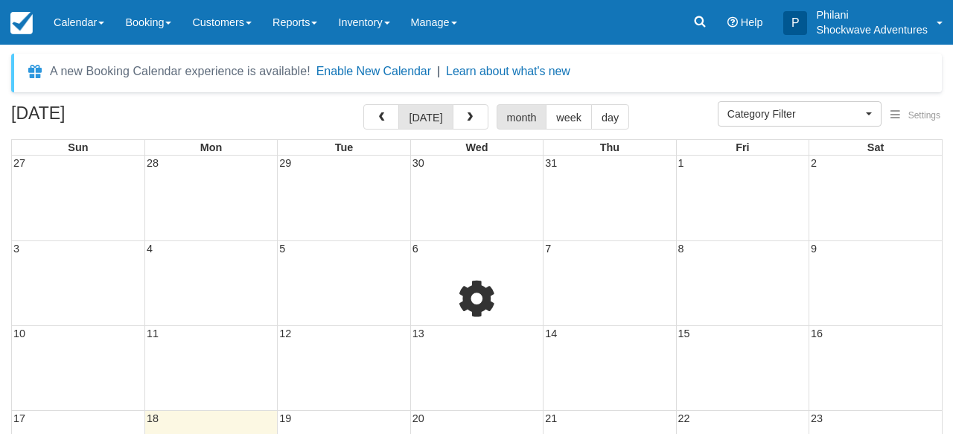
select select
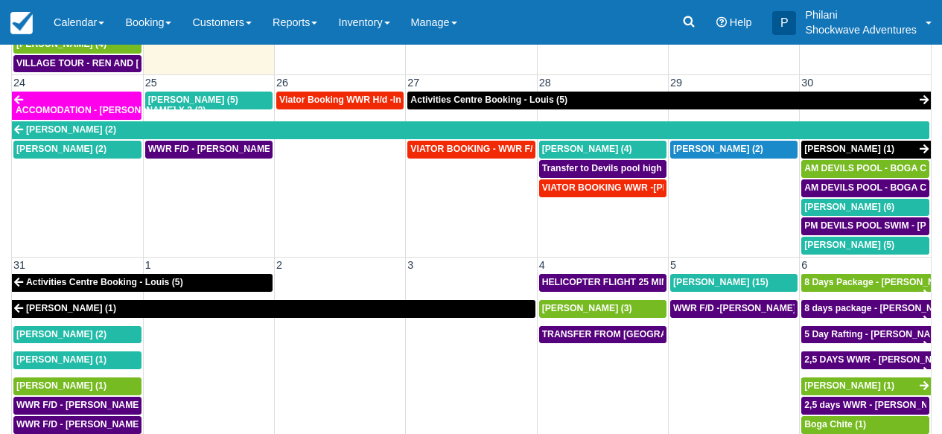
scroll to position [845, 0]
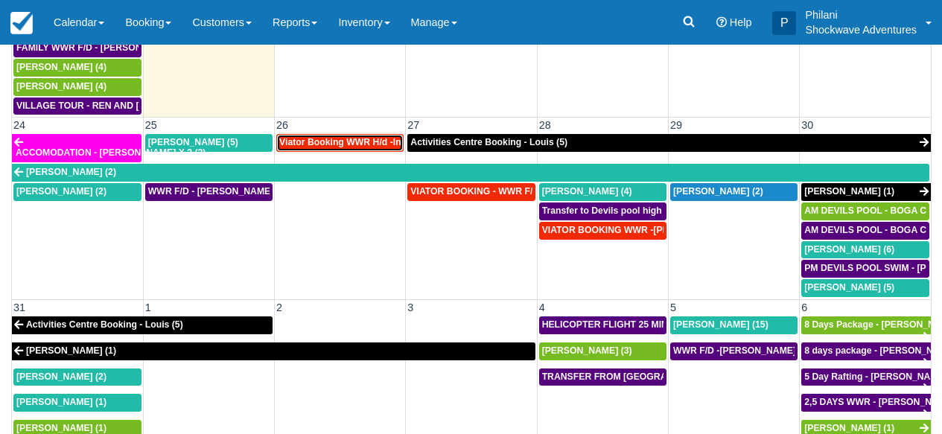
click at [378, 137] on span "Viator Booking WWR H/d -Inchbald [PERSON_NAME] X 4 (4)" at bounding box center [409, 142] width 260 height 10
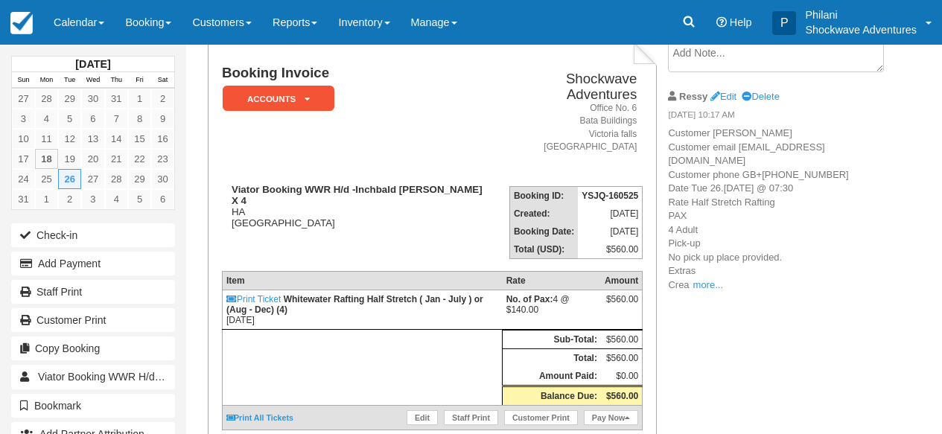
scroll to position [95, 0]
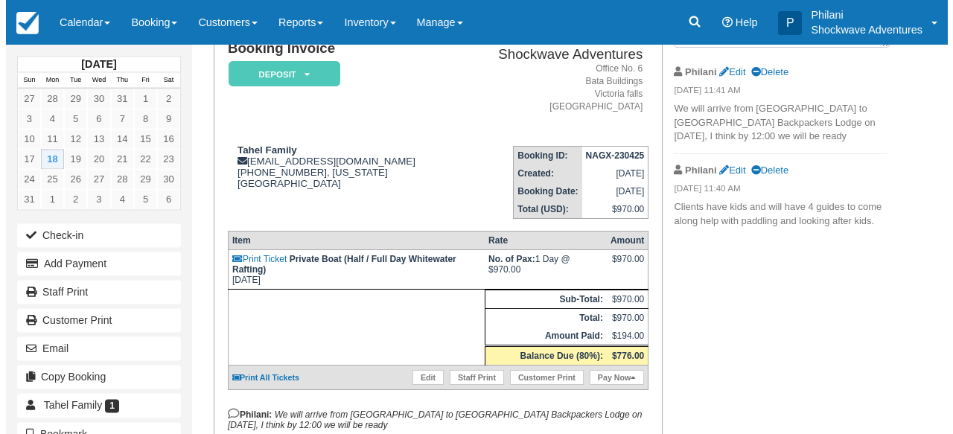
scroll to position [155, 0]
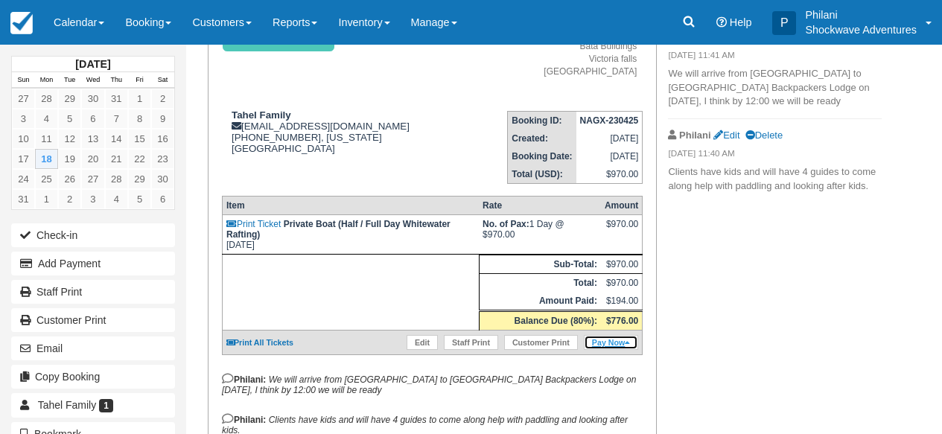
click at [619, 350] on link "Pay Now" at bounding box center [611, 342] width 54 height 15
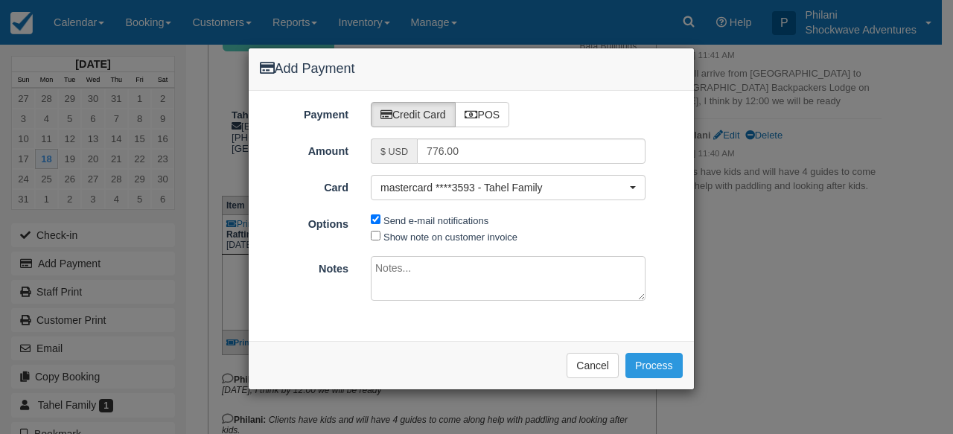
click at [515, 271] on textarea at bounding box center [508, 278] width 275 height 45
type textarea "balance"
click at [674, 366] on button "Process" at bounding box center [653, 365] width 57 height 25
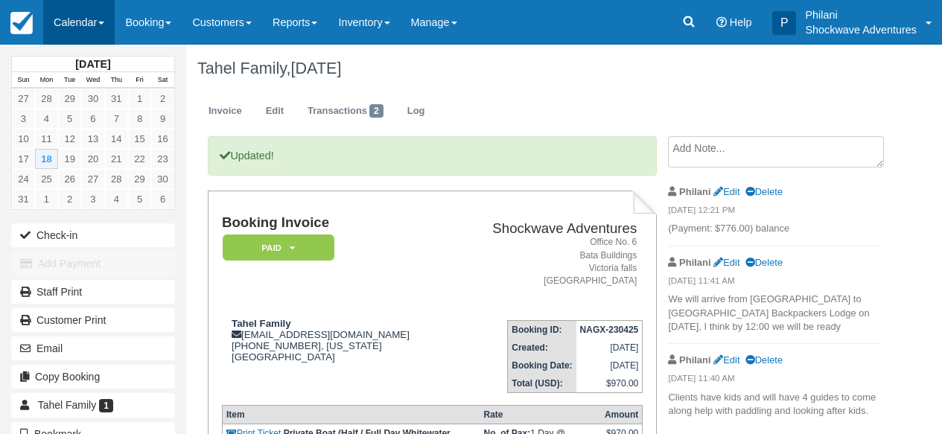
click at [95, 13] on link "Calendar" at bounding box center [78, 22] width 71 height 45
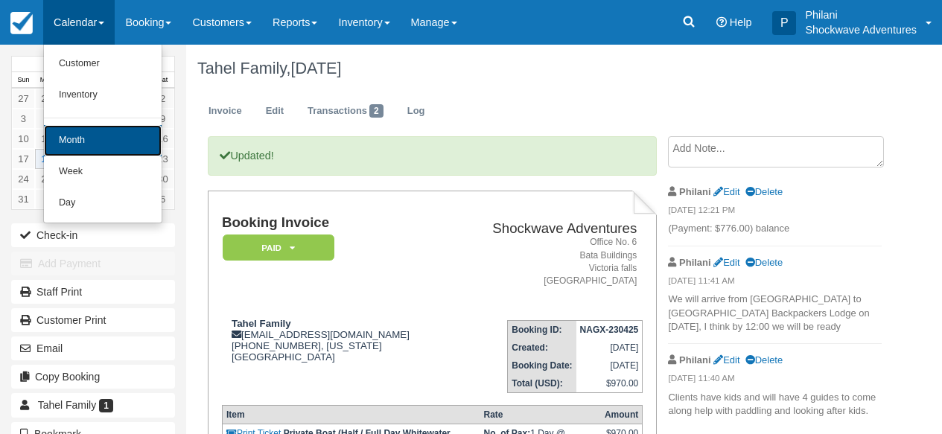
click at [111, 132] on link "Month" at bounding box center [103, 140] width 118 height 31
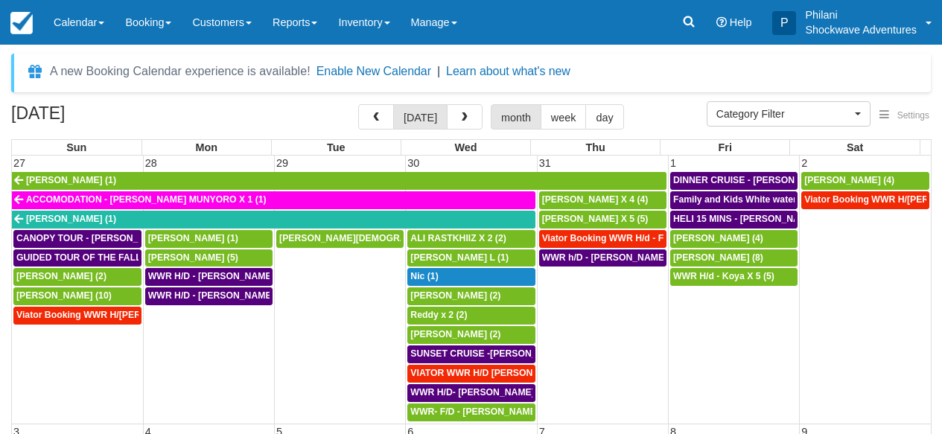
select select
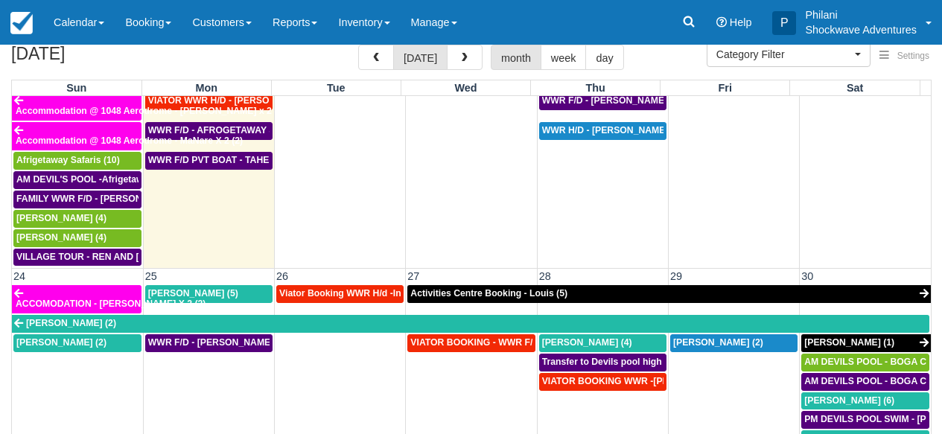
scroll to position [765, 0]
